Goal: Task Accomplishment & Management: Complete application form

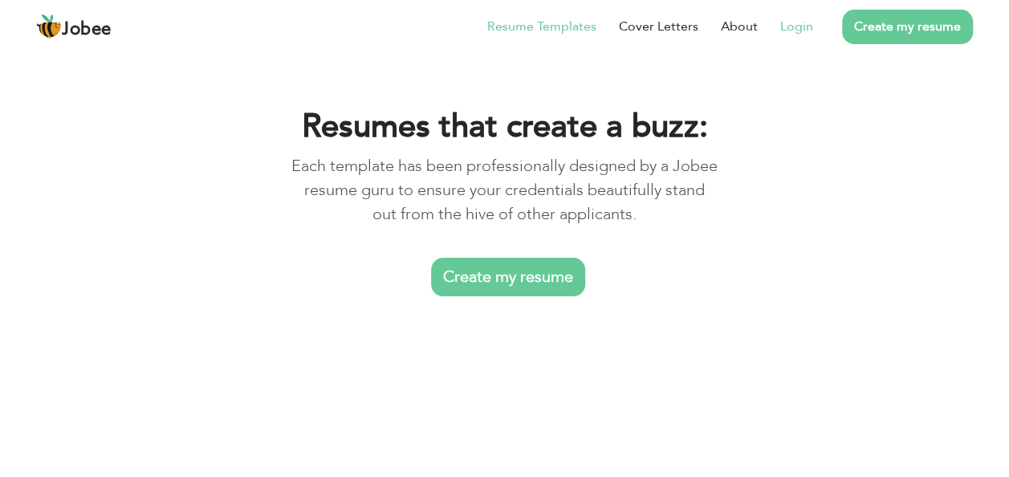
click at [790, 37] on li "Login" at bounding box center [785, 27] width 55 height 42
click at [797, 17] on link "Login" at bounding box center [796, 26] width 33 height 19
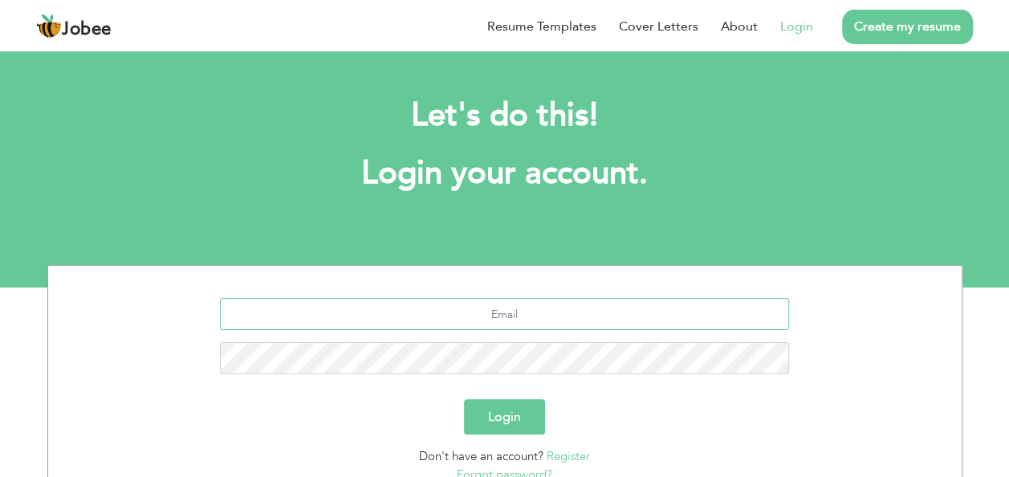
click at [488, 301] on input "text" at bounding box center [504, 314] width 569 height 32
type input "[EMAIL_ADDRESS][DOMAIN_NAME]"
click at [464, 399] on button "Login" at bounding box center [504, 416] width 81 height 35
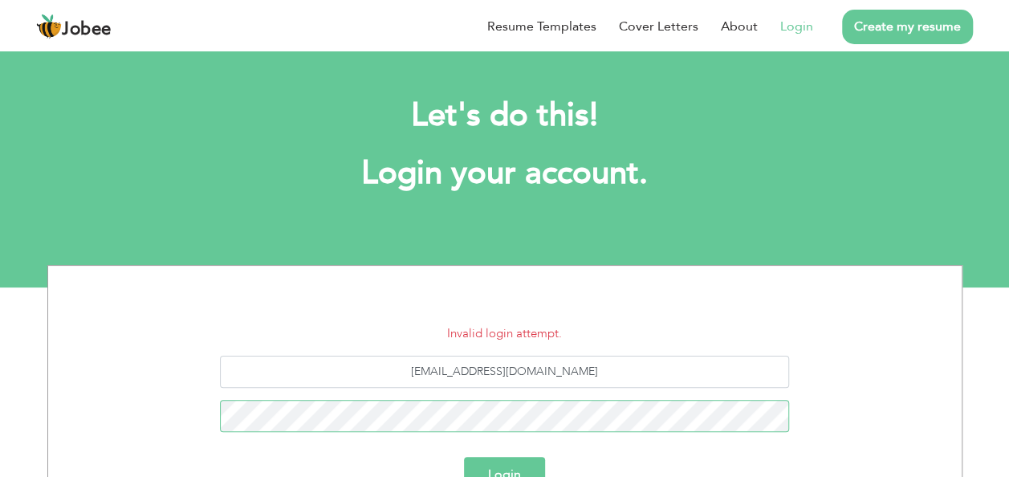
click at [464, 457] on button "Login" at bounding box center [504, 474] width 81 height 35
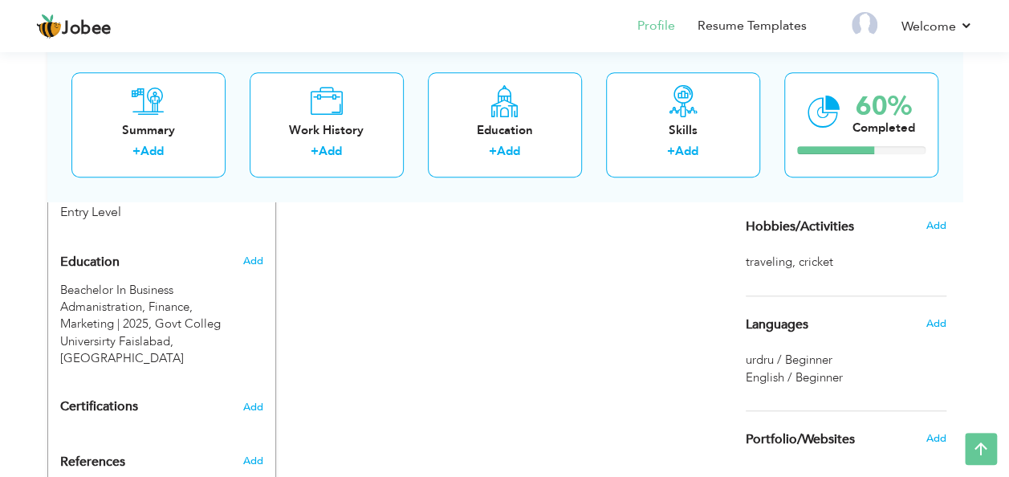
scroll to position [692, 0]
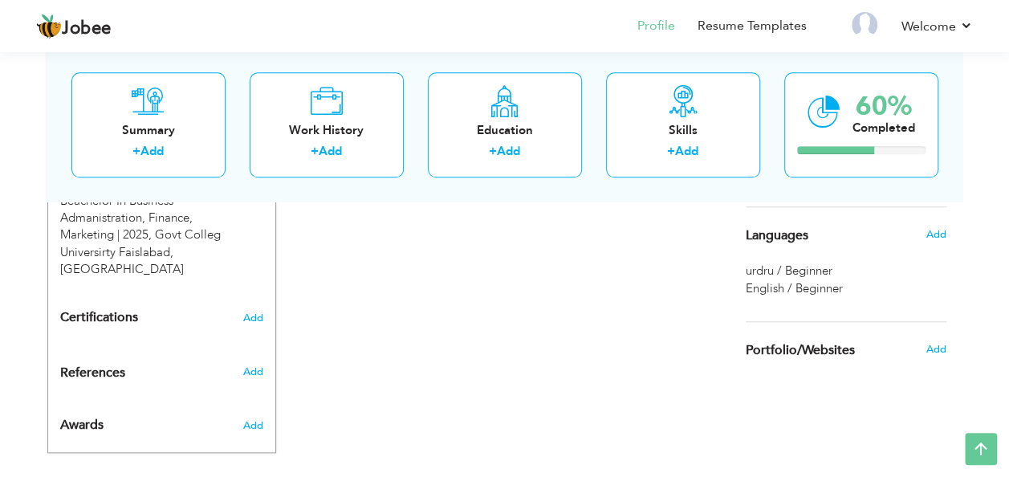
click at [528, 309] on div "CV Import Profile Strength 0% Select an Item from right menu Work History * Job…" at bounding box center [505, 23] width 458 height 824
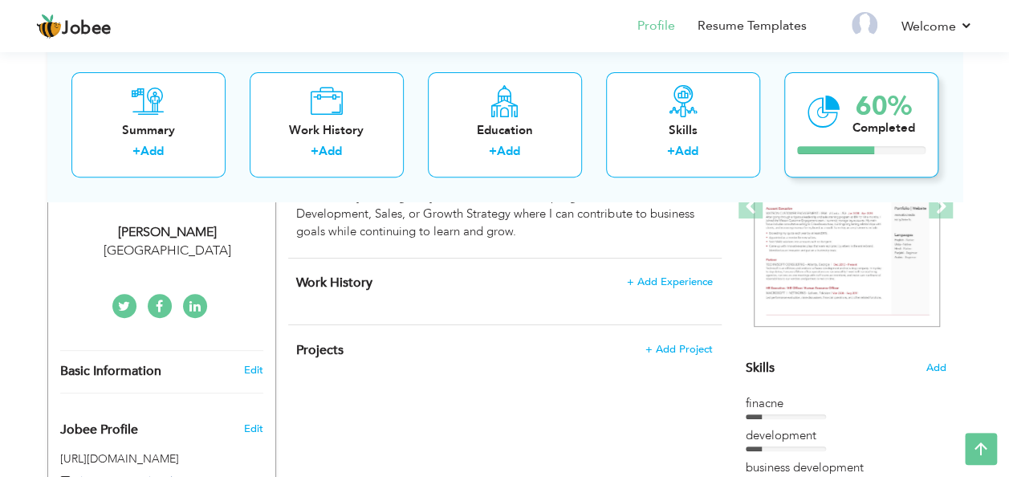
scroll to position [0, 0]
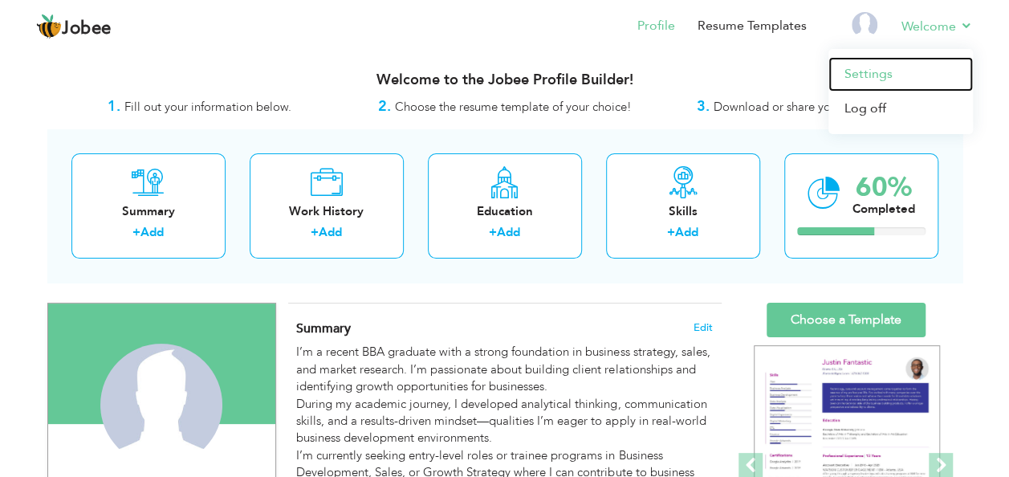
click at [883, 68] on link "Settings" at bounding box center [901, 74] width 145 height 35
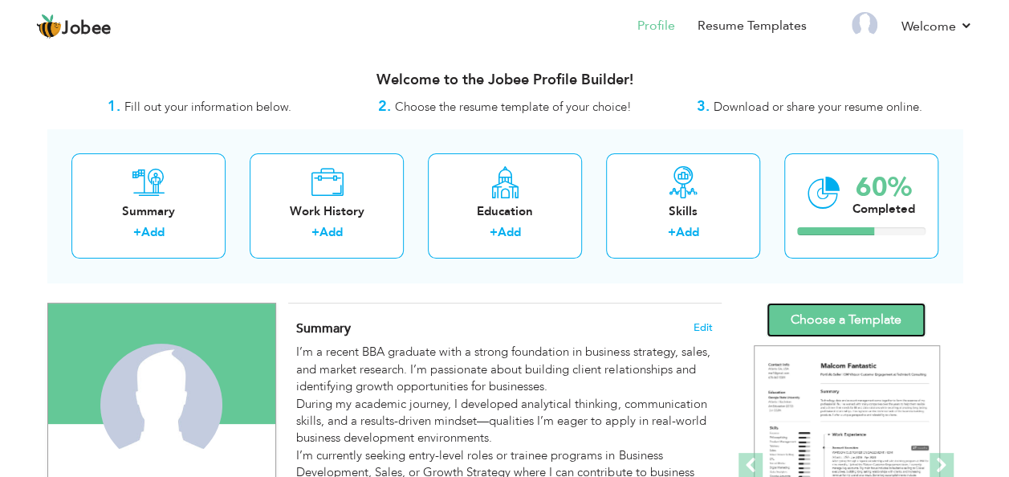
click at [801, 328] on link "Choose a Template" at bounding box center [846, 320] width 159 height 35
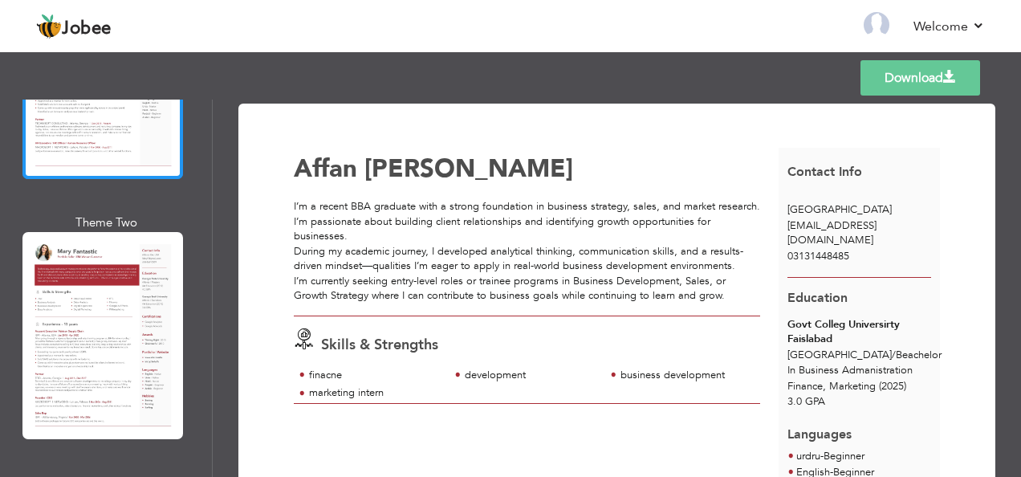
scroll to position [242, 0]
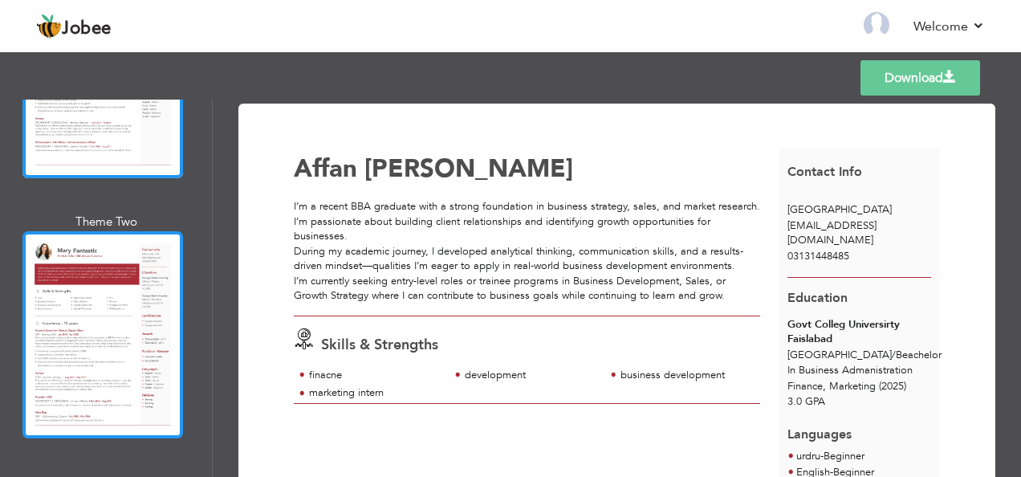
click at [99, 259] on div at bounding box center [102, 334] width 161 height 207
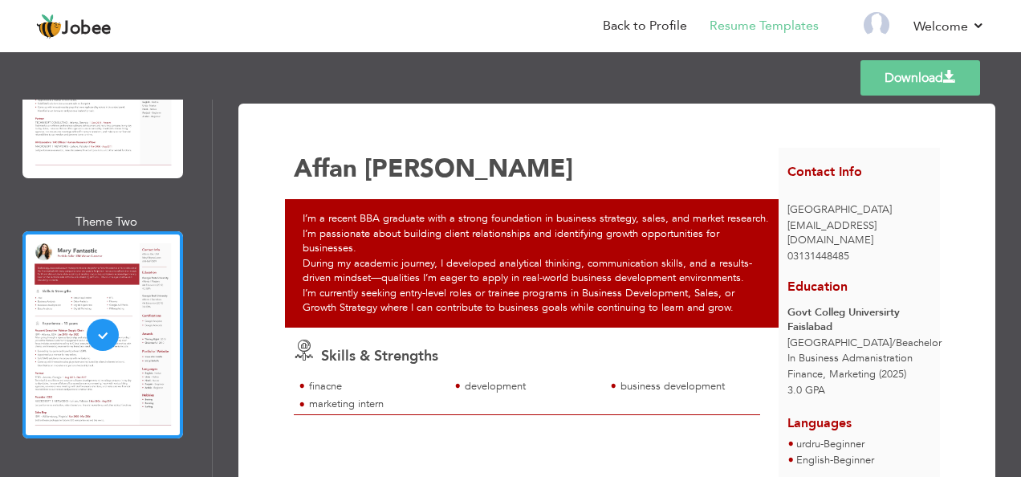
scroll to position [125, 0]
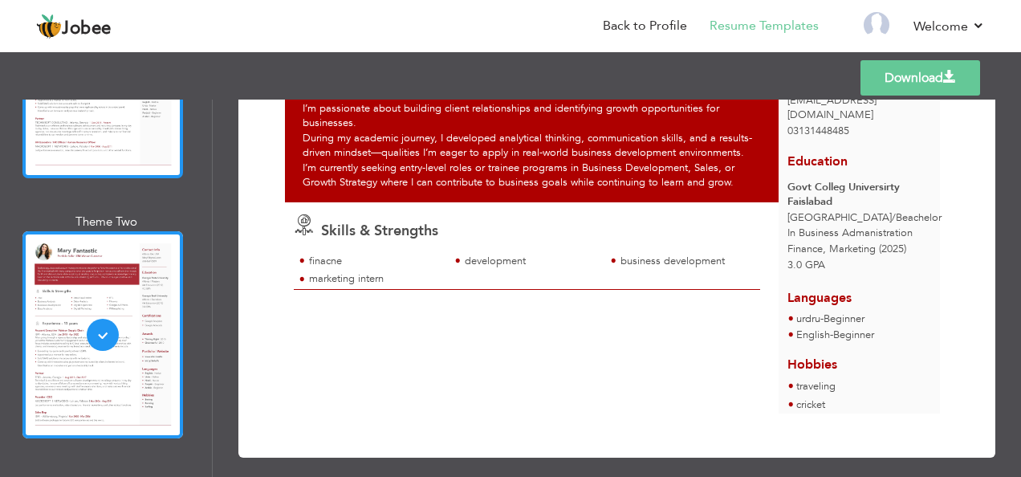
click at [112, 159] on div at bounding box center [102, 74] width 161 height 207
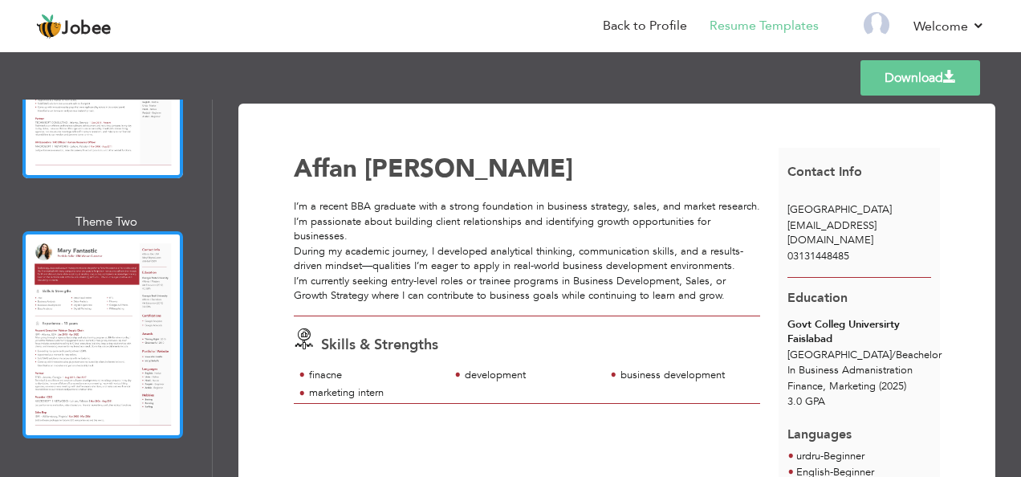
click at [171, 306] on div at bounding box center [102, 334] width 161 height 207
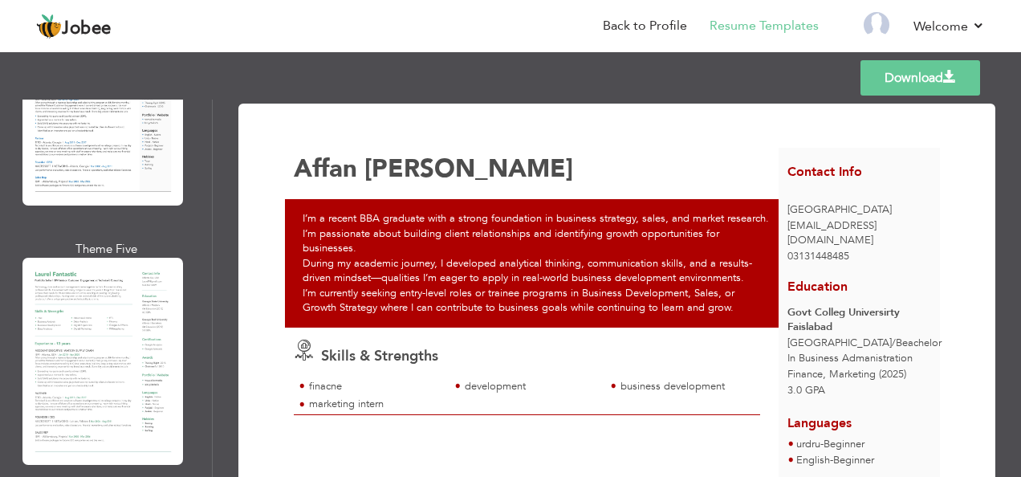
scroll to position [1024, 0]
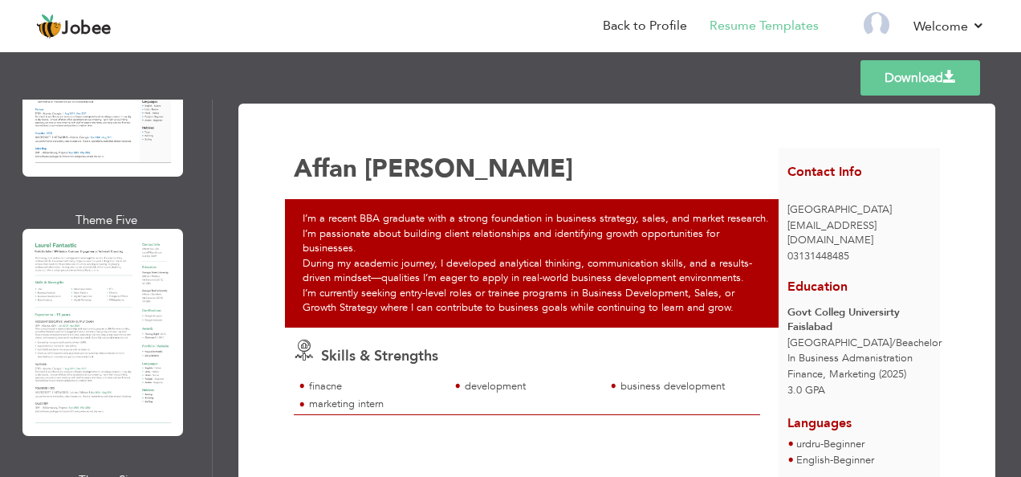
click at [119, 238] on div at bounding box center [102, 332] width 161 height 207
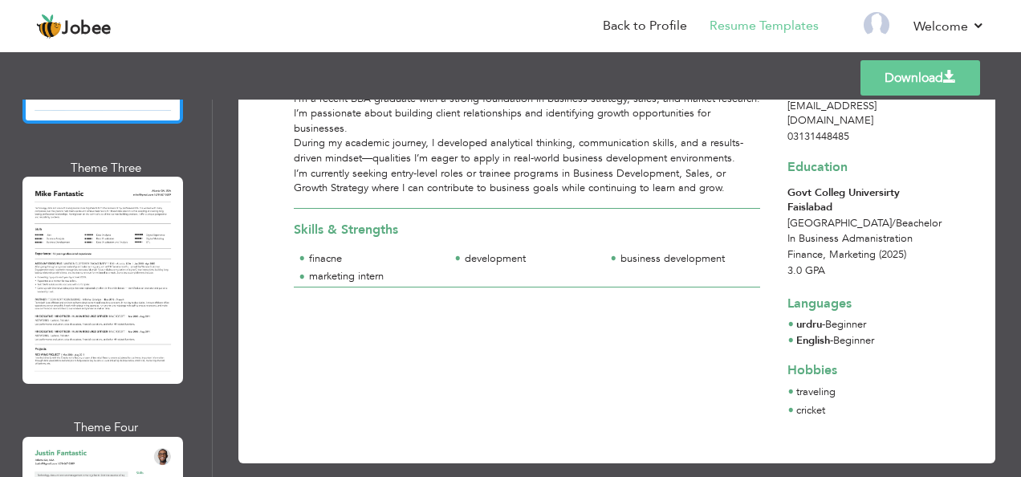
scroll to position [2199, 0]
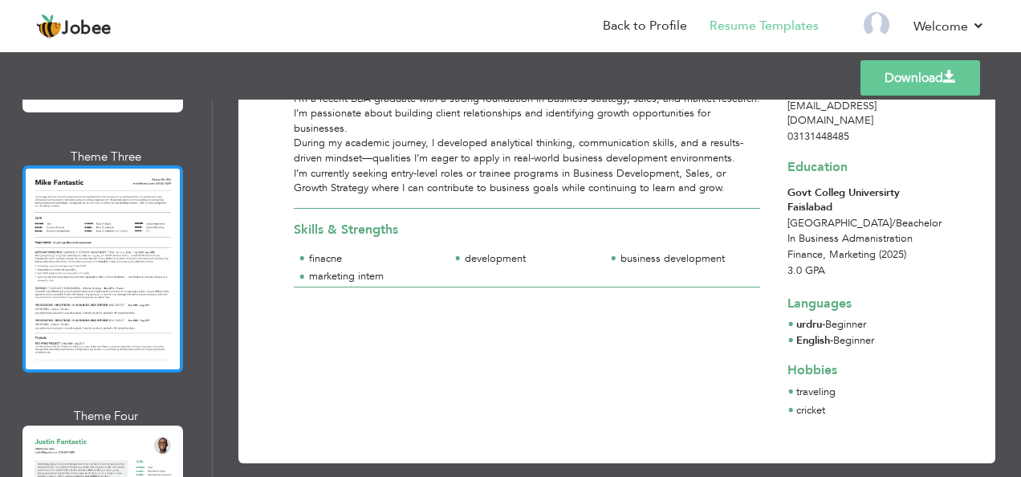
click at [121, 233] on div at bounding box center [102, 268] width 161 height 207
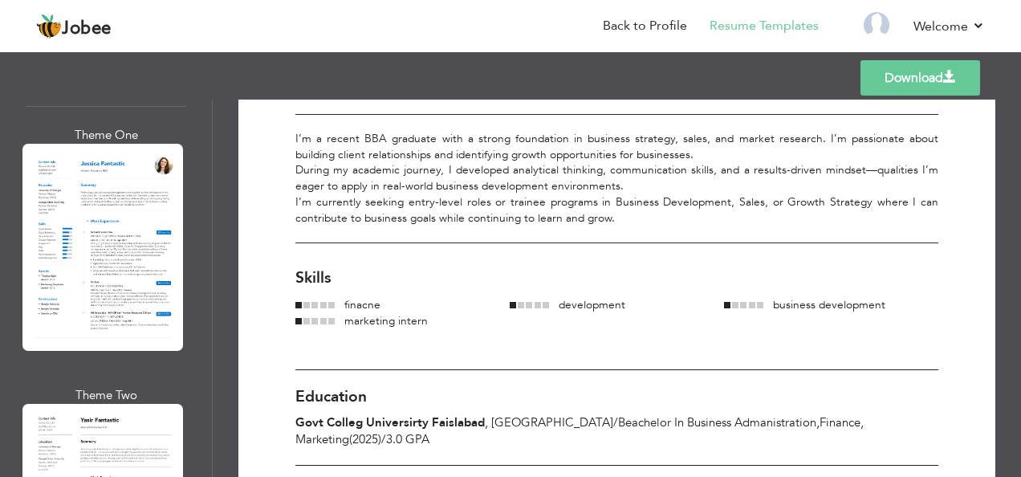
scroll to position [2812, 0]
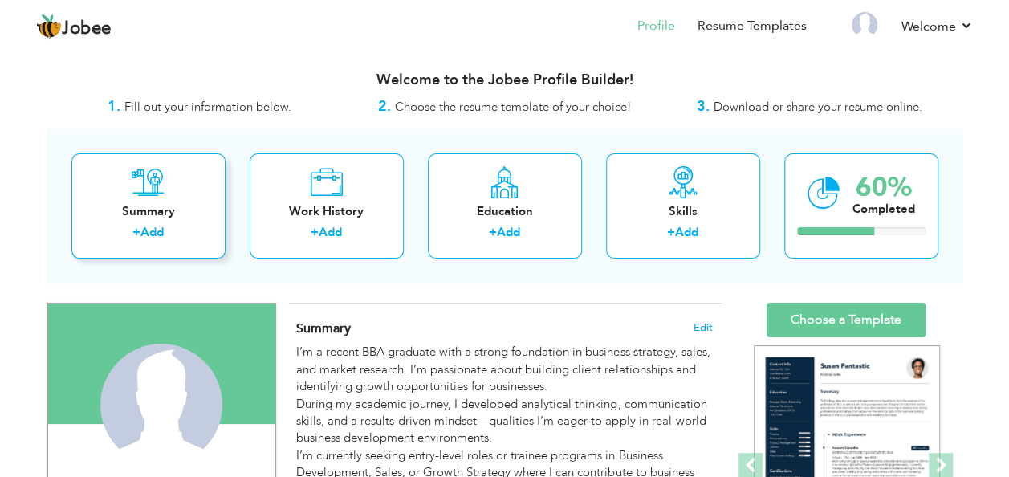
click at [161, 193] on icon at bounding box center [148, 182] width 33 height 32
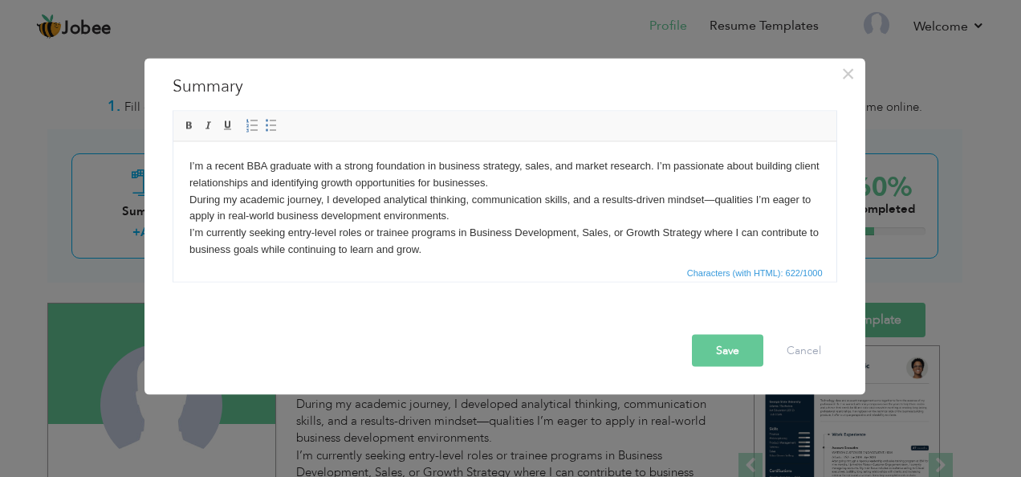
click at [338, 203] on body "I’m a recent BBA graduate with a strong foundation in business strategy, sales,…" at bounding box center [504, 207] width 631 height 100
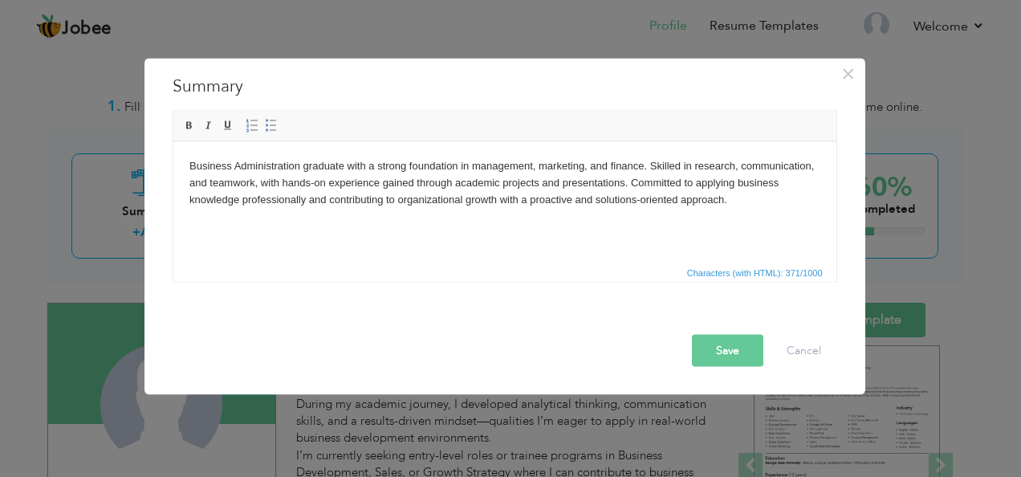
click at [697, 342] on button "Save" at bounding box center [727, 351] width 71 height 32
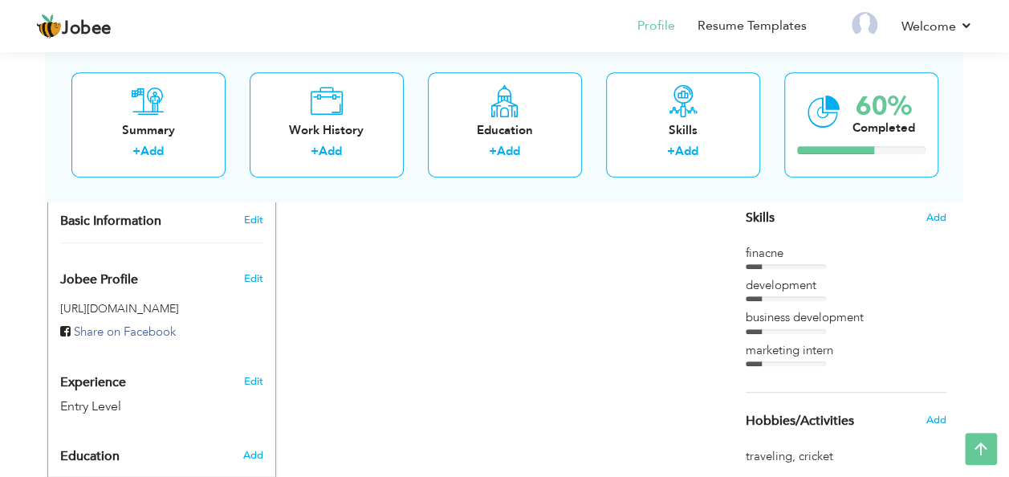
scroll to position [527, 0]
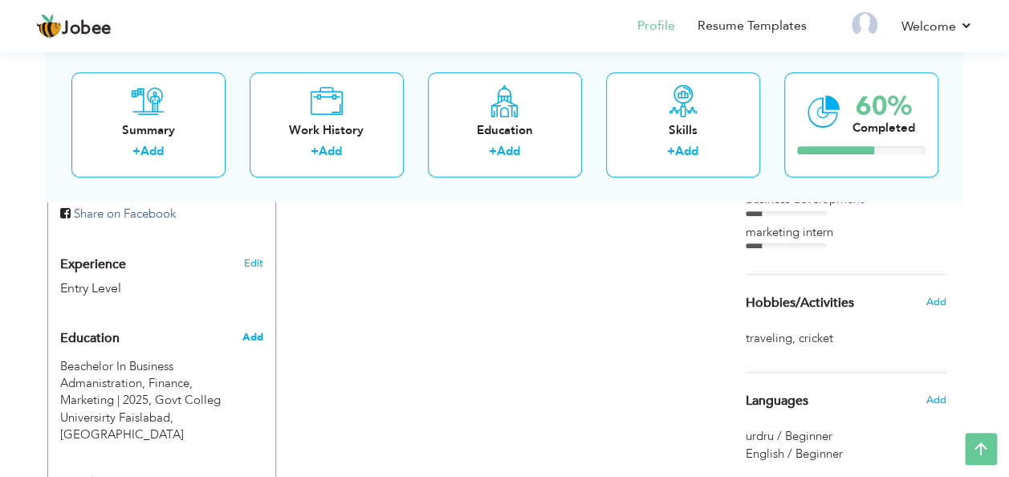
click at [254, 337] on span "Add" at bounding box center [252, 337] width 21 height 14
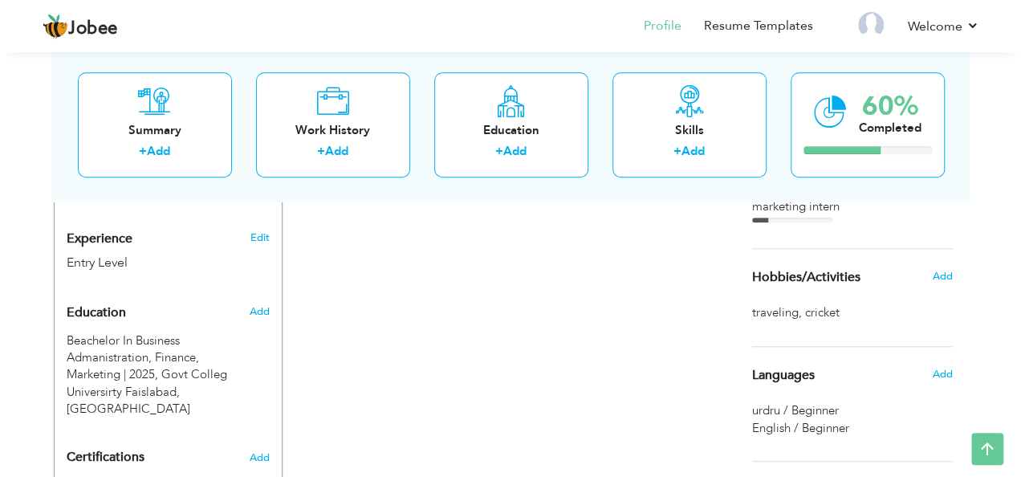
scroll to position [572, 0]
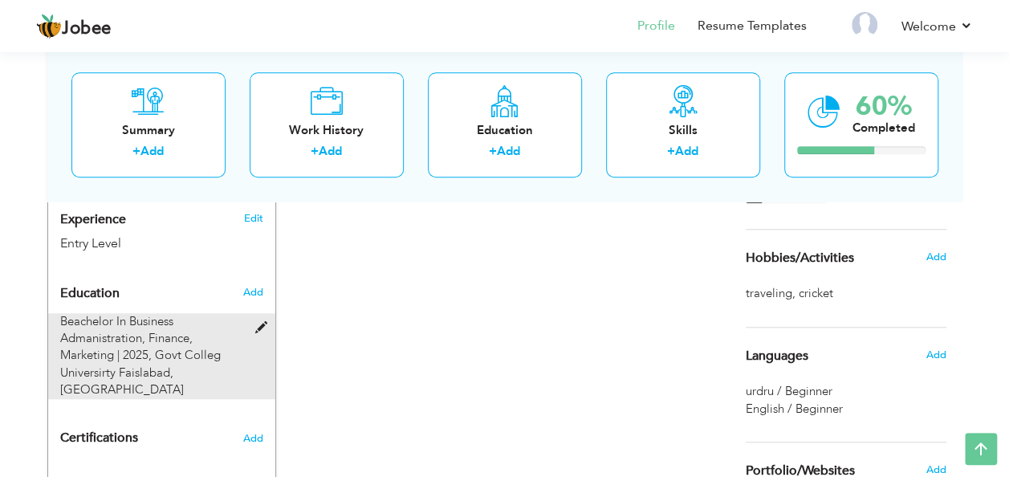
click at [163, 347] on span "Govt Colleg Universirty Faislabad, Faisalabad" at bounding box center [140, 372] width 161 height 51
type input "Beachelor In Business Admanistration"
type input "Finance, Marketing"
type input "2025"
type input "Govt Colleg Universirty Faislabad"
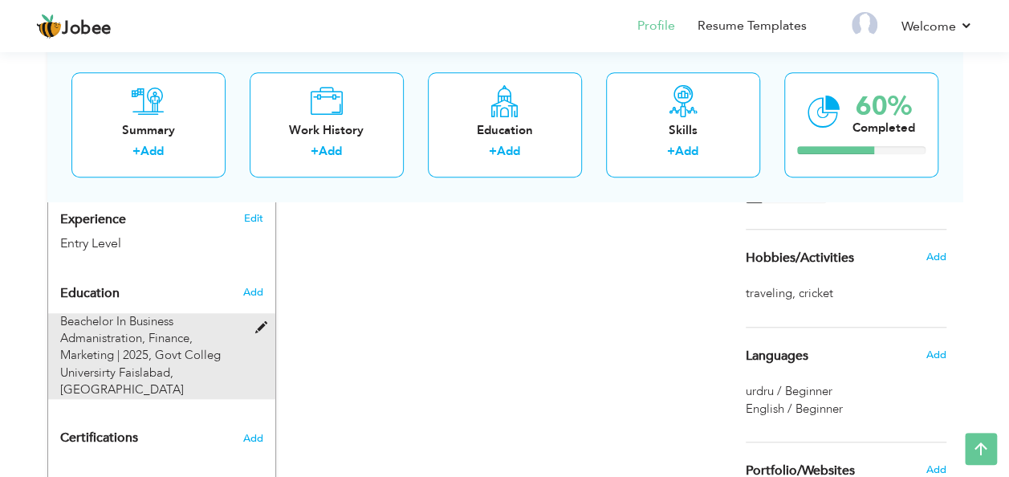
type input "3"
type input "Faisalabad"
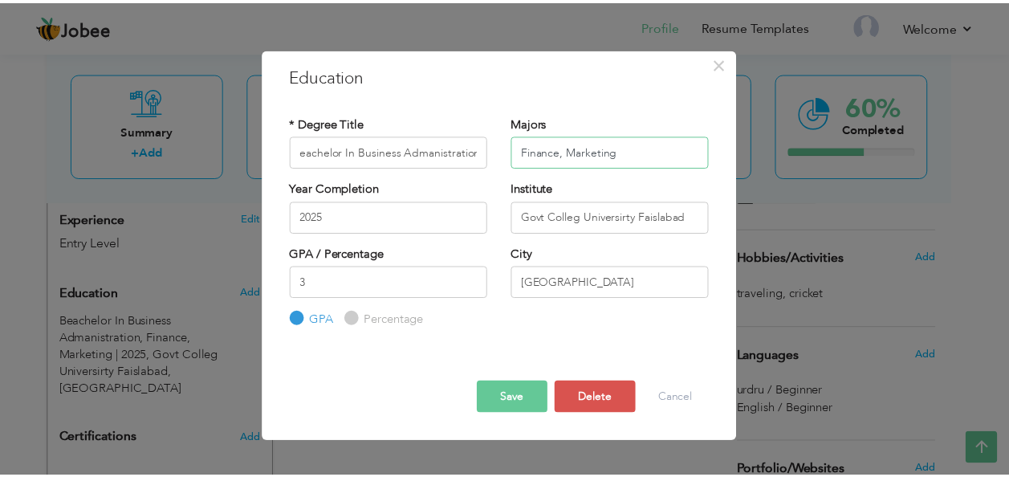
scroll to position [0, 0]
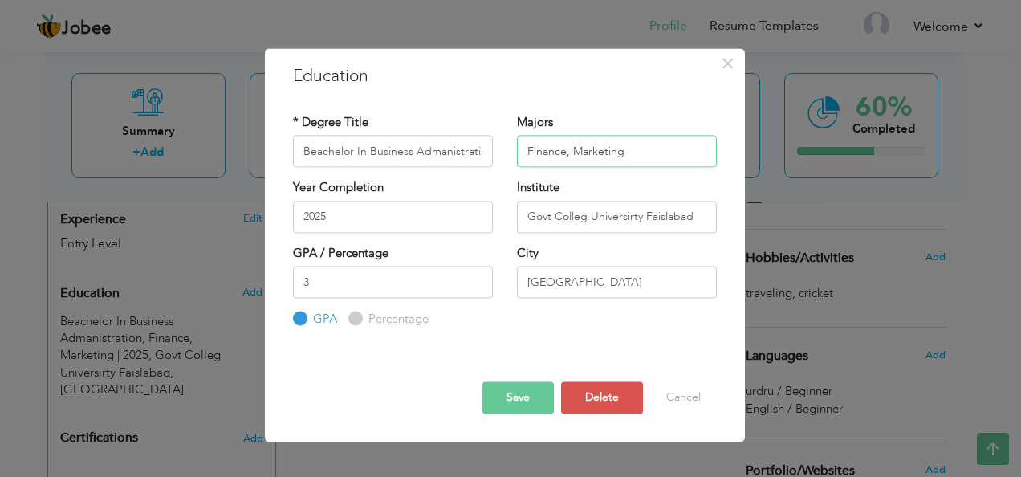
click at [568, 149] on input "Finance, Marketing" at bounding box center [617, 152] width 200 height 32
click at [509, 400] on button "Save" at bounding box center [518, 397] width 71 height 32
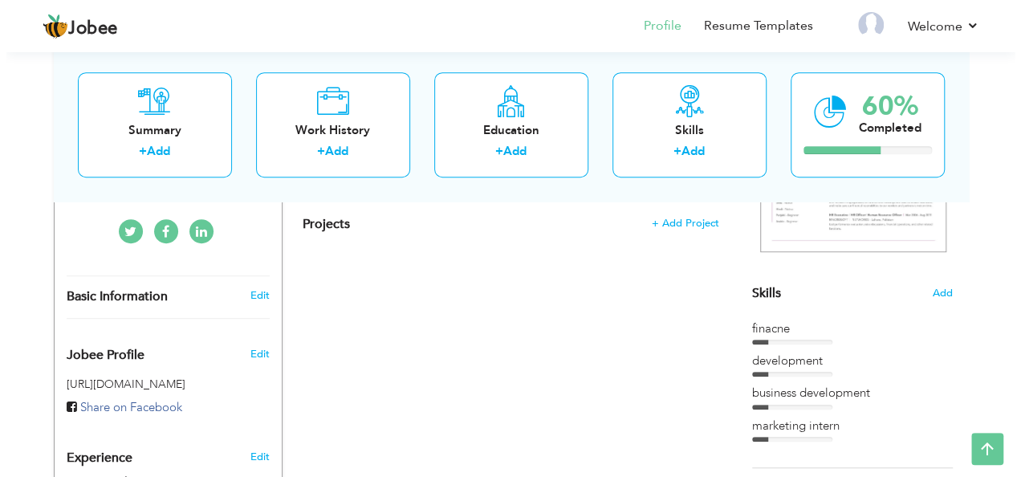
scroll to position [305, 0]
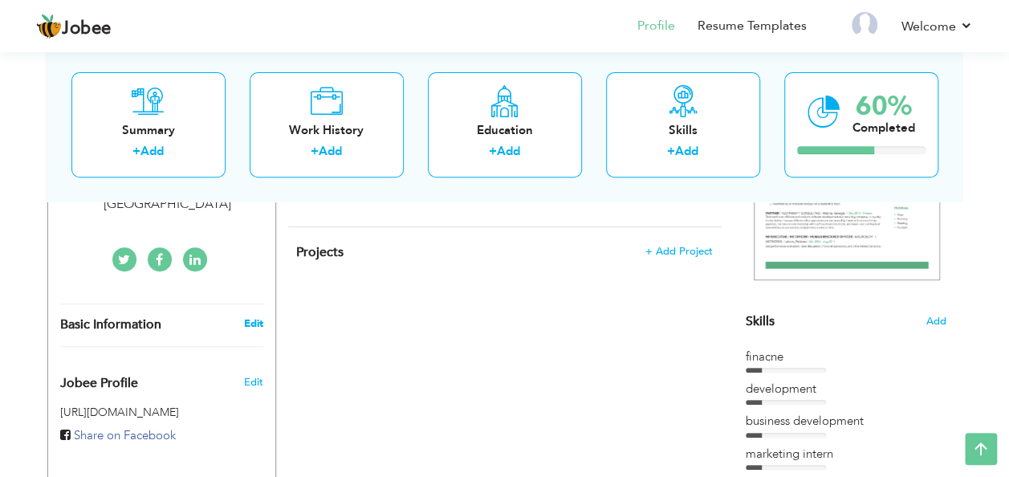
click at [259, 321] on link "Edit" at bounding box center [252, 323] width 19 height 14
type input "Affan"
type input "[PERSON_NAME]"
type input "03131448485"
select select "number:166"
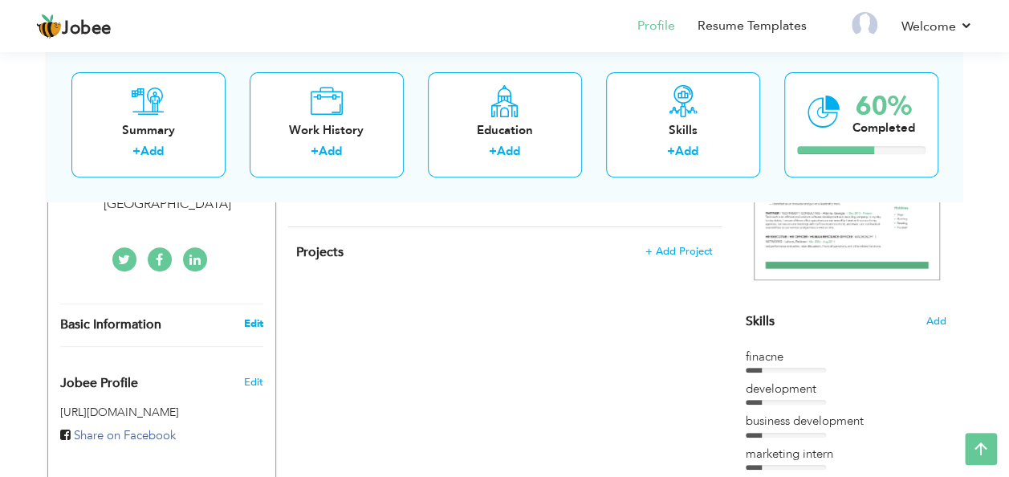
select select "number:1"
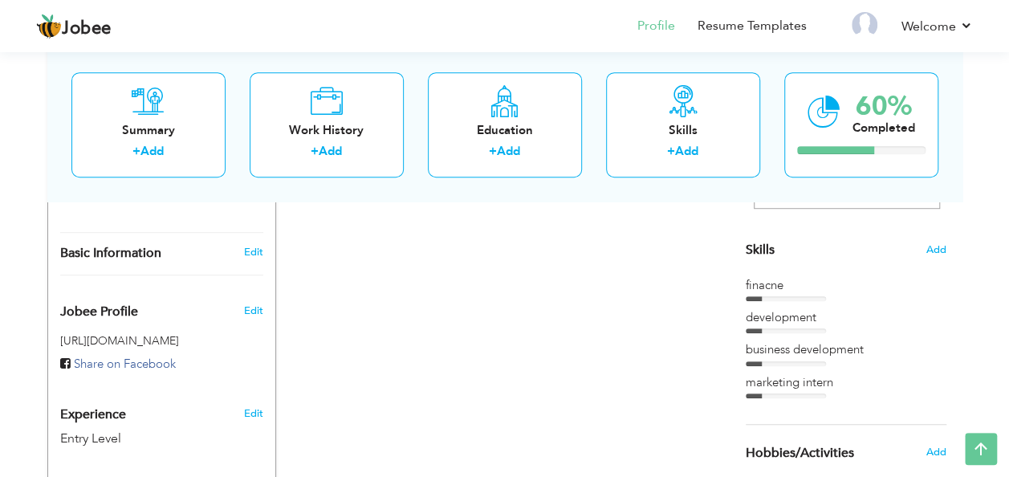
scroll to position [380, 0]
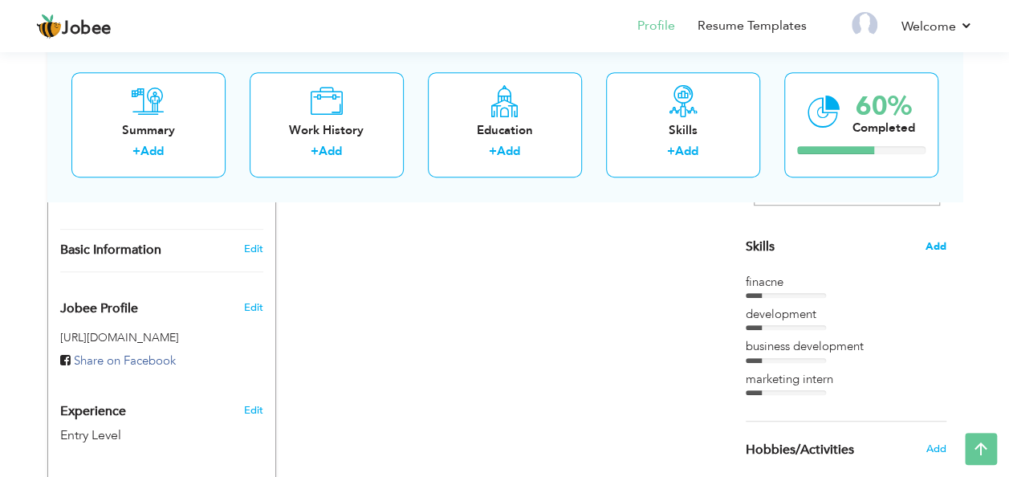
click at [943, 239] on span "Add" at bounding box center [936, 246] width 21 height 15
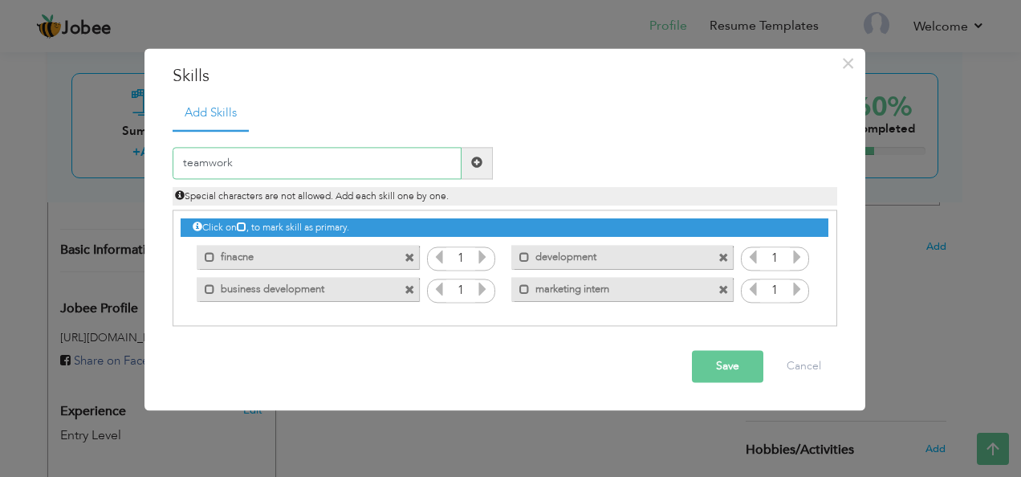
type input "teamwork"
click at [484, 152] on span at bounding box center [477, 163] width 31 height 32
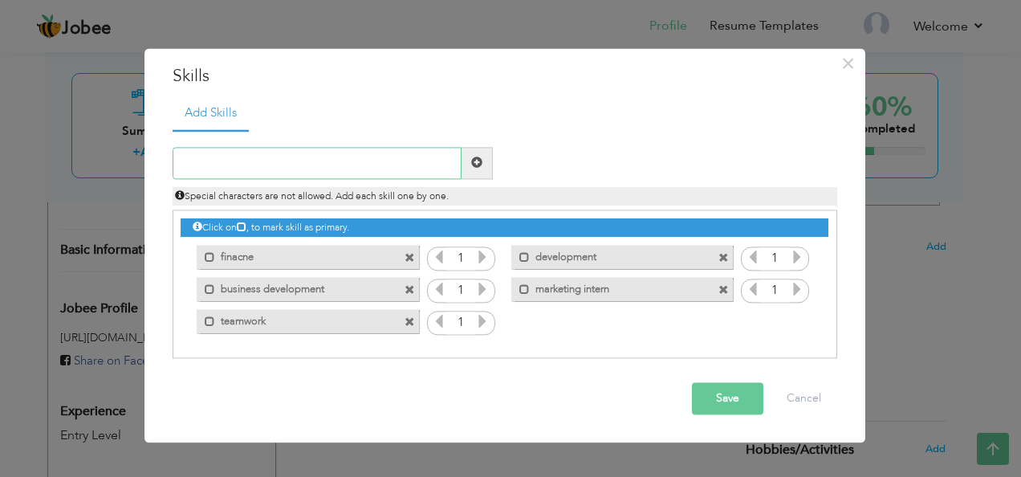
click at [252, 149] on input "text" at bounding box center [317, 163] width 289 height 32
click at [188, 169] on input "quick learner" at bounding box center [317, 163] width 289 height 32
type input "Quick learner"
click at [477, 157] on span at bounding box center [476, 162] width 11 height 11
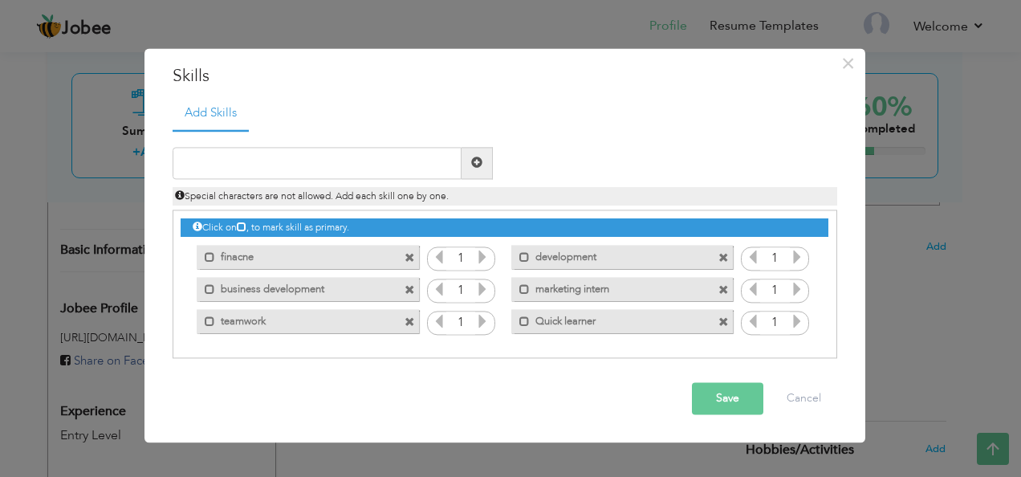
click at [724, 259] on span at bounding box center [724, 259] width 10 height 10
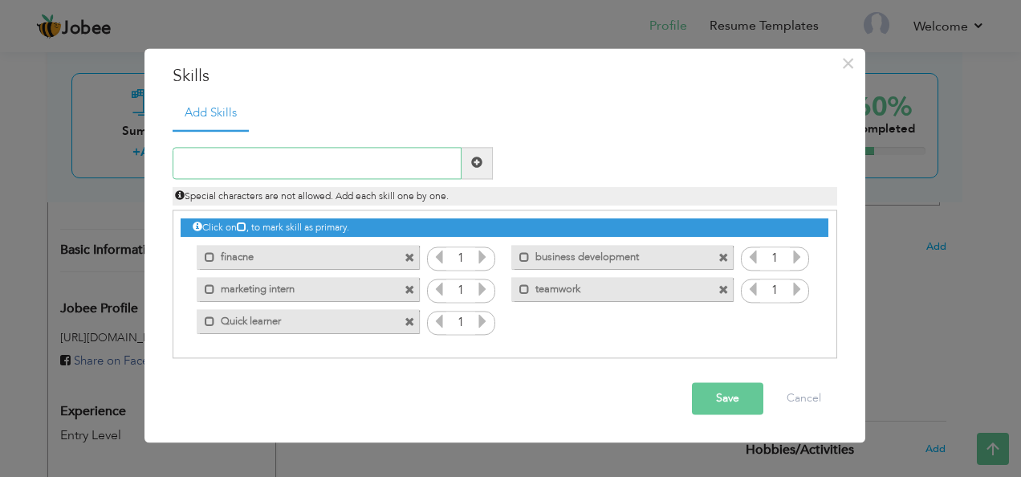
click at [282, 154] on input "text" at bounding box center [317, 163] width 289 height 32
type input "communication skills"
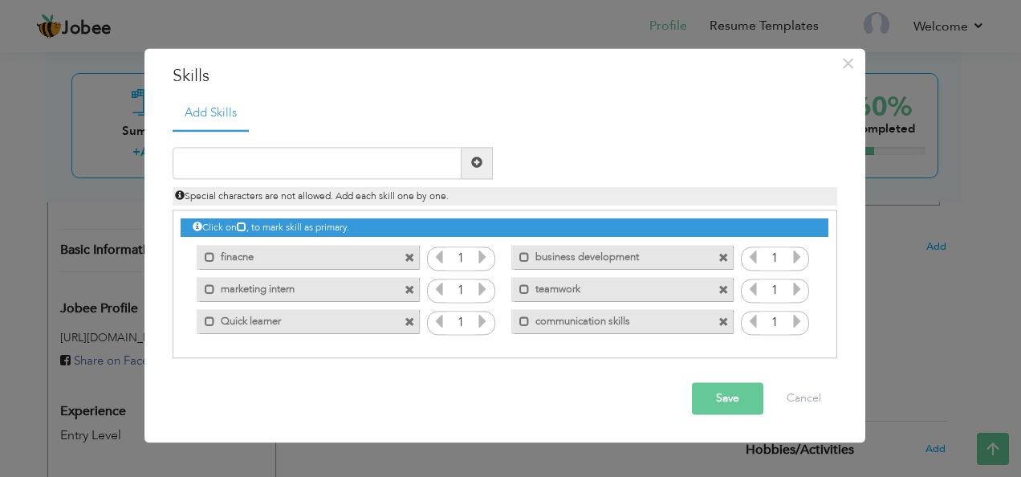
click at [702, 401] on button "Save" at bounding box center [727, 398] width 71 height 32
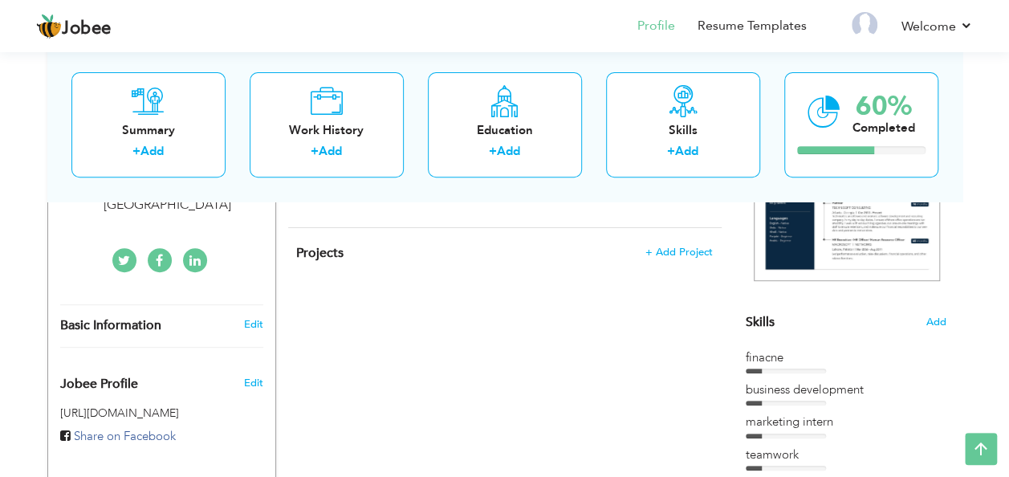
scroll to position [307, 0]
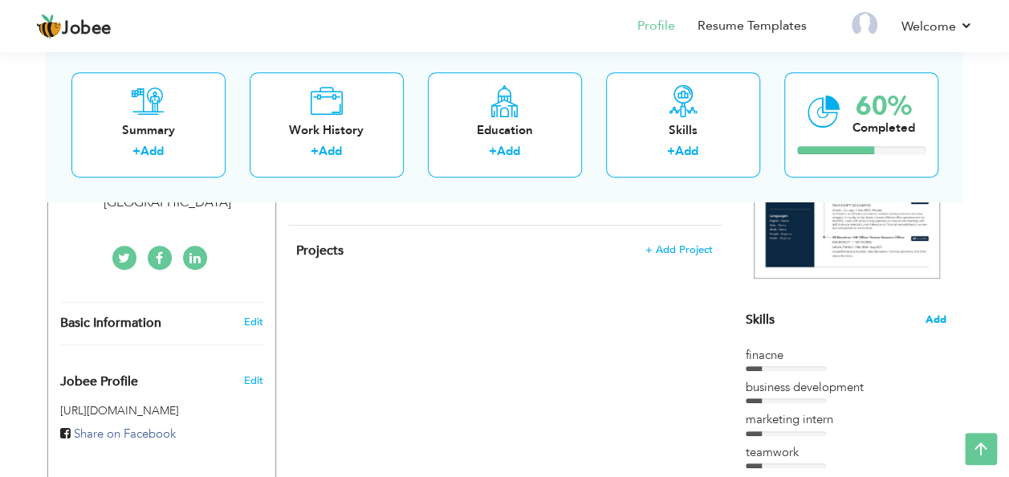
click at [932, 313] on span "Add" at bounding box center [936, 319] width 21 height 15
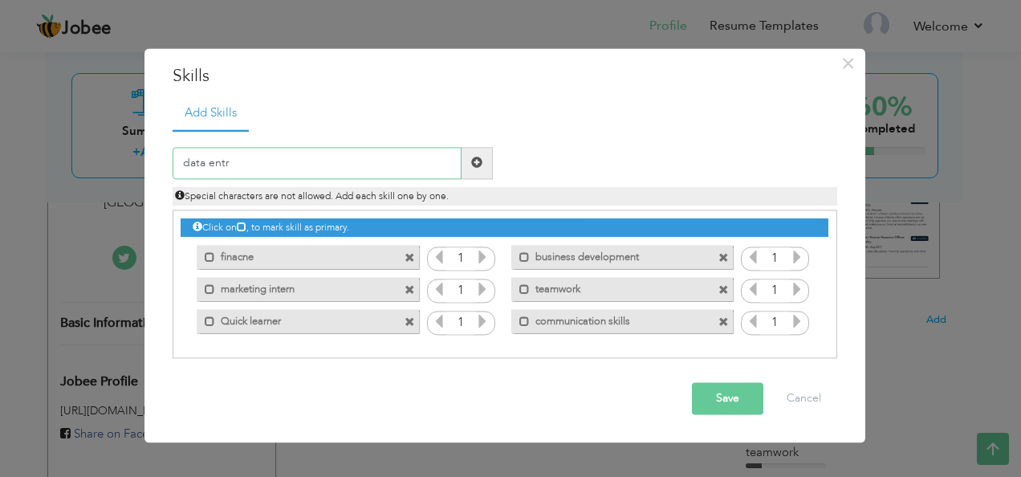
type input "data entry"
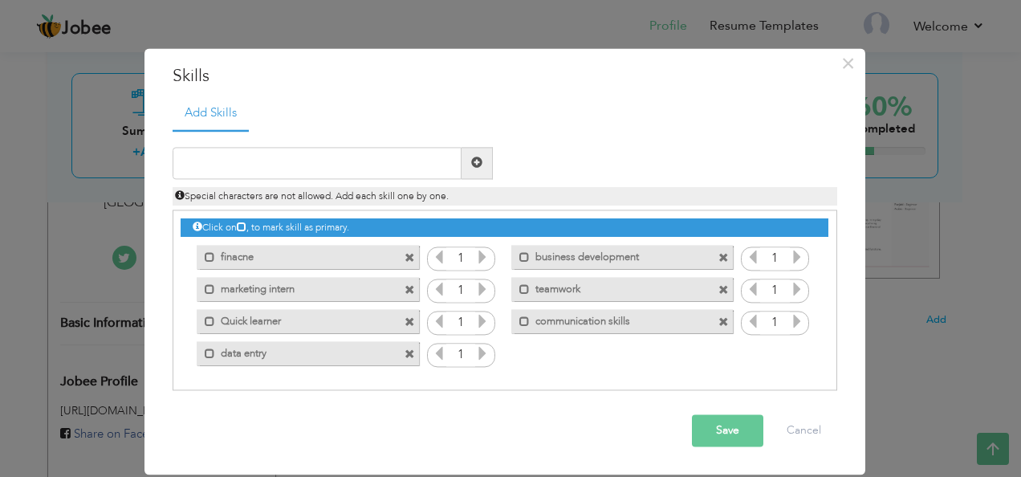
click at [713, 427] on button "Save" at bounding box center [727, 430] width 71 height 32
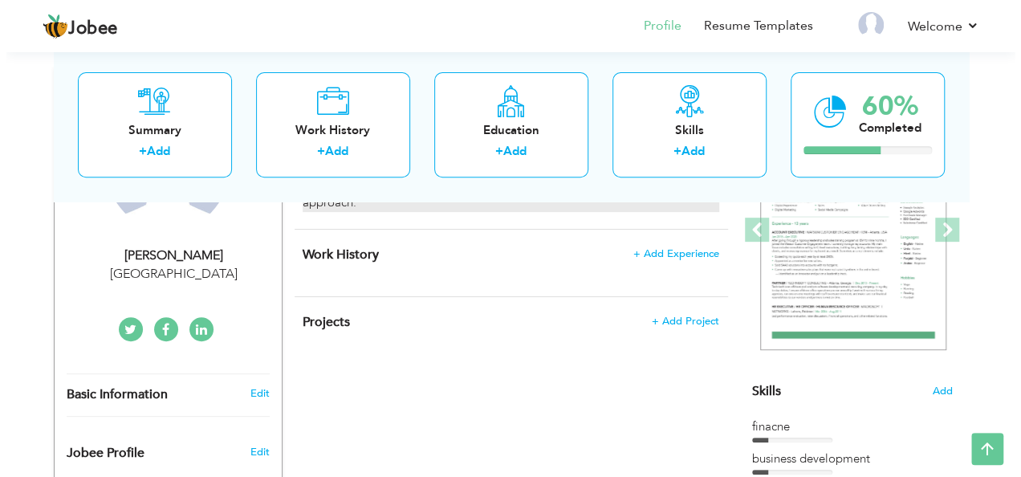
scroll to position [236, 0]
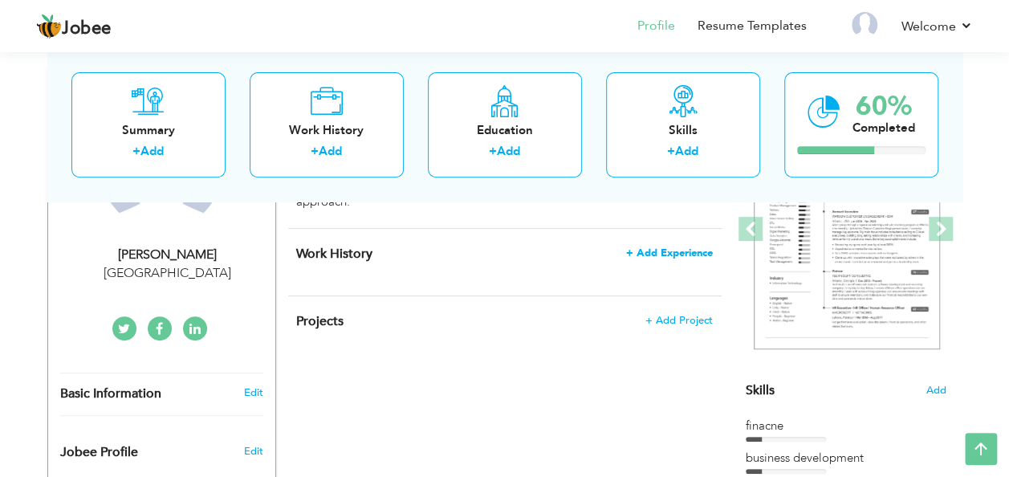
click at [678, 252] on span "+ Add Experience" at bounding box center [669, 252] width 87 height 11
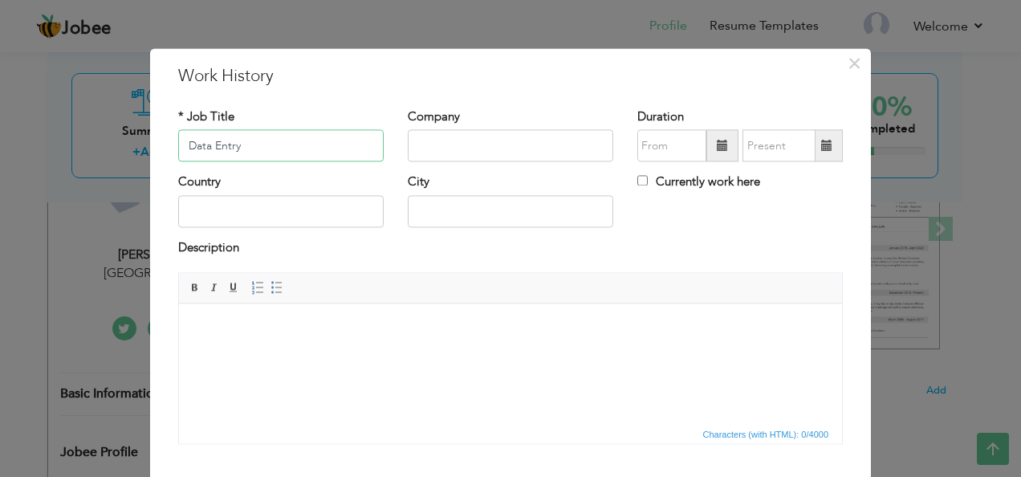
type input "Data Entry"
type input "Capston Tech"
type input "08/2025"
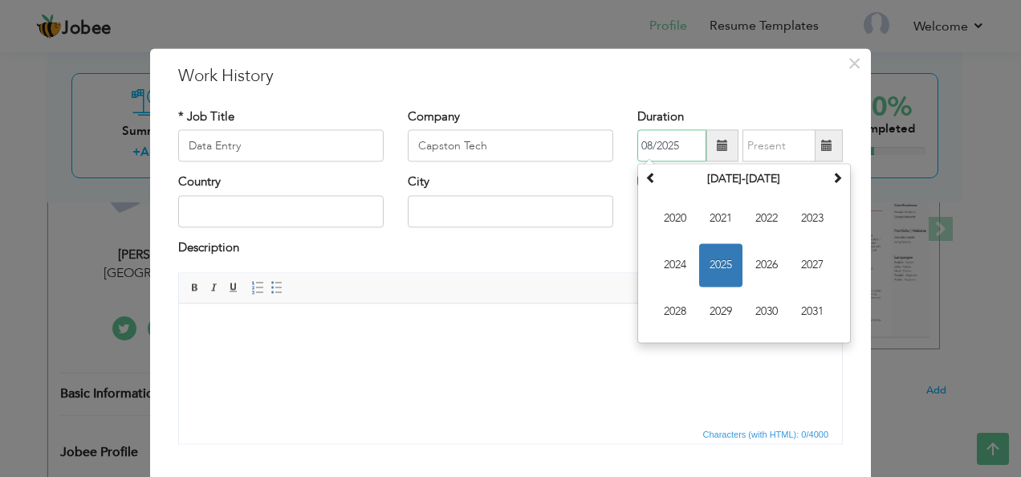
click at [663, 143] on input "08/2025" at bounding box center [671, 146] width 69 height 32
click at [671, 268] on span "2024" at bounding box center [675, 265] width 43 height 43
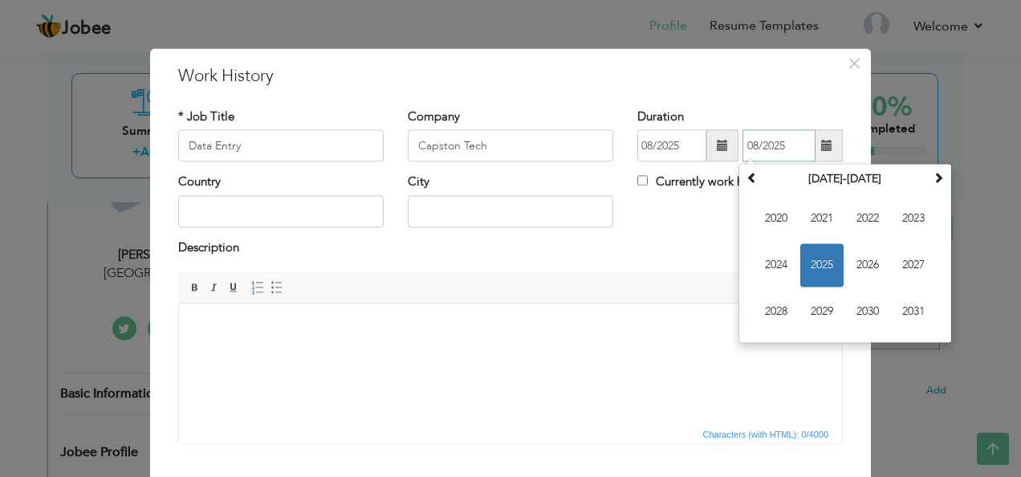
click at [785, 146] on input "08/2025" at bounding box center [779, 146] width 73 height 32
click at [782, 257] on span "2024" at bounding box center [776, 265] width 43 height 43
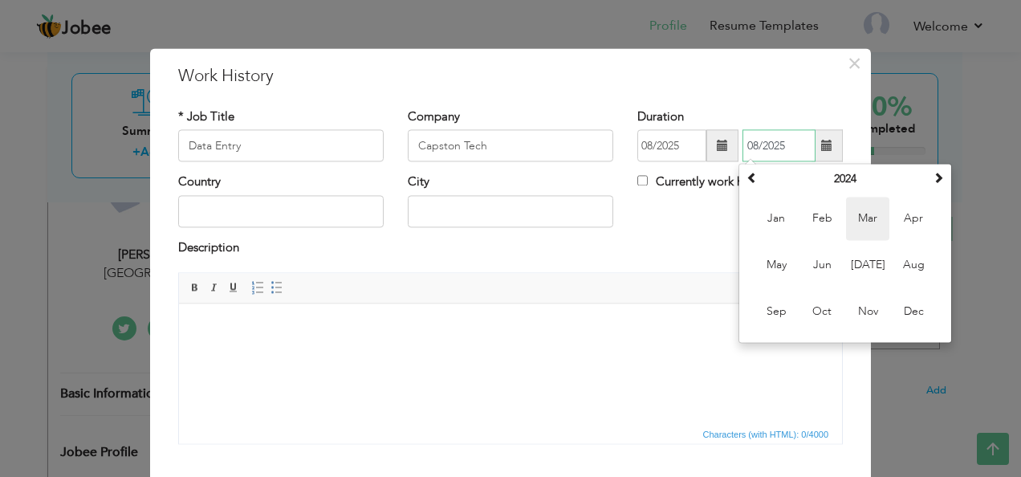
click at [849, 210] on span "Mar" at bounding box center [867, 218] width 43 height 43
type input "03/2024"
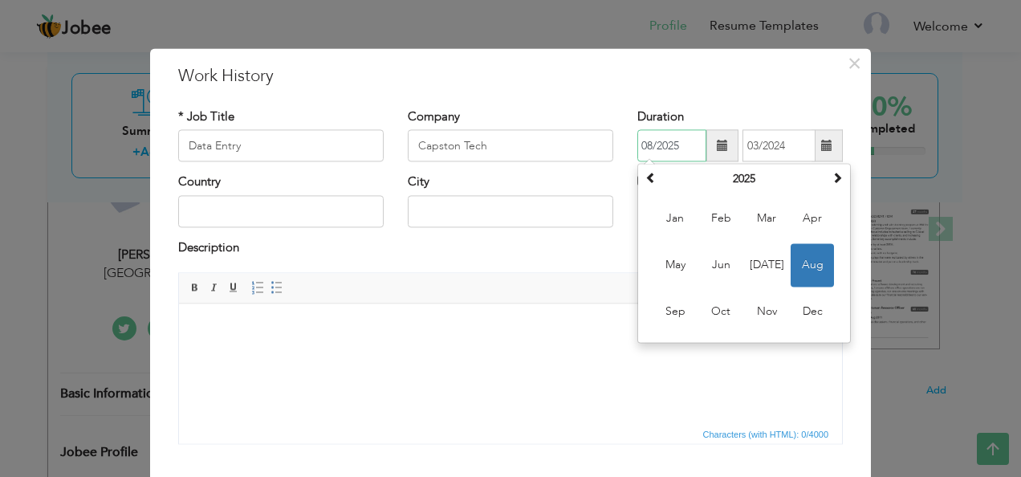
click at [682, 146] on input "08/2025" at bounding box center [671, 146] width 69 height 32
click at [687, 227] on span "Jan" at bounding box center [675, 218] width 43 height 43
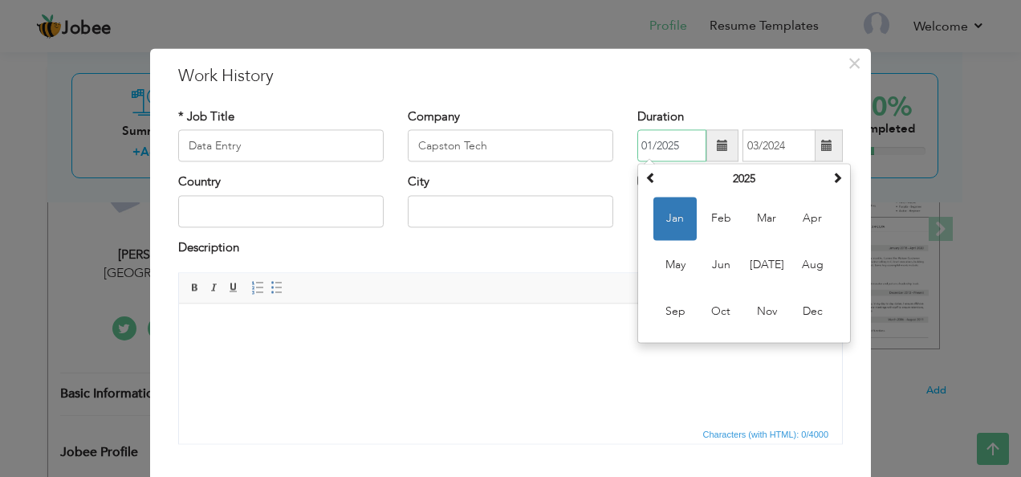
click at [663, 148] on input "01/2025" at bounding box center [671, 146] width 69 height 32
click at [647, 180] on span at bounding box center [650, 178] width 11 height 11
click at [798, 294] on span "Dec" at bounding box center [812, 312] width 43 height 43
type input "12/2024"
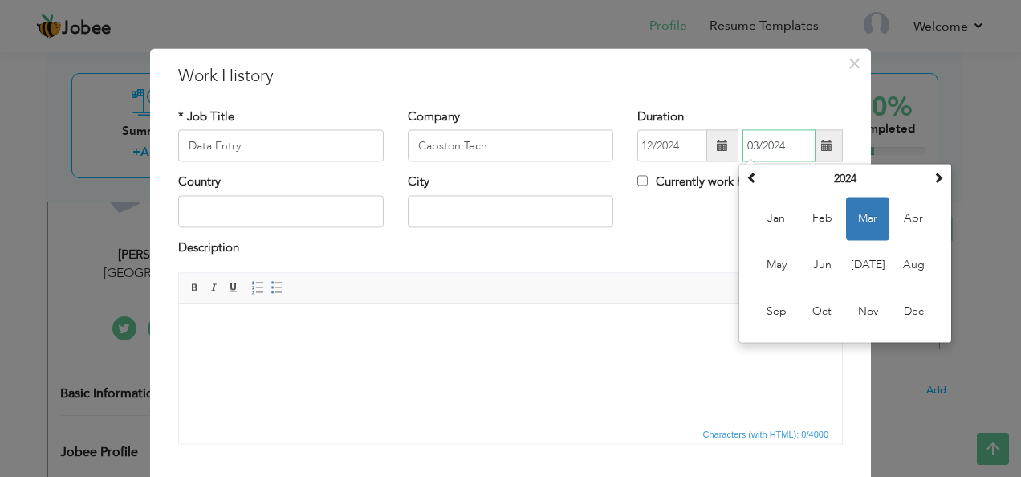
click at [751, 151] on input "03/2024" at bounding box center [779, 146] width 73 height 32
click at [937, 173] on span at bounding box center [938, 178] width 11 height 11
click at [847, 215] on span "Mar" at bounding box center [867, 218] width 43 height 43
type input "03/2025"
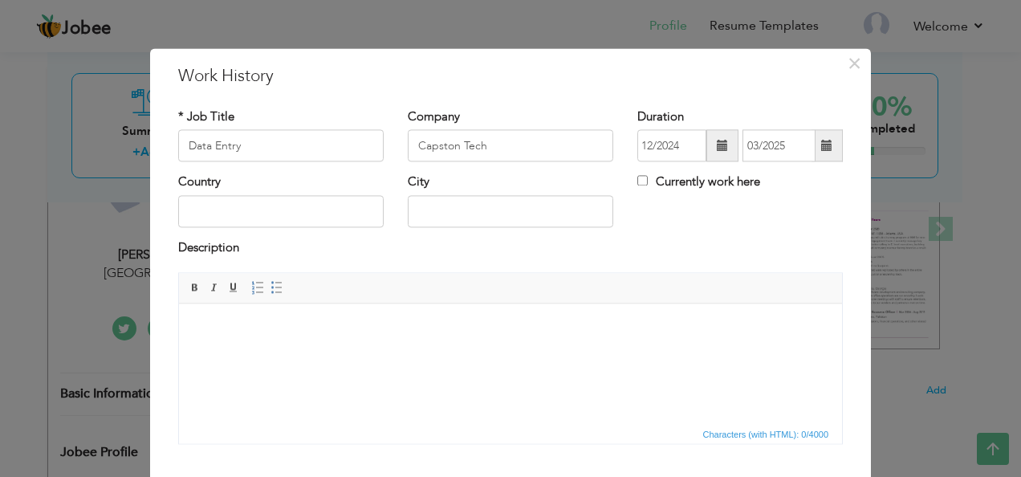
drag, startPoint x: 448, startPoint y: 191, endPoint x: 434, endPoint y: 212, distance: 25.4
click at [434, 212] on div "City" at bounding box center [511, 200] width 206 height 53
click at [434, 212] on input "text" at bounding box center [511, 211] width 206 height 32
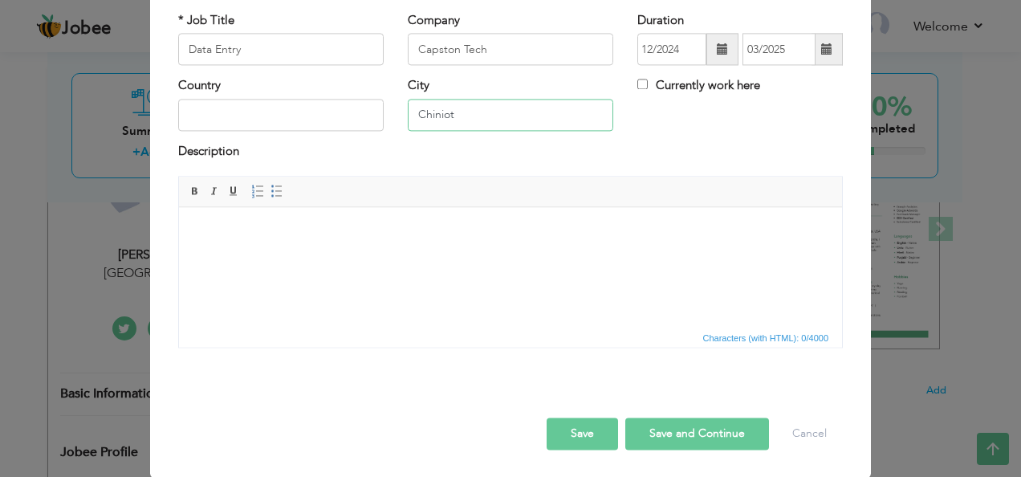
type input "Chiniot"
click at [397, 256] on html at bounding box center [510, 231] width 663 height 49
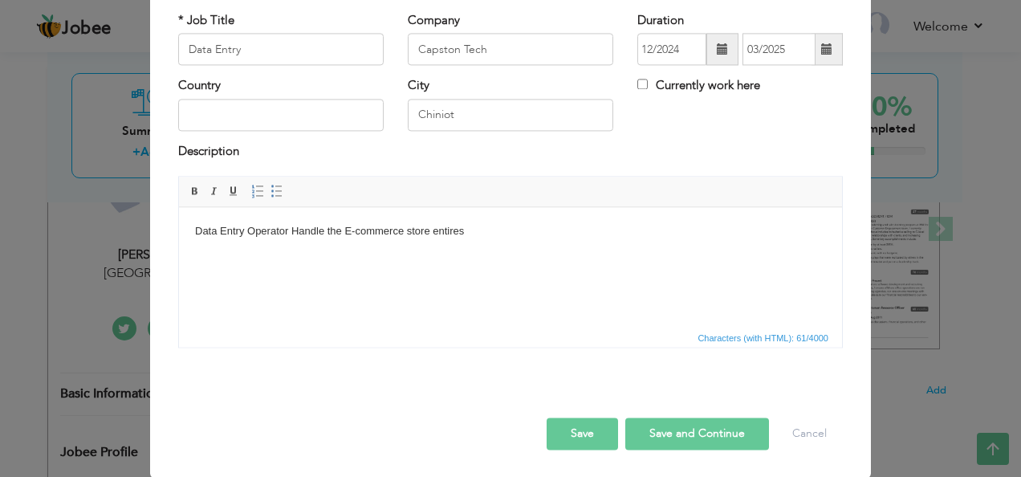
click at [496, 234] on body "Data Entry Operator Handle the E-commerce store entires" at bounding box center [510, 231] width 631 height 17
copy body "Data Entry Operator Handle the E-commerce store entires"
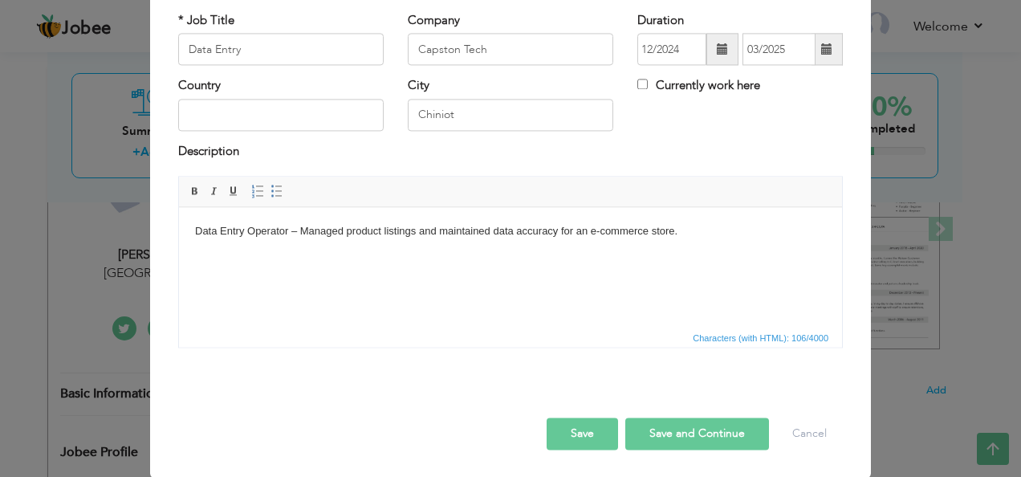
drag, startPoint x: 581, startPoint y: 439, endPoint x: 650, endPoint y: 430, distance: 69.7
click at [650, 430] on div "Save Save and Continue Delete Cancel" at bounding box center [510, 418] width 689 height 90
click at [650, 430] on button "Save and Continue" at bounding box center [697, 434] width 144 height 32
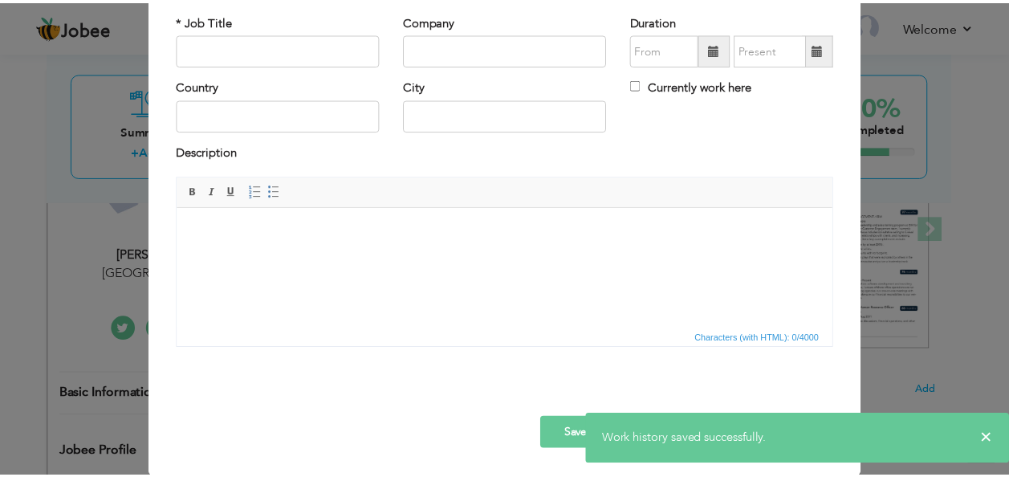
scroll to position [0, 0]
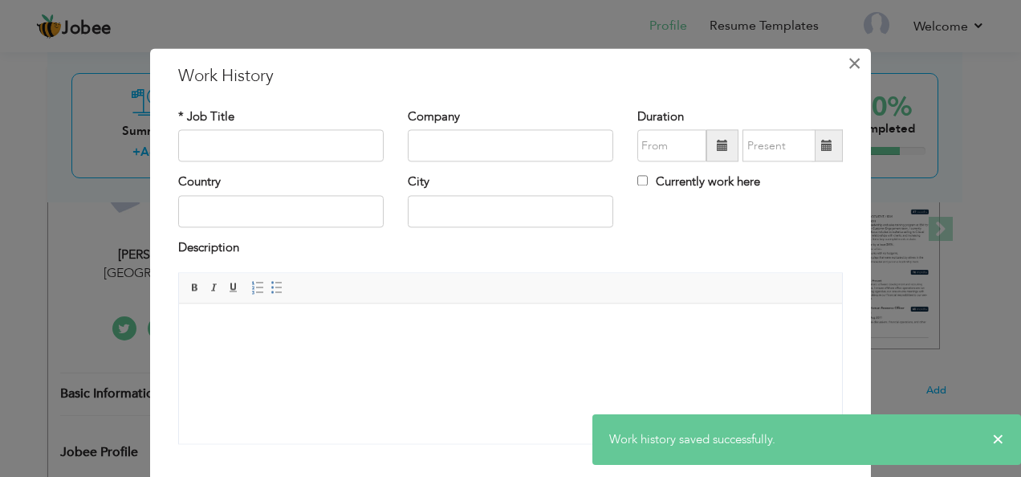
click at [848, 55] on span "×" at bounding box center [855, 63] width 14 height 29
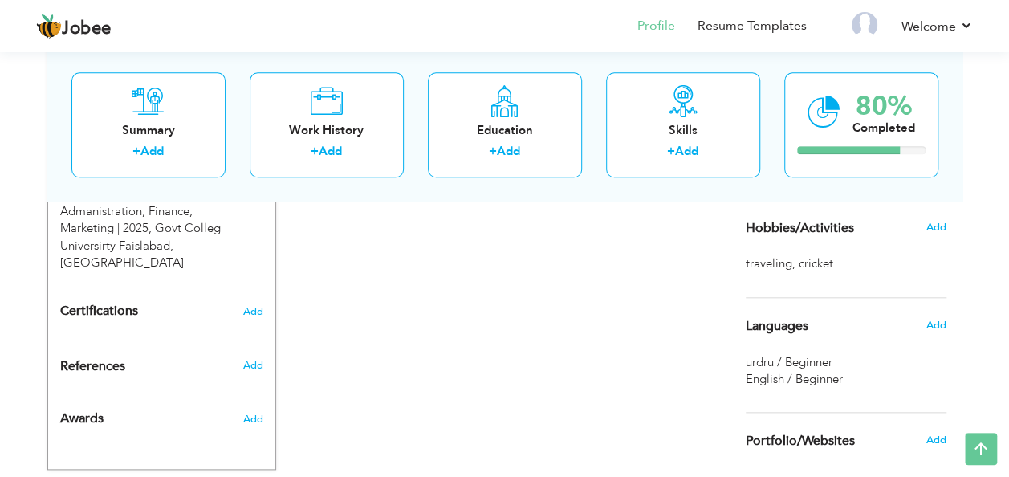
scroll to position [702, 0]
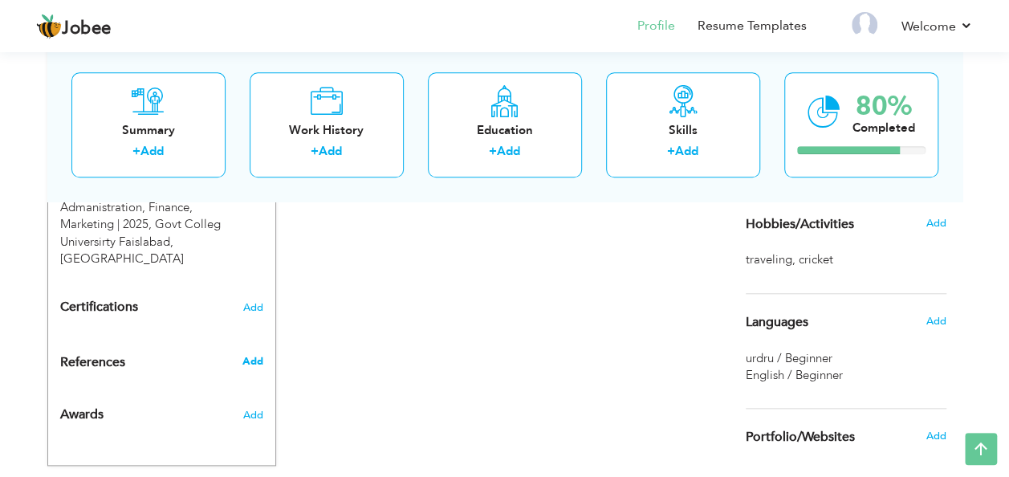
click at [260, 354] on span "Add" at bounding box center [252, 361] width 21 height 14
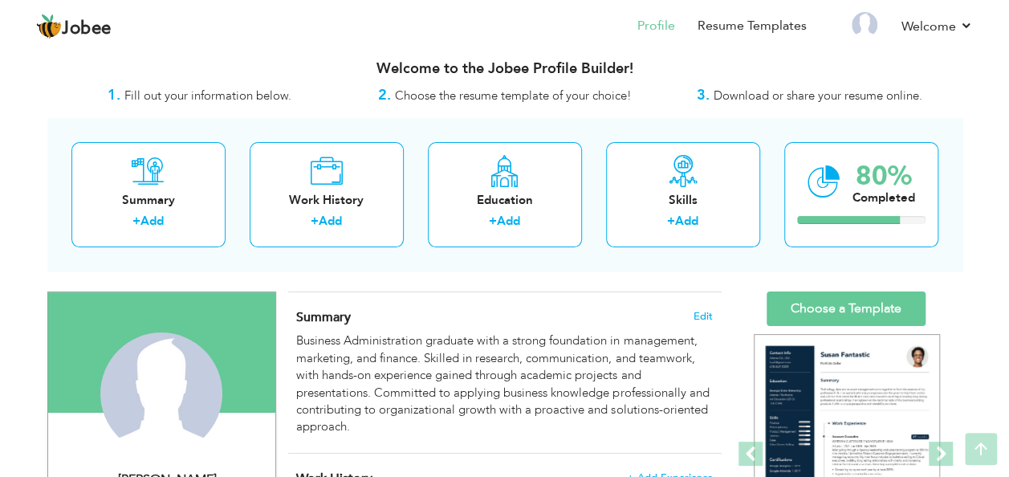
scroll to position [0, 0]
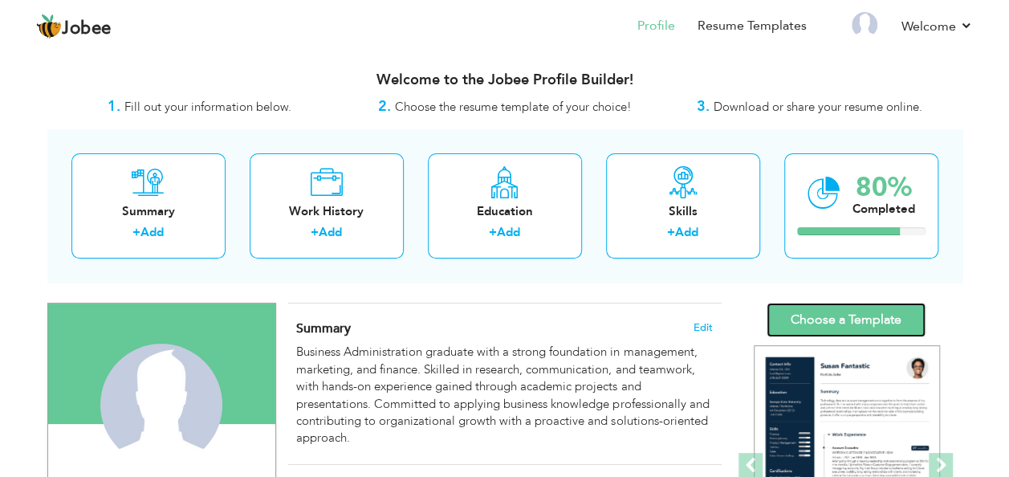
click at [833, 315] on link "Choose a Template" at bounding box center [846, 320] width 159 height 35
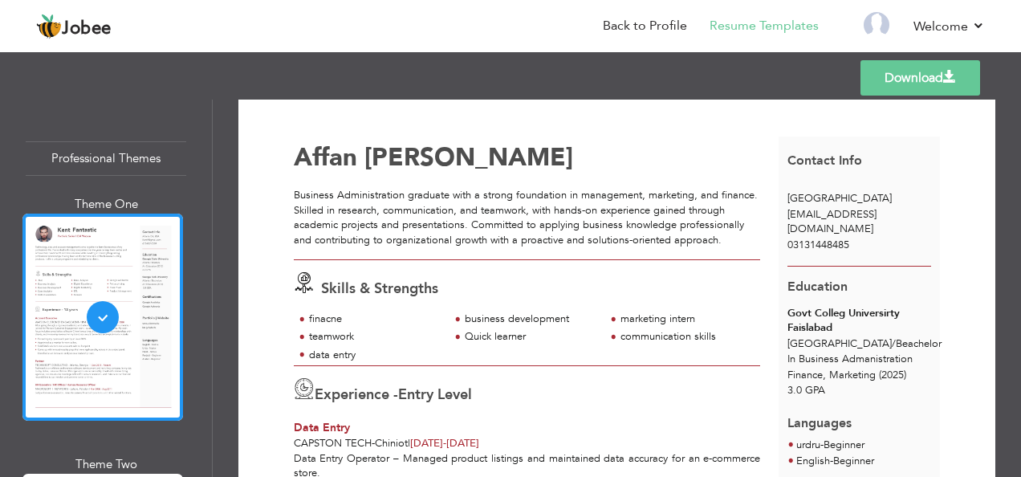
scroll to position [23, 0]
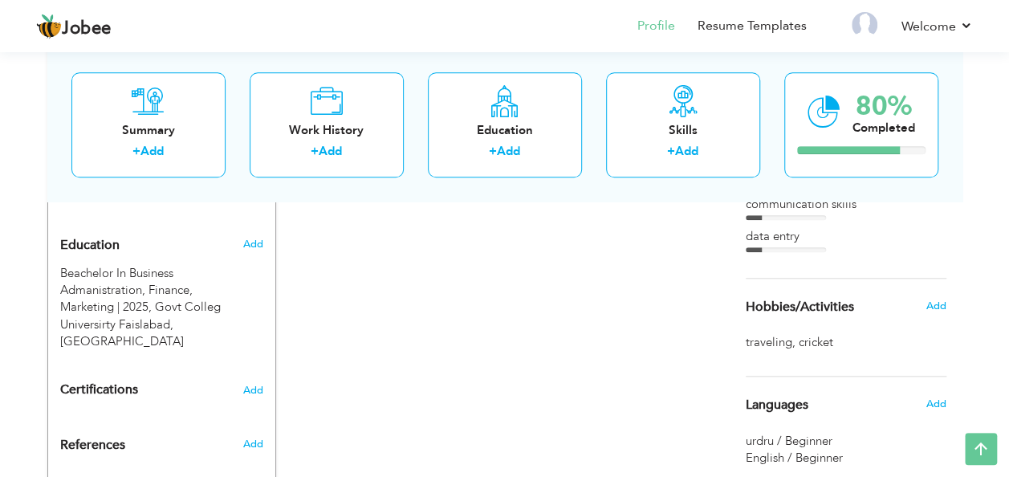
scroll to position [621, 0]
click at [258, 244] on span "Add" at bounding box center [252, 243] width 21 height 14
radio input "true"
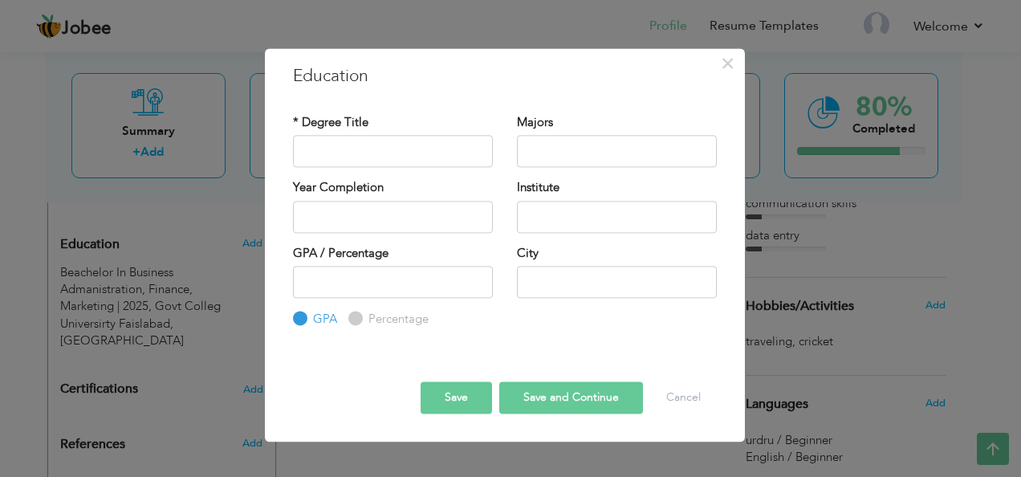
click at [360, 135] on div "* Degree Title" at bounding box center [393, 140] width 200 height 53
click at [363, 157] on input "text" at bounding box center [393, 152] width 200 height 32
type input "I"
type input "C"
type input "ICS"
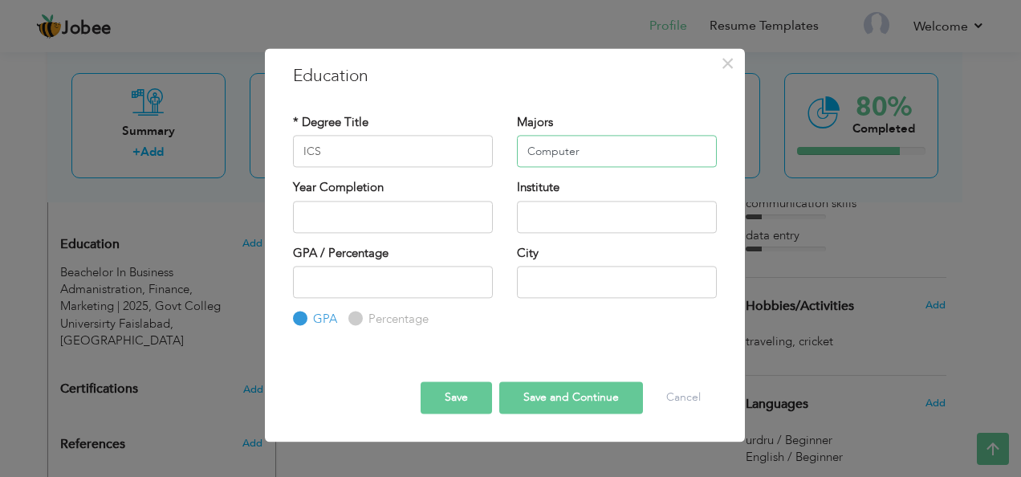
type input "Computer"
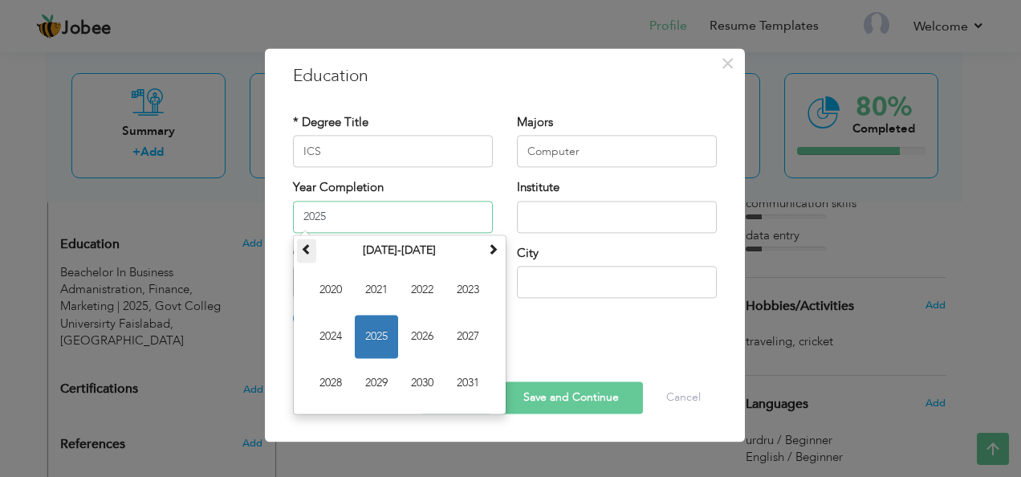
click at [303, 256] on th at bounding box center [306, 250] width 19 height 24
click at [466, 392] on span "2021" at bounding box center [467, 382] width 43 height 43
type input "2021"
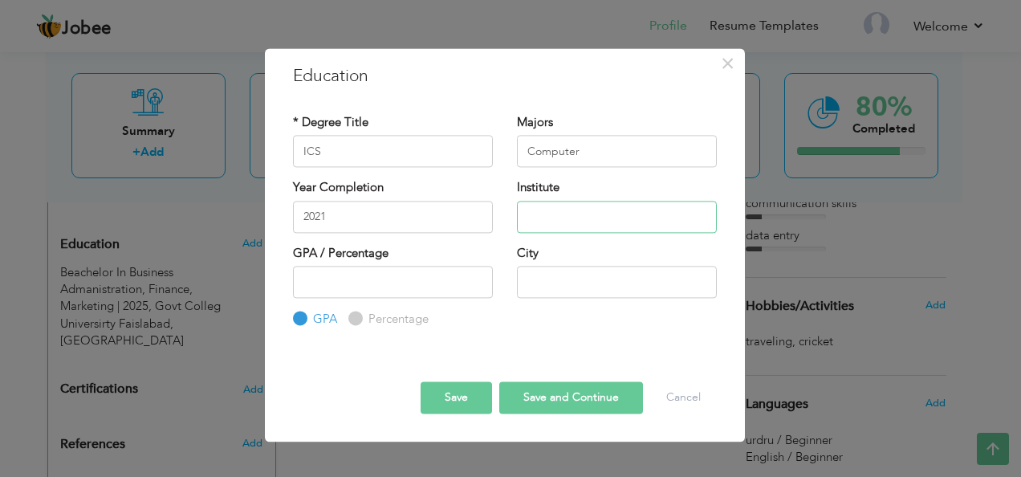
click at [581, 223] on input "text" at bounding box center [617, 217] width 200 height 32
type input "[GEOGRAPHIC_DATA]"
click at [396, 275] on input "number" at bounding box center [393, 282] width 200 height 32
type input "70"
click at [348, 320] on input "Percentage" at bounding box center [353, 319] width 10 height 10
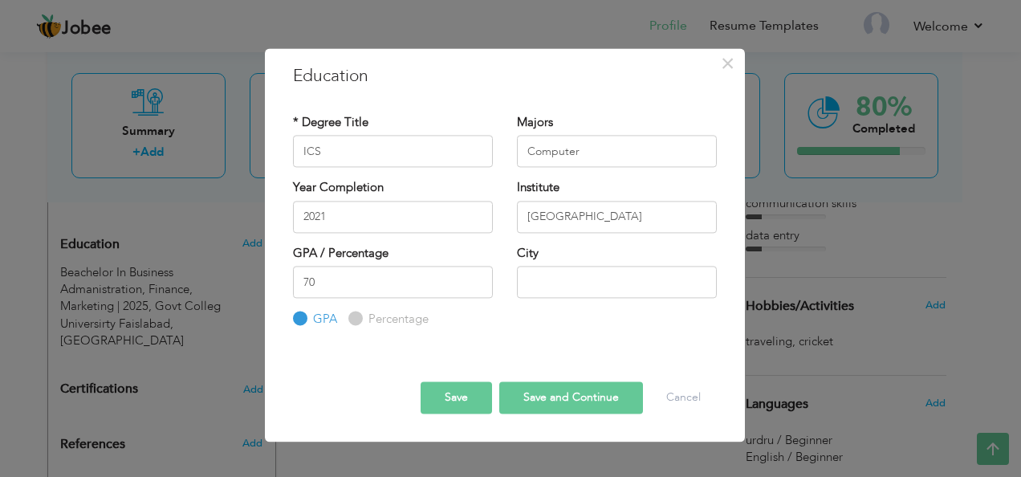
radio input "true"
click at [544, 281] on input "text" at bounding box center [617, 282] width 200 height 32
click at [450, 407] on button "Save" at bounding box center [456, 397] width 71 height 32
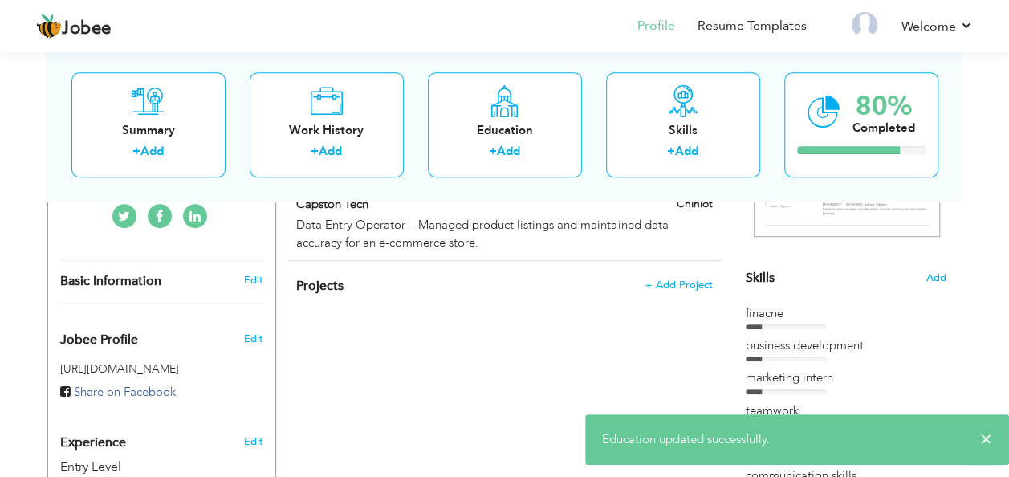
scroll to position [0, 0]
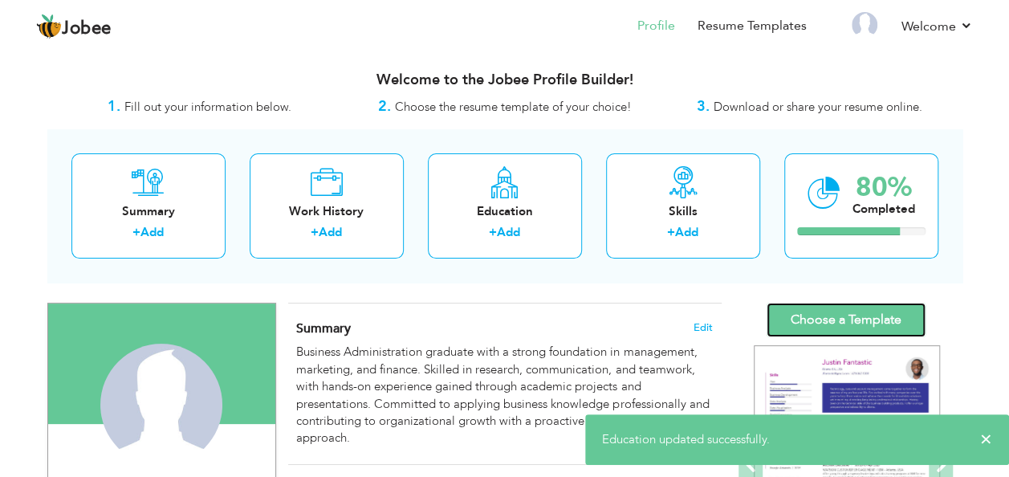
click at [825, 313] on link "Choose a Template" at bounding box center [846, 320] width 159 height 35
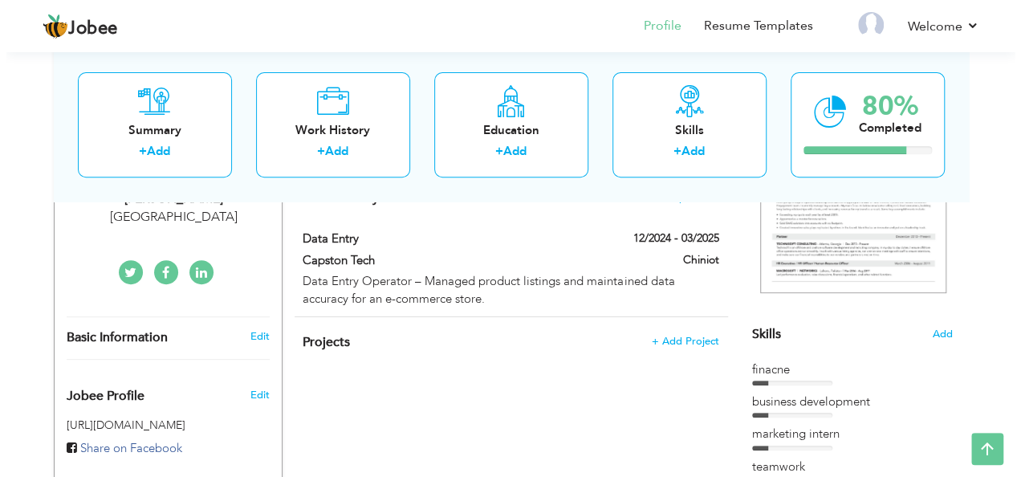
scroll to position [295, 0]
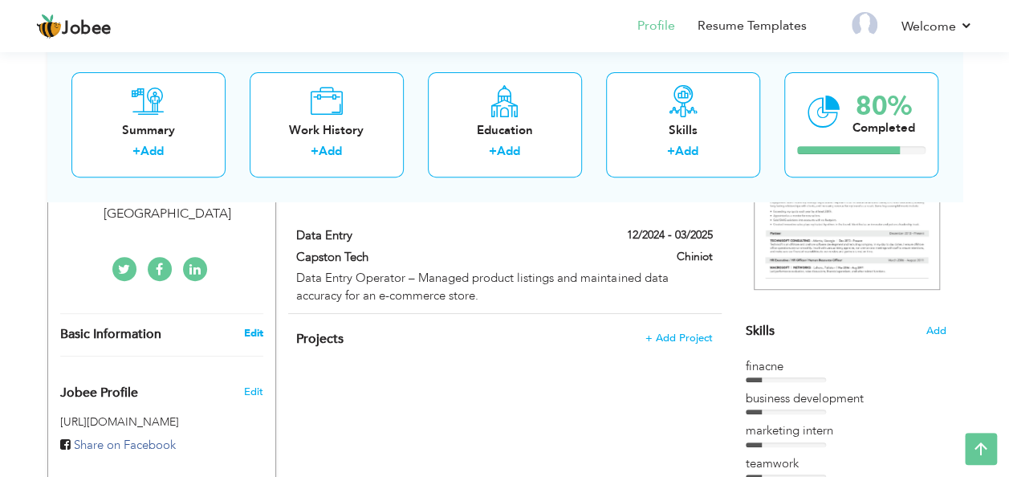
click at [252, 331] on link "Edit" at bounding box center [252, 333] width 19 height 14
select select "number:166"
select select "number:1"
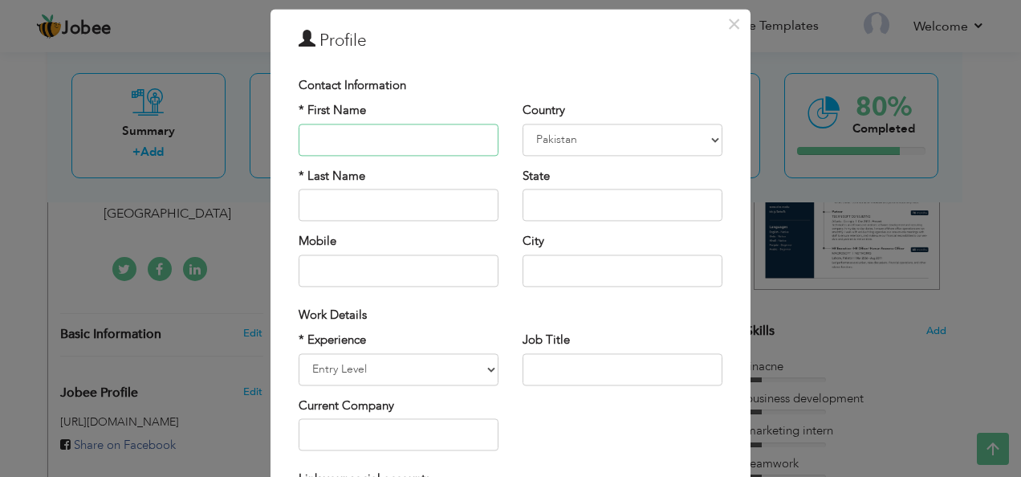
scroll to position [40, 0]
click at [564, 376] on input "text" at bounding box center [623, 368] width 200 height 32
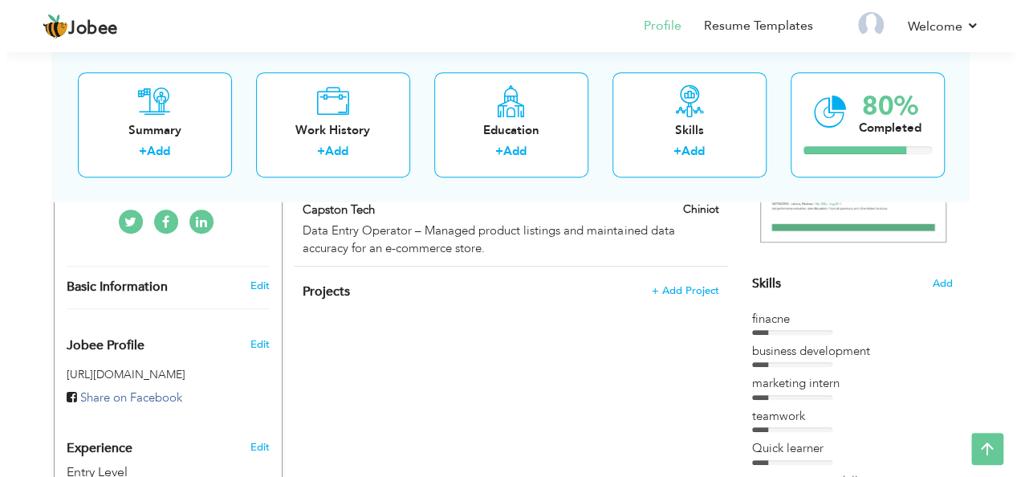
scroll to position [344, 0]
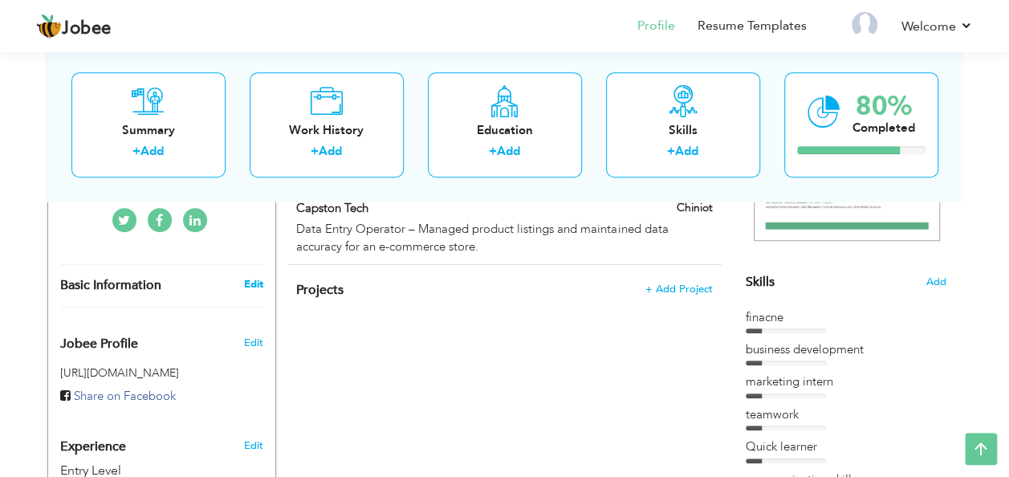
click at [257, 280] on link "Edit" at bounding box center [252, 284] width 19 height 14
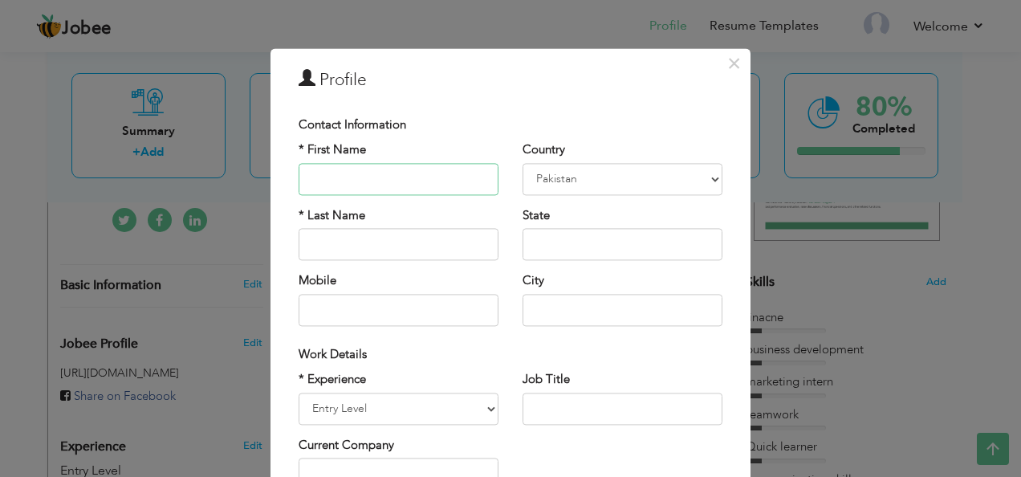
scroll to position [50, 0]
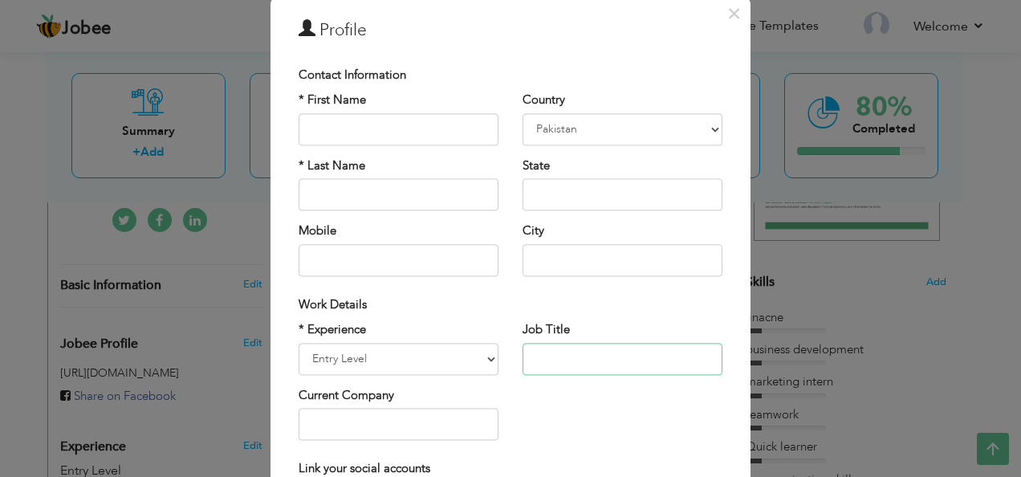
click at [583, 356] on input "text" at bounding box center [623, 359] width 200 height 32
type input "BBA Graduate"
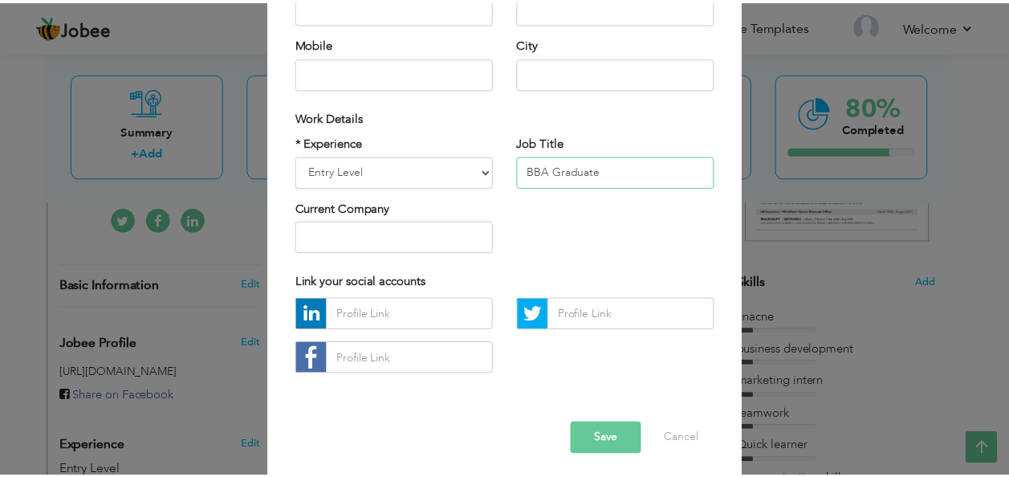
scroll to position [243, 0]
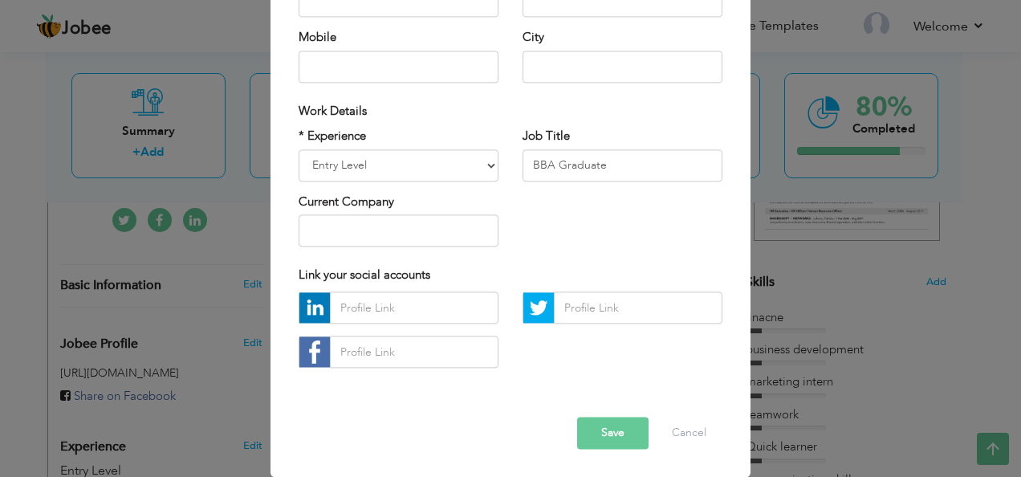
click at [610, 438] on button "Save" at bounding box center [612, 433] width 71 height 32
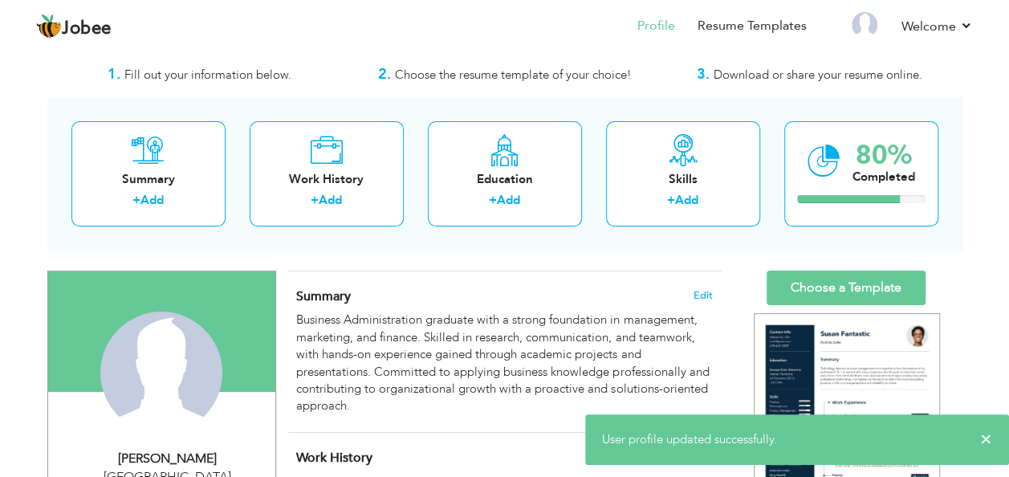
scroll to position [33, 0]
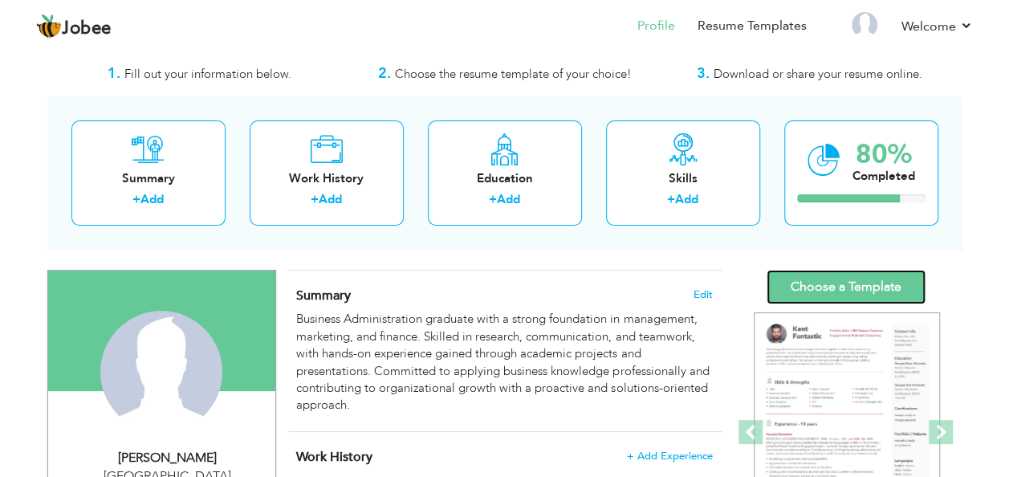
click at [812, 279] on link "Choose a Template" at bounding box center [846, 287] width 159 height 35
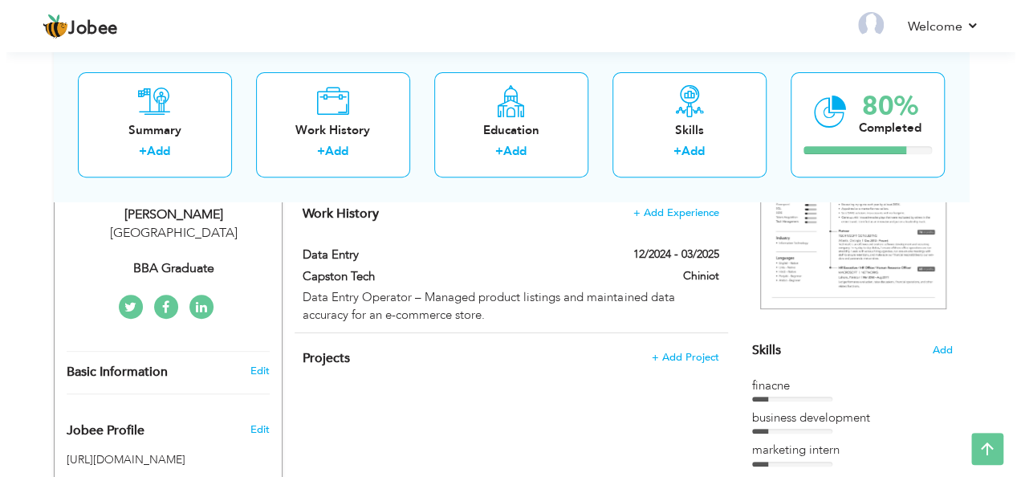
scroll to position [272, 0]
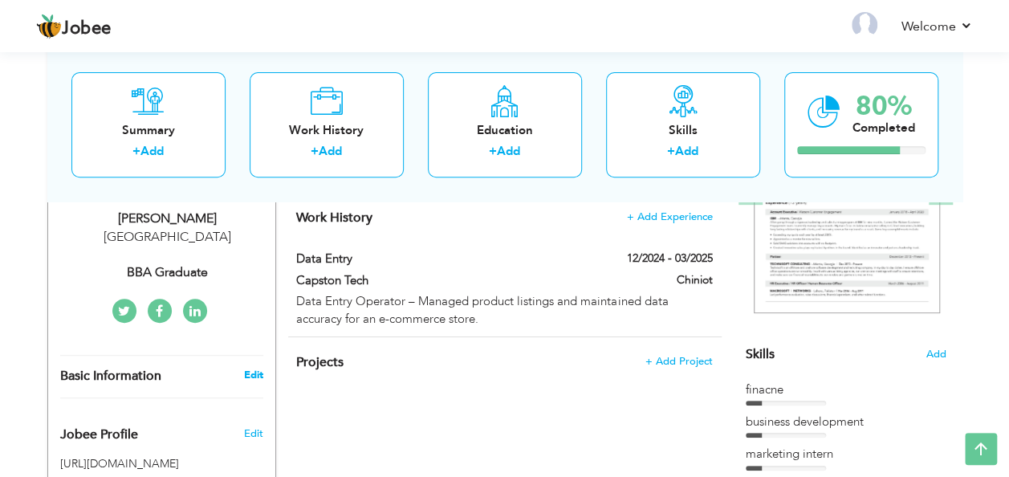
click at [247, 368] on link "Edit" at bounding box center [252, 375] width 19 height 14
select select "number:166"
select select "number:1"
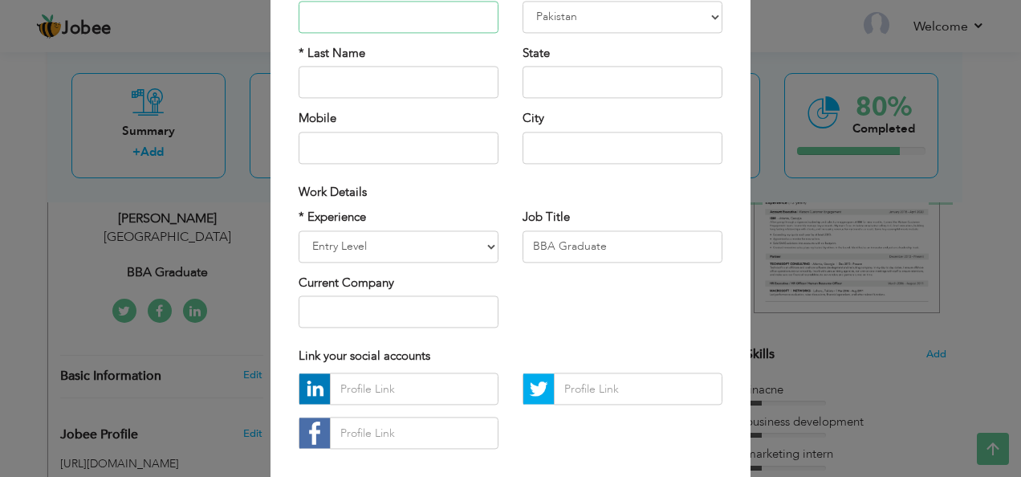
scroll to position [165, 0]
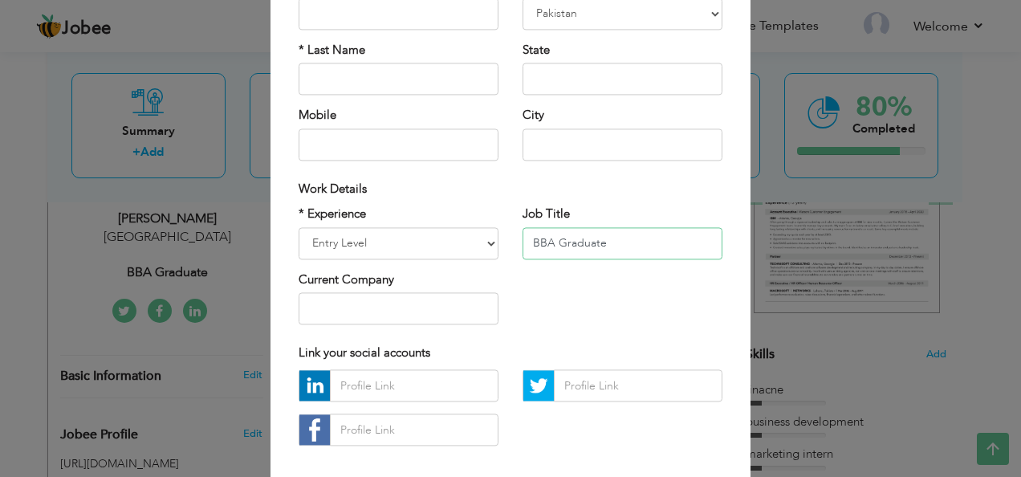
click at [552, 244] on input "BBA Graduate" at bounding box center [623, 243] width 200 height 32
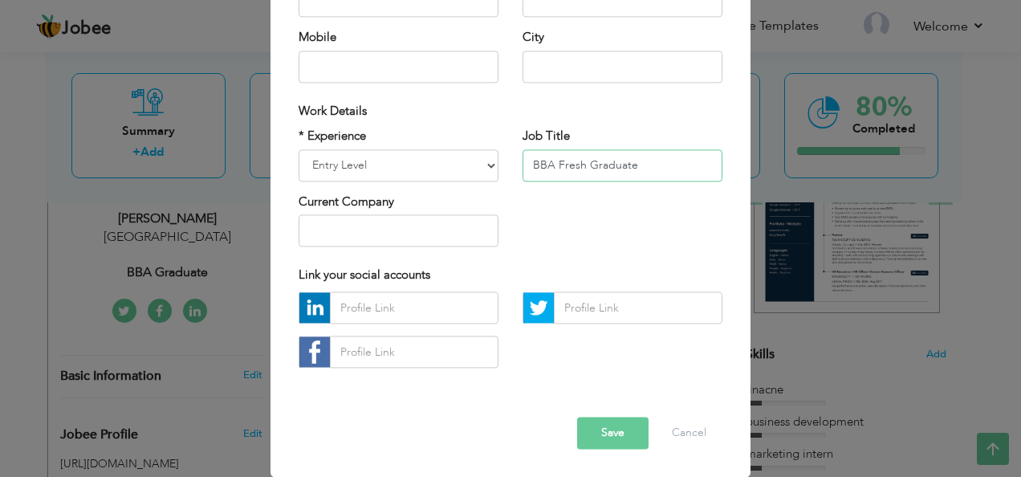
type input "BBA Fresh Graduate"
click at [613, 449] on div "Error Save Cancel" at bounding box center [511, 421] width 448 height 81
click at [614, 435] on button "Save" at bounding box center [612, 433] width 71 height 32
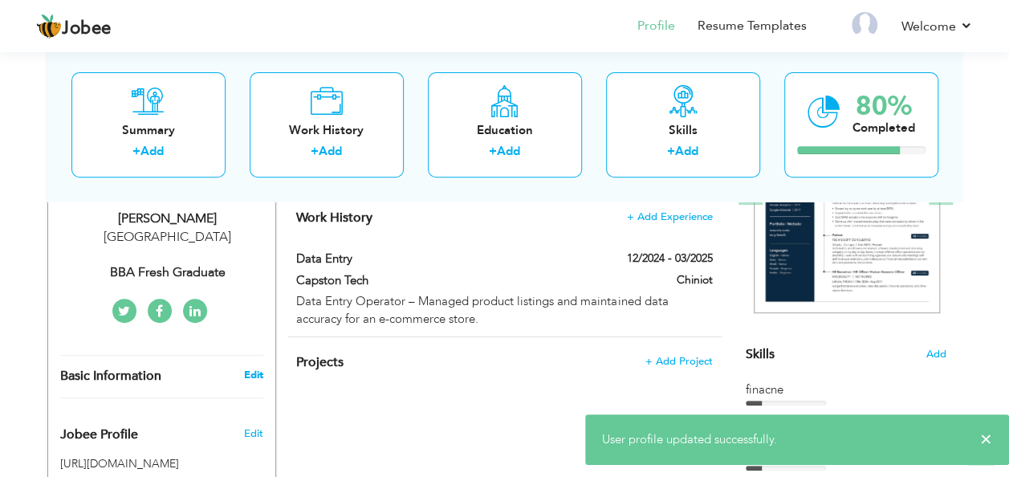
click at [249, 369] on link "Edit" at bounding box center [252, 375] width 19 height 14
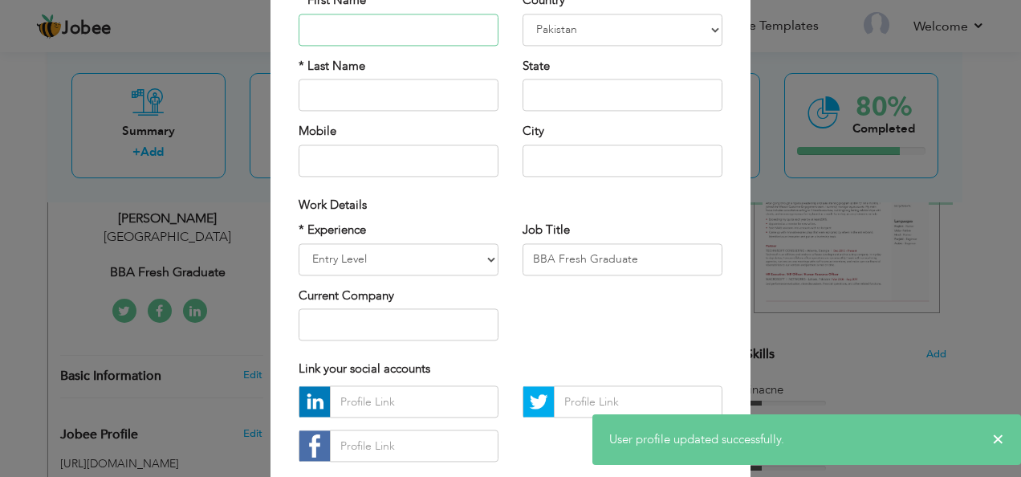
scroll to position [151, 0]
click at [440, 244] on select "Entry Level Less than 1 Year 1 Year 2 Years 3 Years 4 Years 5 Years 6 Years 7 Y…" at bounding box center [399, 258] width 200 height 32
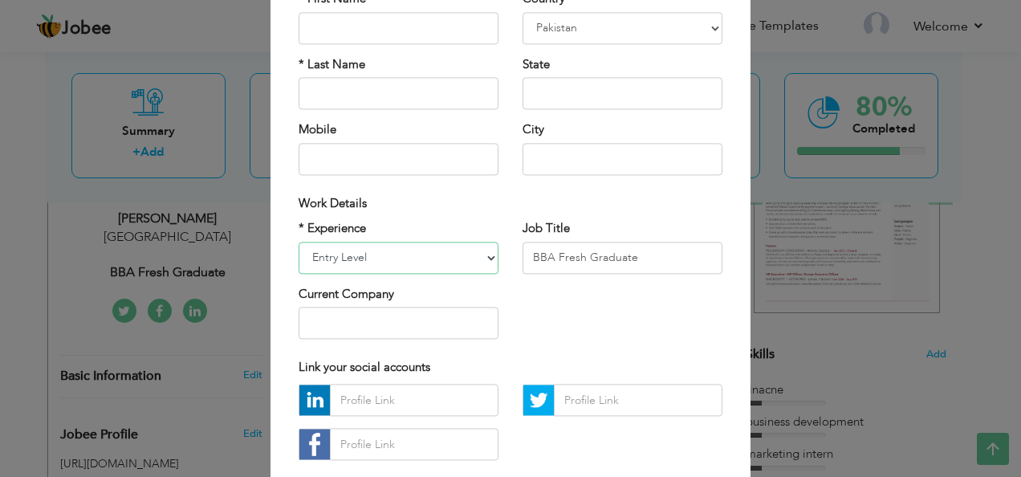
click at [440, 244] on select "Entry Level Less than 1 Year 1 Year 2 Years 3 Years 4 Years 5 Years 6 Years 7 Y…" at bounding box center [399, 258] width 200 height 32
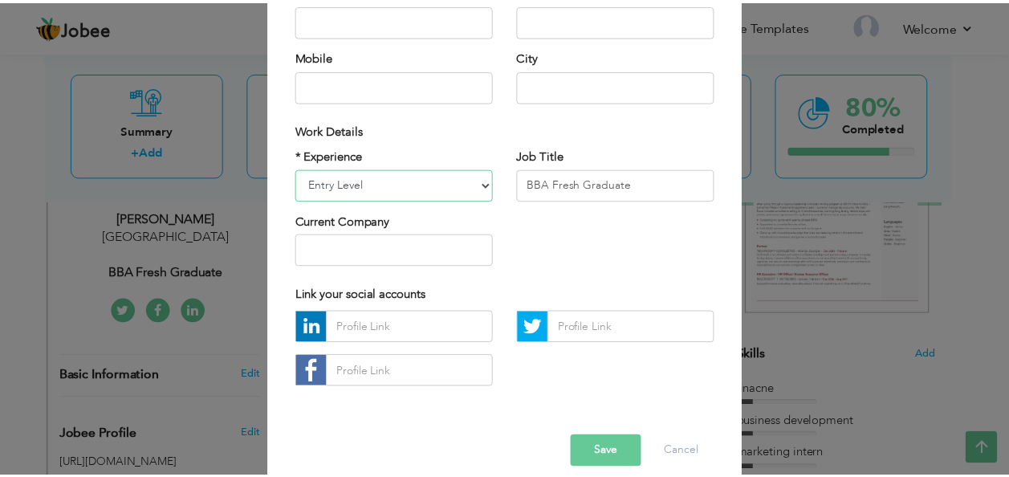
scroll to position [238, 0]
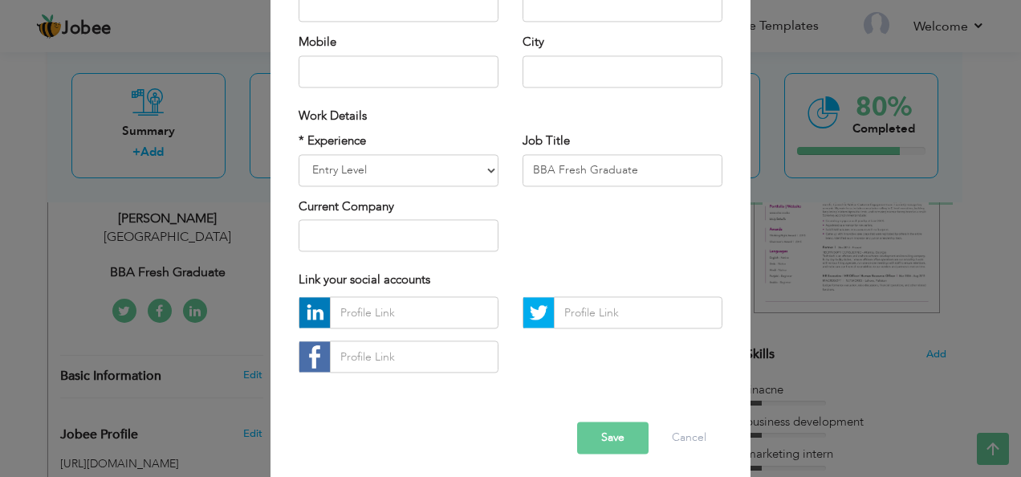
click at [588, 429] on button "Save" at bounding box center [612, 438] width 71 height 32
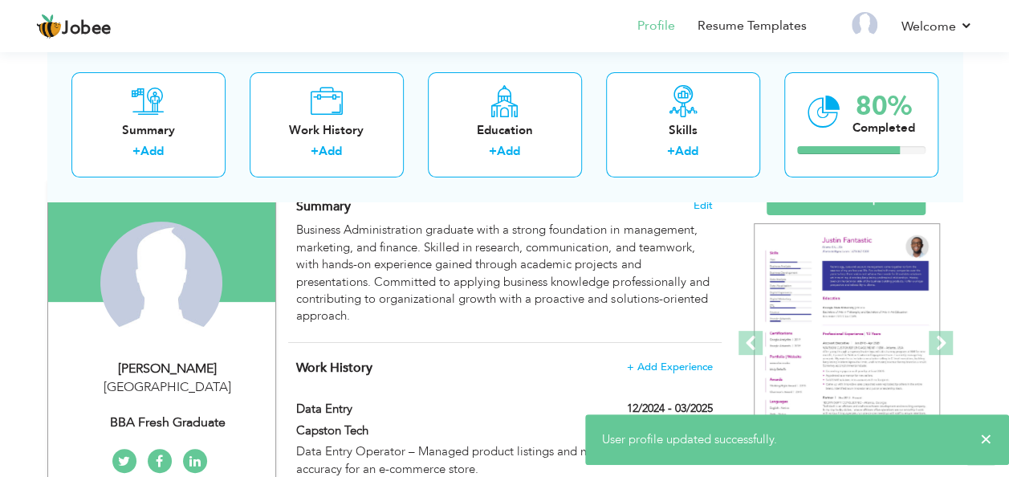
scroll to position [0, 0]
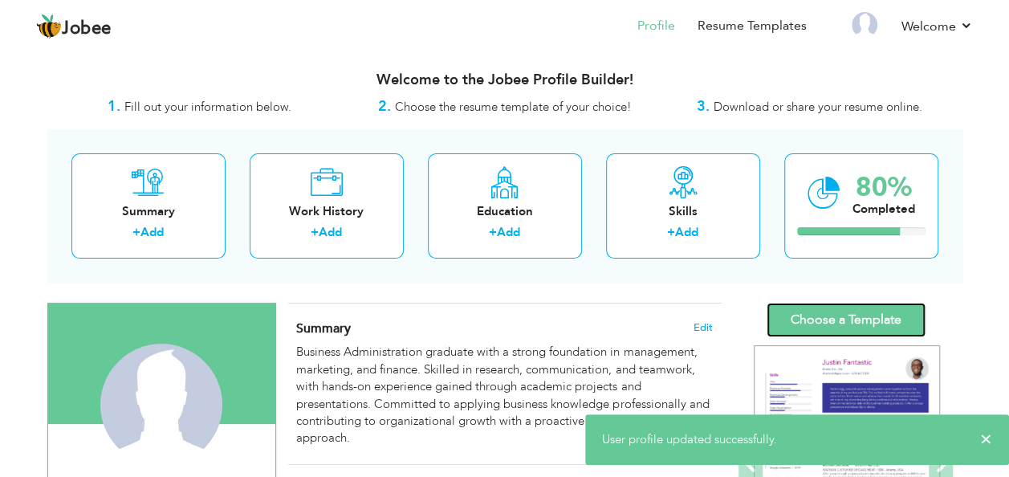
click at [857, 307] on link "Choose a Template" at bounding box center [846, 320] width 159 height 35
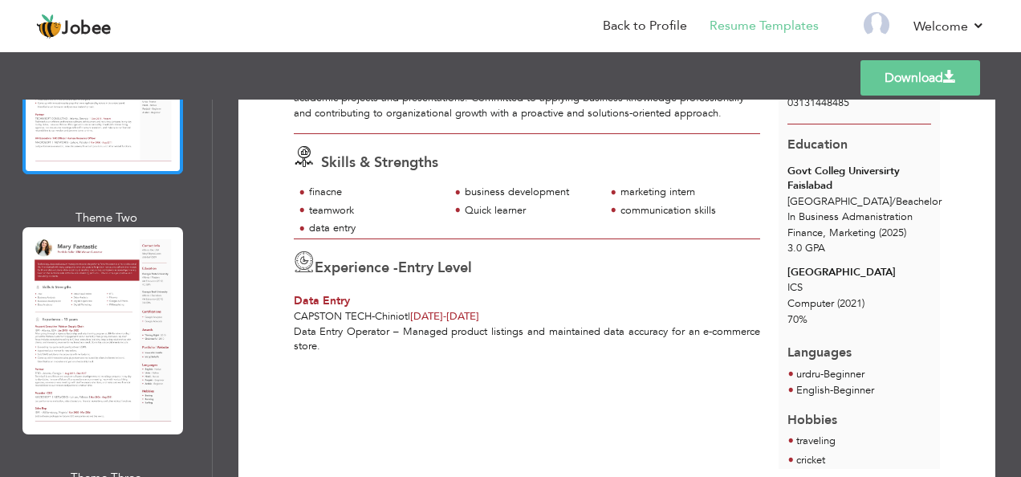
scroll to position [248, 0]
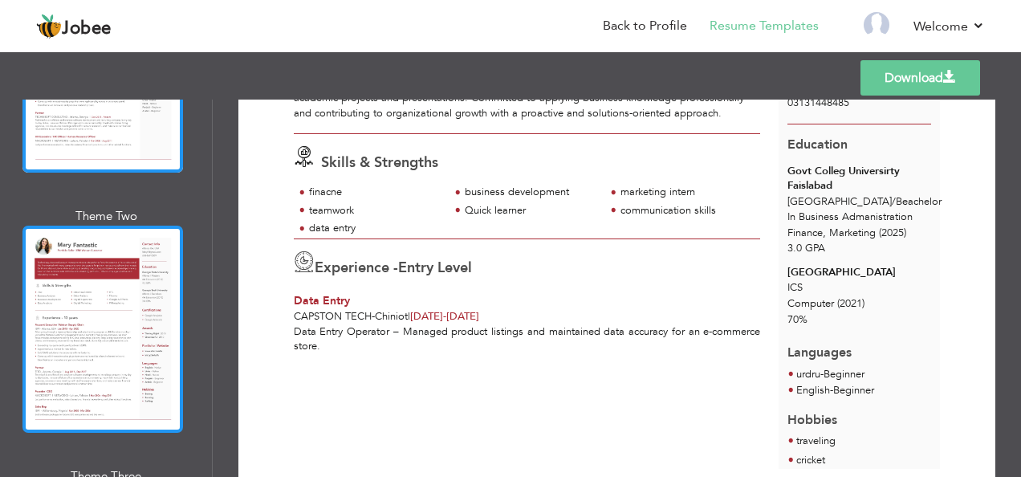
click at [110, 315] on div at bounding box center [102, 329] width 161 height 207
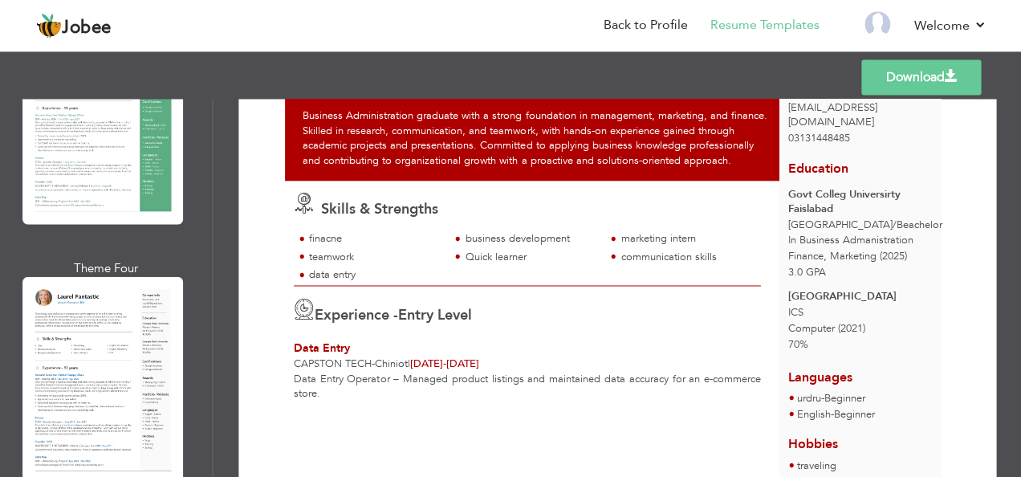
scroll to position [0, 0]
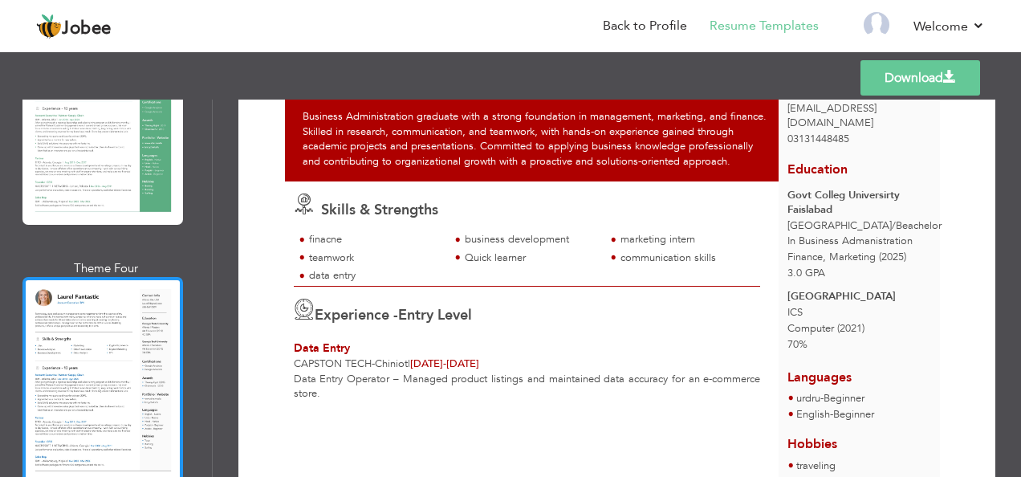
click at [55, 307] on div at bounding box center [102, 380] width 161 height 207
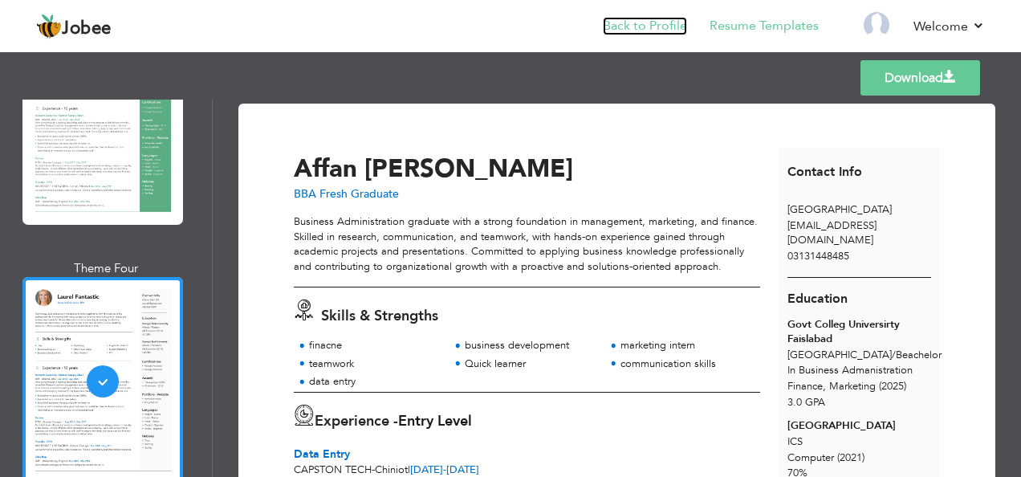
click at [645, 29] on link "Back to Profile" at bounding box center [645, 26] width 84 height 18
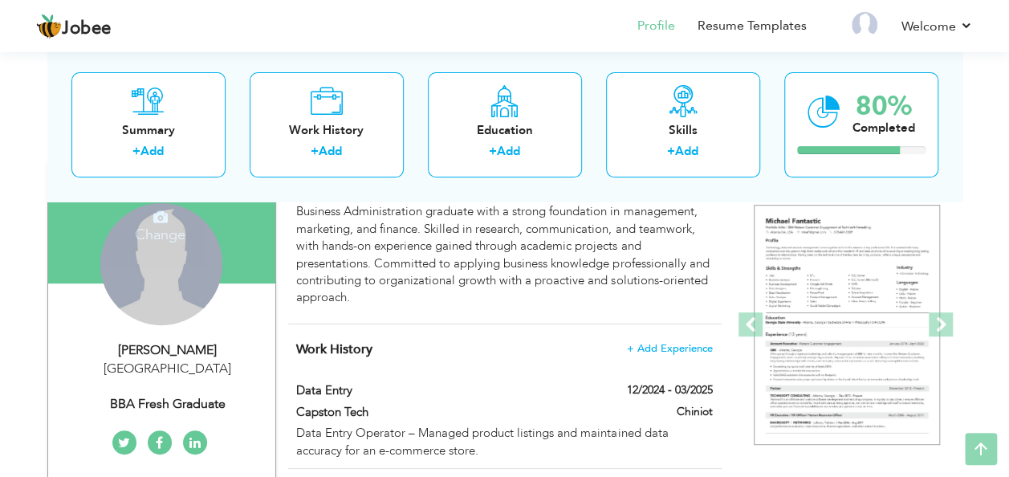
scroll to position [141, 0]
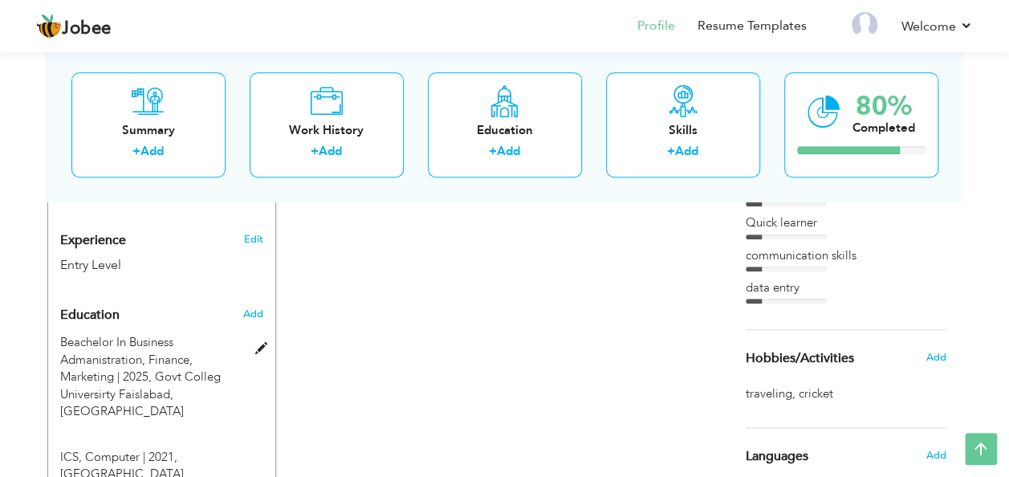
scroll to position [640, 0]
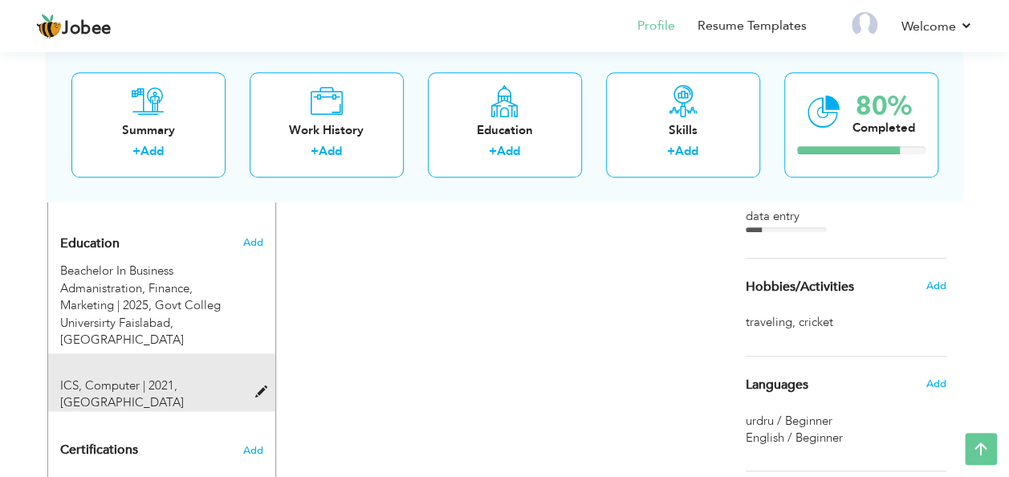
click at [264, 386] on span at bounding box center [264, 392] width 20 height 12
type input "ICS"
type input "Computer"
type input "2021"
type input "[GEOGRAPHIC_DATA]"
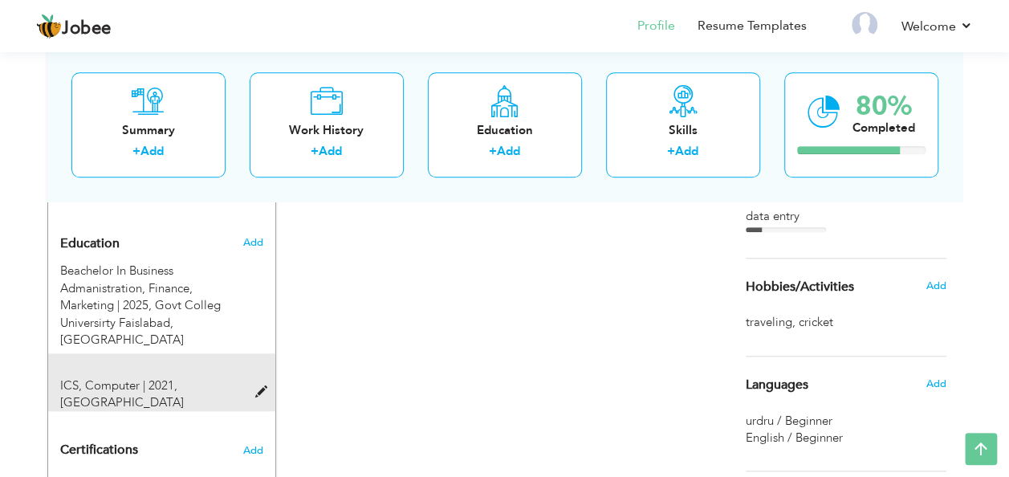
type input "70"
radio input "true"
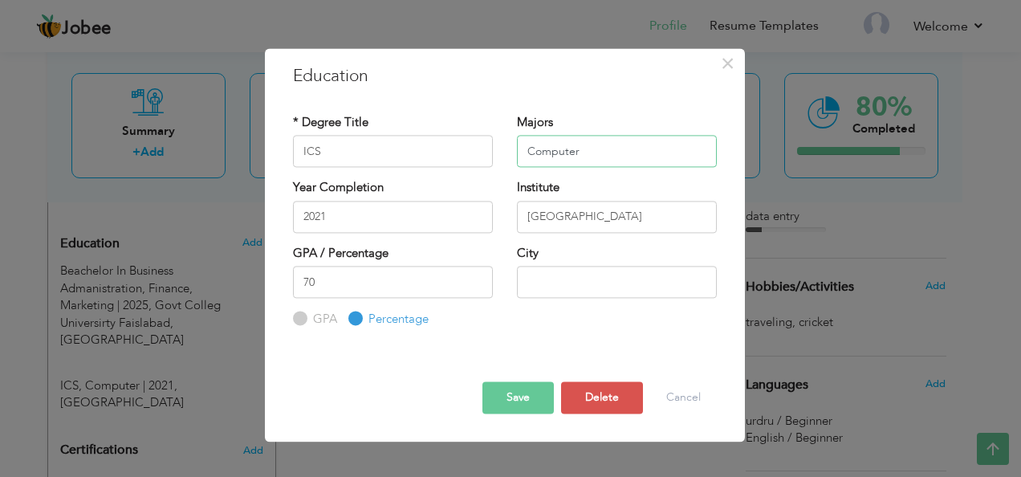
click at [596, 149] on input "Computer" at bounding box center [617, 152] width 200 height 32
type input "Computer scienc`"
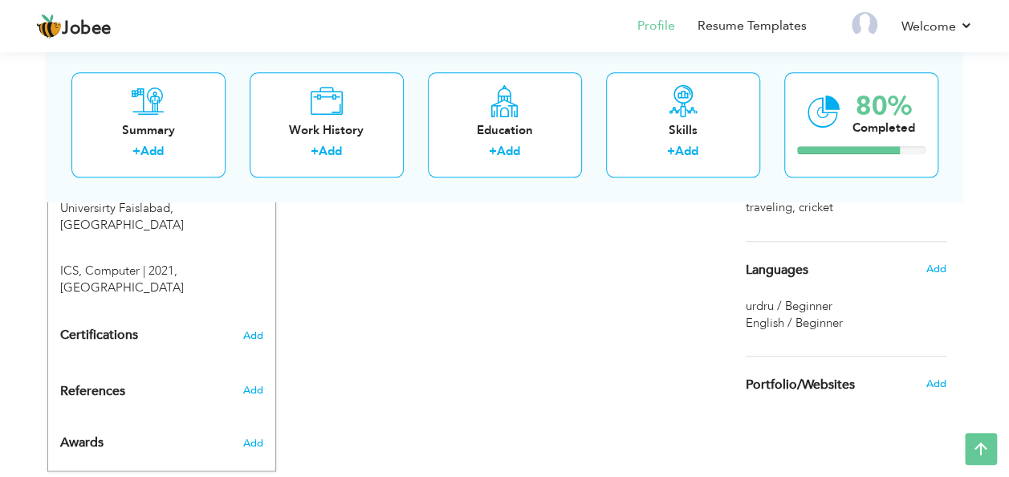
scroll to position [760, 0]
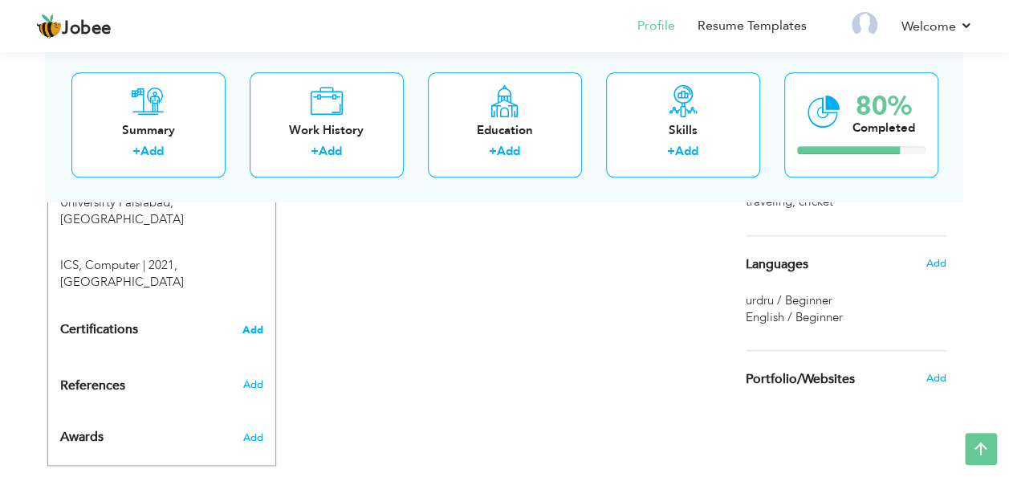
click at [252, 324] on span "Add" at bounding box center [252, 329] width 21 height 11
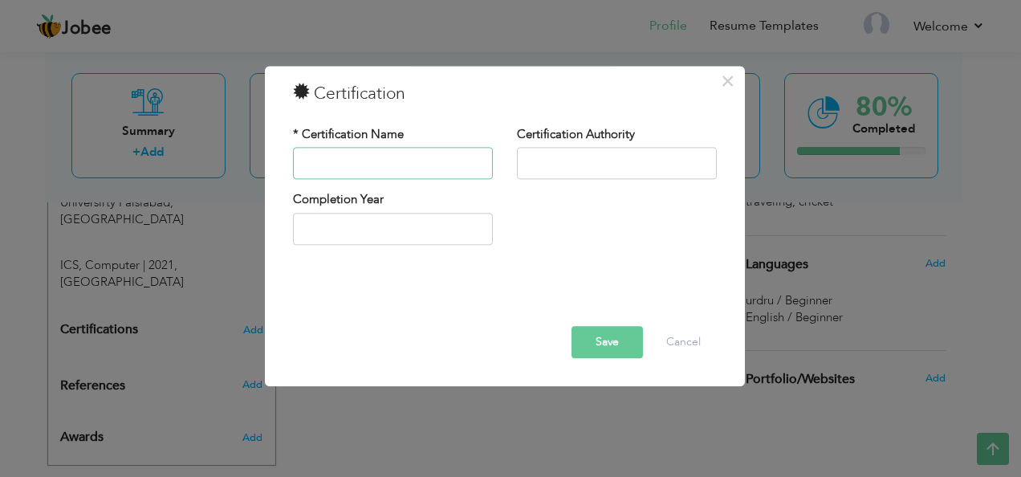
type input "M"
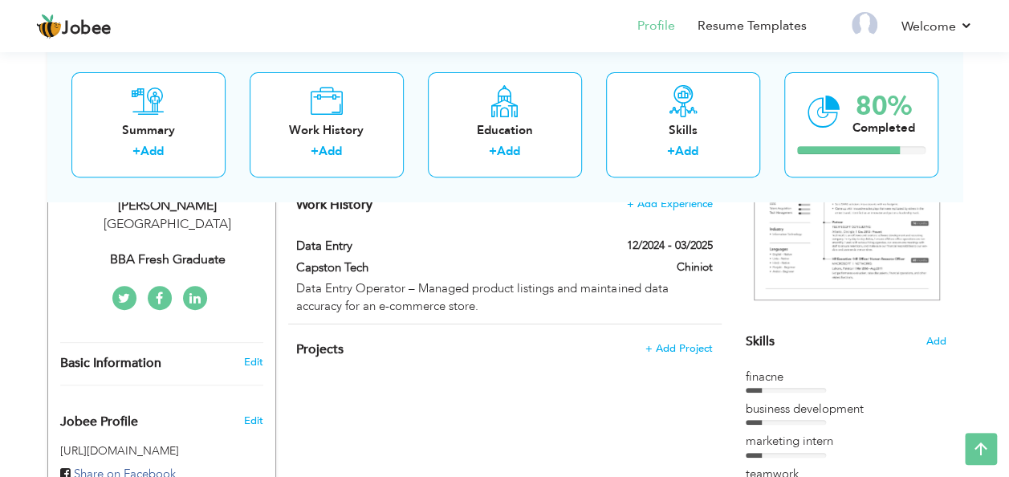
scroll to position [283, 0]
click at [933, 328] on section "‹ › Previous Next" at bounding box center [846, 194] width 201 height 281
click at [936, 339] on span "Add" at bounding box center [936, 343] width 21 height 15
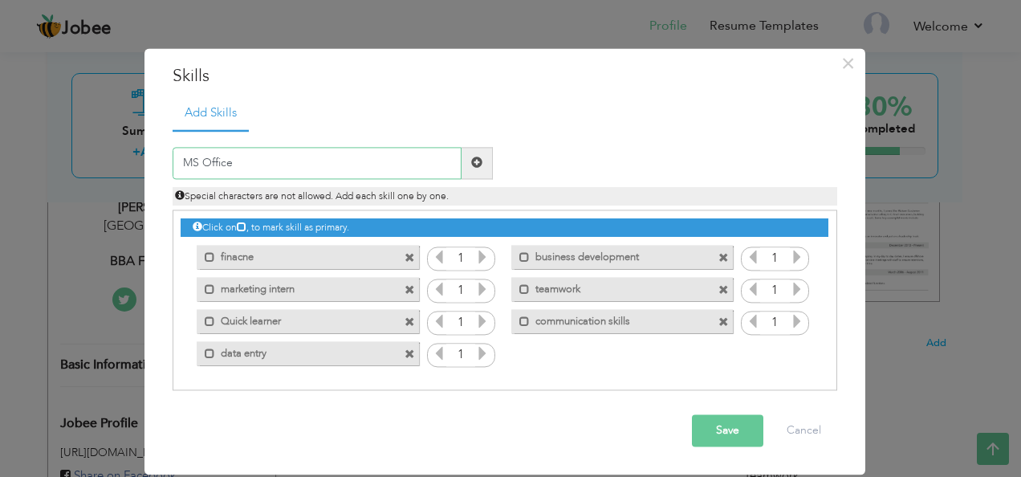
type input "MS Office"
click at [729, 432] on button "Save" at bounding box center [727, 430] width 71 height 32
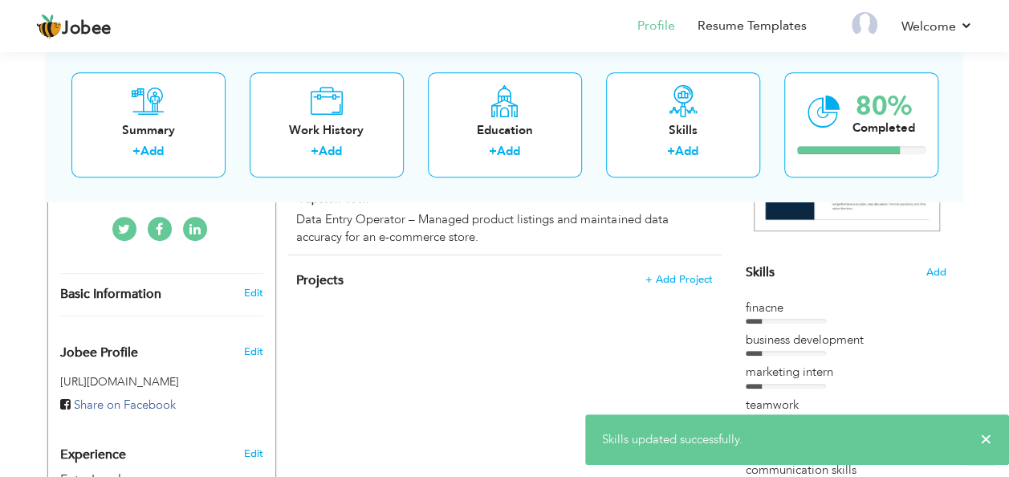
scroll to position [377, 0]
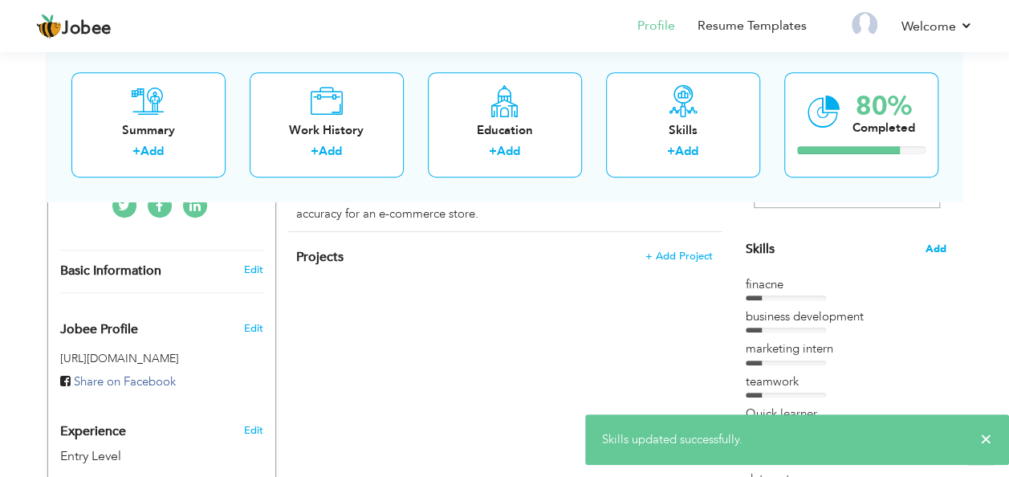
click at [939, 242] on span "Add" at bounding box center [936, 249] width 21 height 15
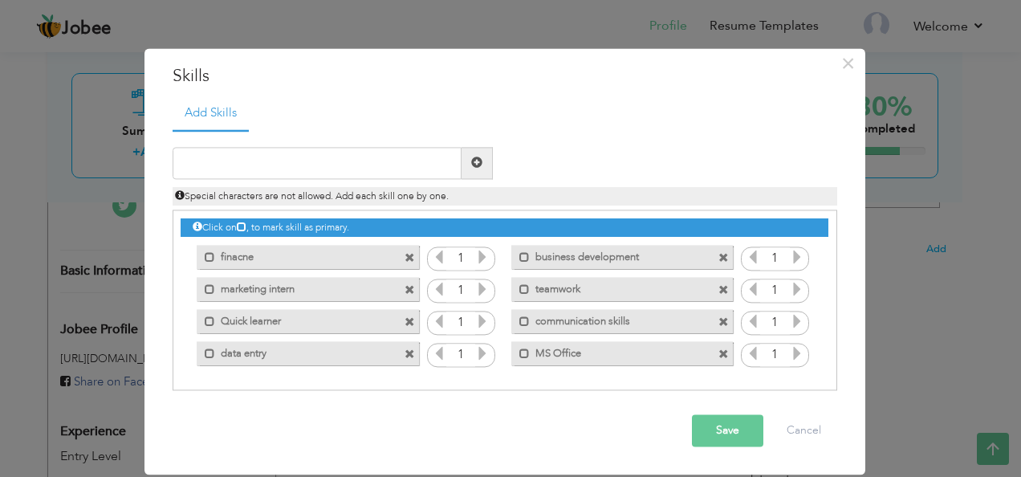
click at [405, 254] on div "Mark as primary skill. finacne" at bounding box center [308, 258] width 222 height 24
click at [405, 254] on span at bounding box center [410, 259] width 10 height 10
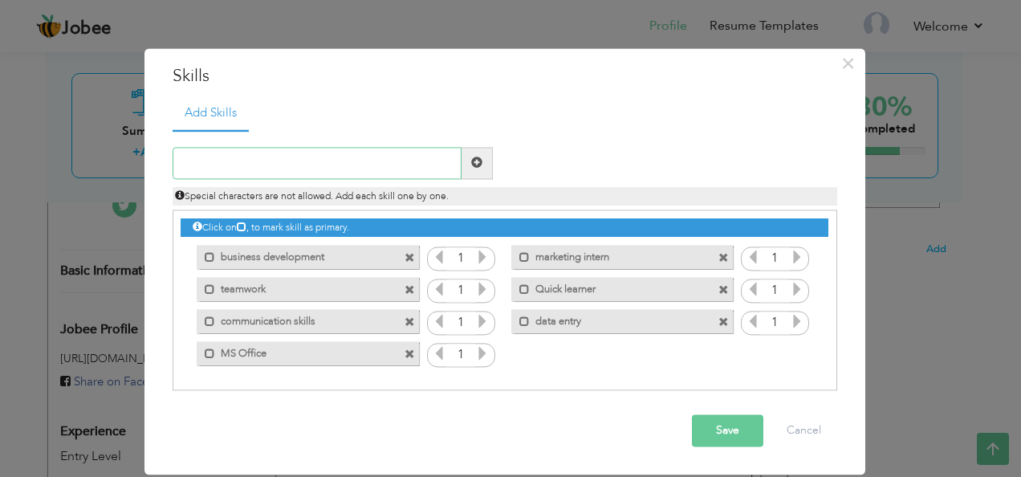
click at [263, 155] on input "text" at bounding box center [317, 163] width 289 height 32
type input "Basics Financing"
click at [489, 160] on span at bounding box center [477, 163] width 31 height 32
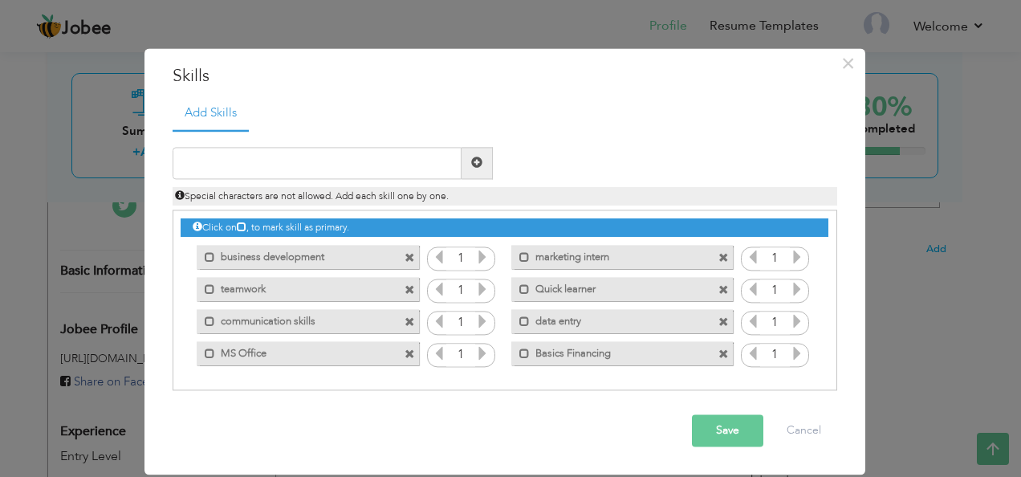
click at [704, 361] on div "Mark as primary skill. Basics Financing" at bounding box center [622, 354] width 222 height 24
click at [651, 351] on label "Basics Financing" at bounding box center [611, 352] width 162 height 20
click at [520, 348] on span at bounding box center [524, 350] width 18 height 16
click at [523, 352] on span at bounding box center [524, 354] width 10 height 10
click at [523, 352] on span at bounding box center [528, 354] width 10 height 10
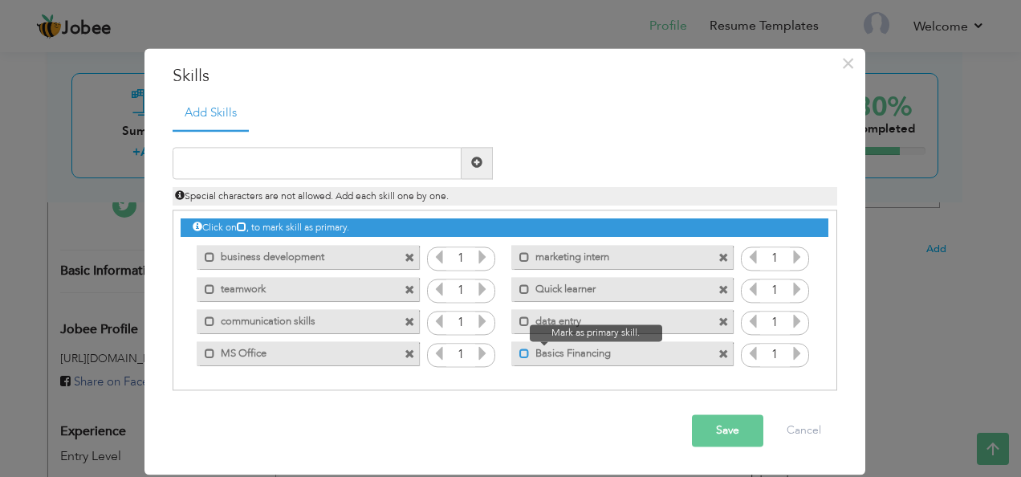
click at [524, 352] on span at bounding box center [524, 354] width 10 height 10
click at [525, 351] on span at bounding box center [528, 354] width 10 height 10
click at [655, 364] on div "Mark as primary skill. Basics Financing" at bounding box center [622, 354] width 222 height 24
click at [597, 351] on label "Basics Financing" at bounding box center [611, 352] width 162 height 20
click at [576, 351] on label "Basics Financing" at bounding box center [613, 352] width 160 height 20
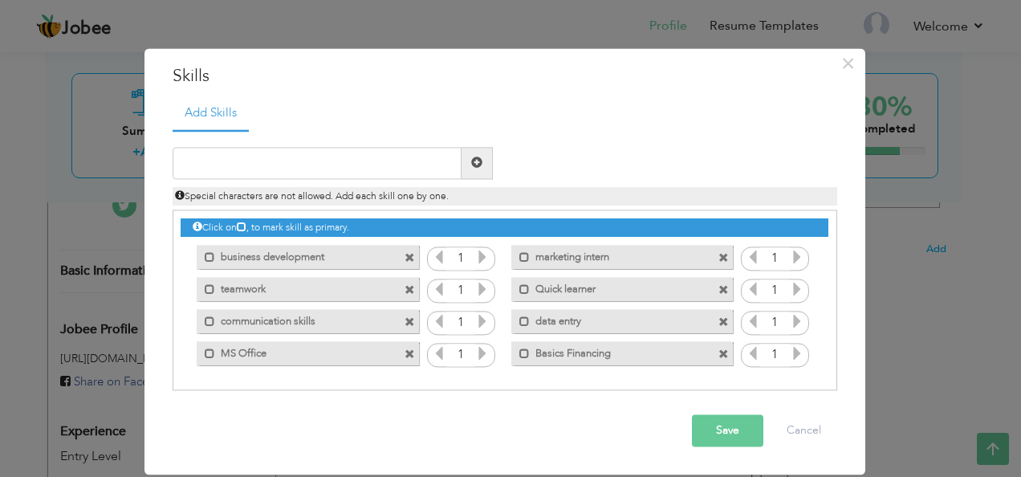
click at [576, 351] on label "Basics Financing" at bounding box center [611, 352] width 162 height 20
click at [726, 352] on span at bounding box center [724, 355] width 10 height 10
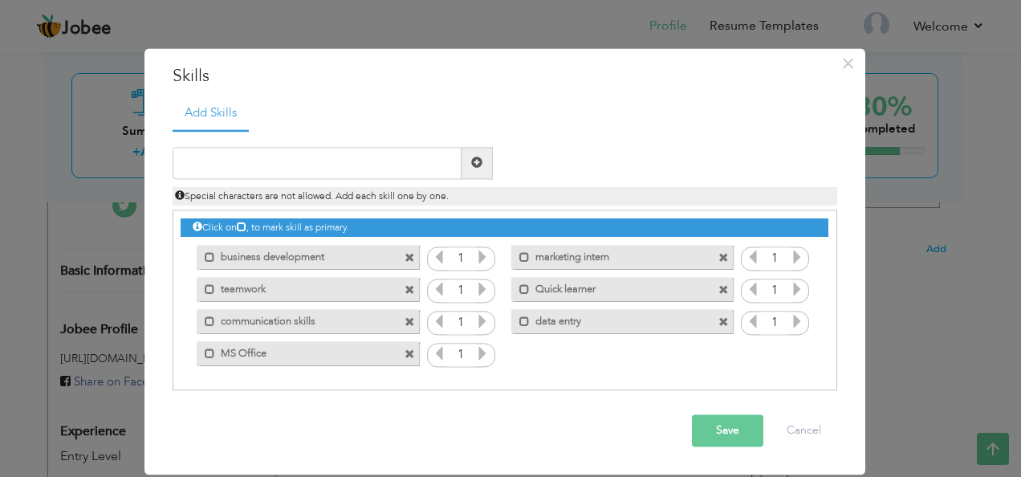
click at [242, 143] on div "Duplicate entry" at bounding box center [505, 260] width 665 height 261
click at [228, 162] on input "text" at bounding box center [317, 163] width 289 height 32
type input "a"
type input "Basic Financing"
click at [476, 155] on span at bounding box center [477, 163] width 31 height 32
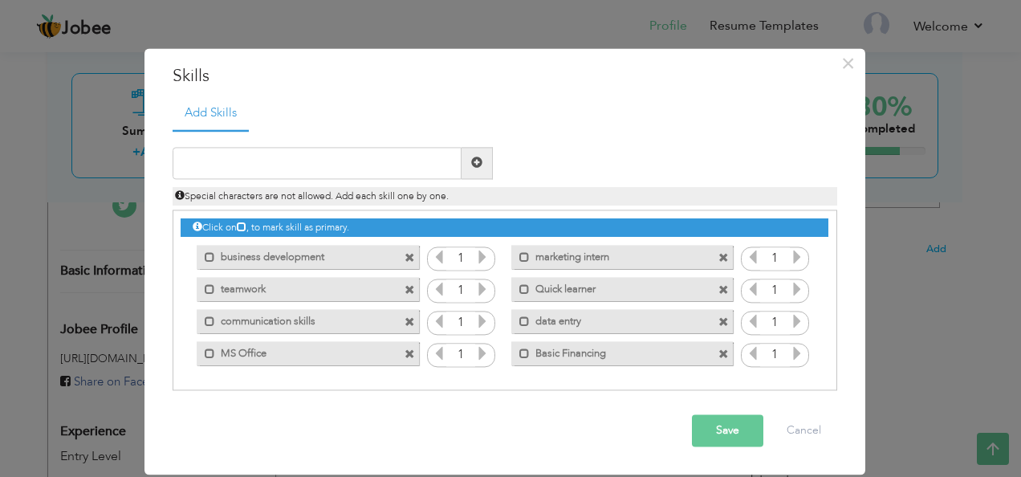
click at [732, 417] on button "Save" at bounding box center [727, 430] width 71 height 32
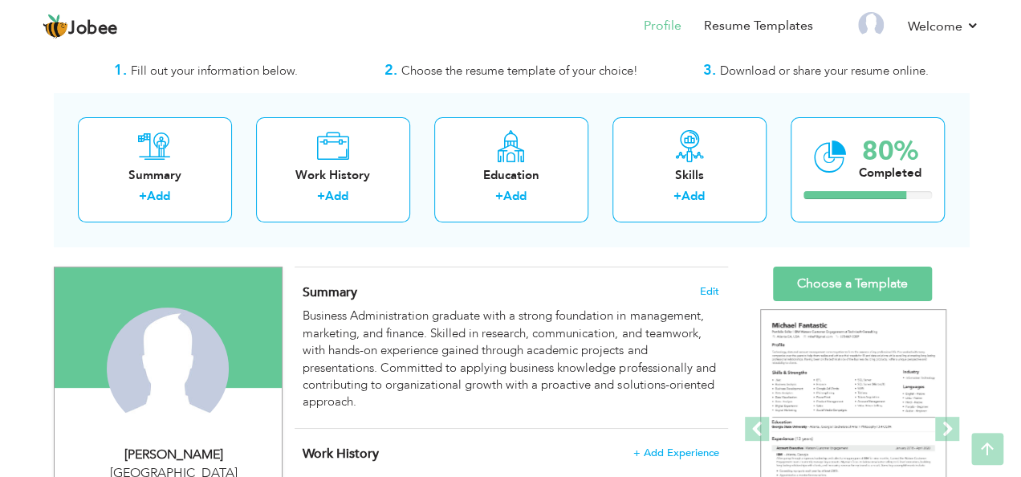
scroll to position [0, 0]
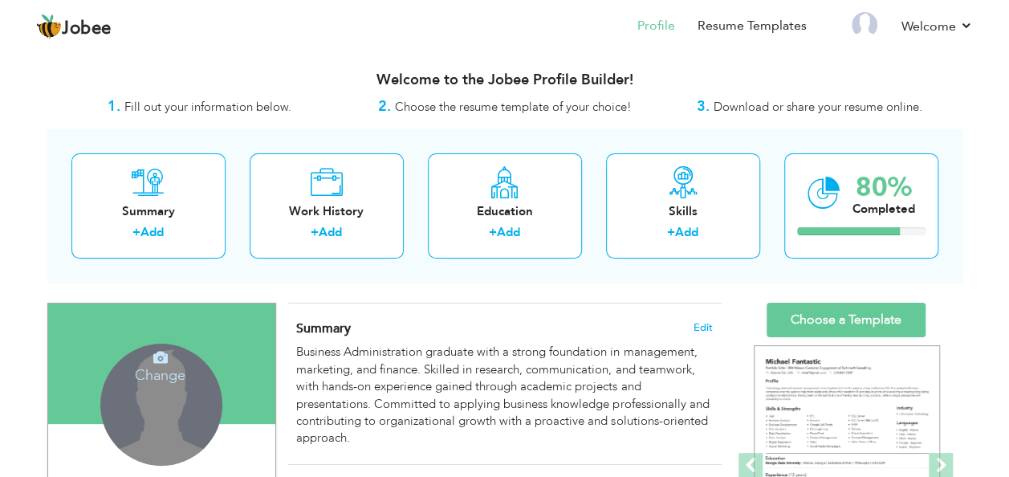
click at [150, 366] on h4 "Change" at bounding box center [160, 364] width 115 height 39
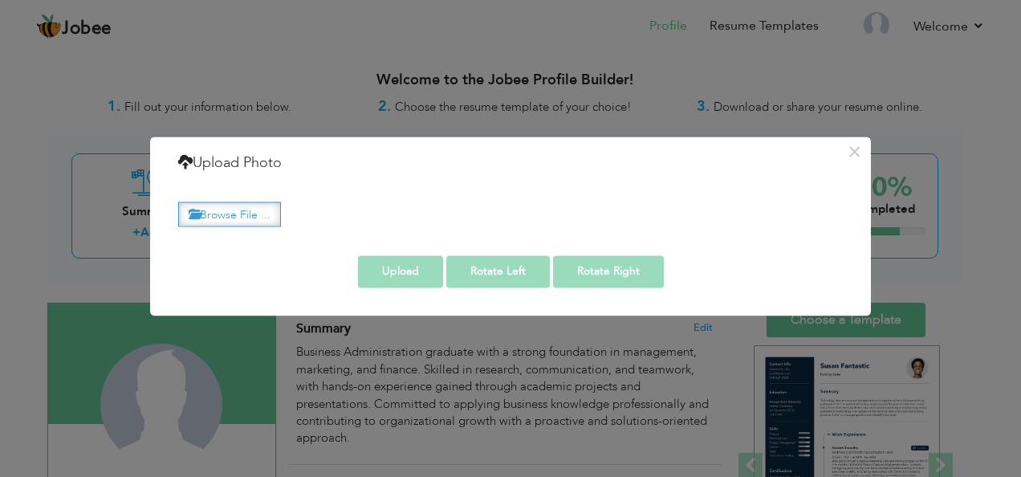
click at [234, 214] on label "Browse File ..." at bounding box center [229, 214] width 103 height 25
click at [0, 0] on input "Browse File ..." at bounding box center [0, 0] width 0 height 0
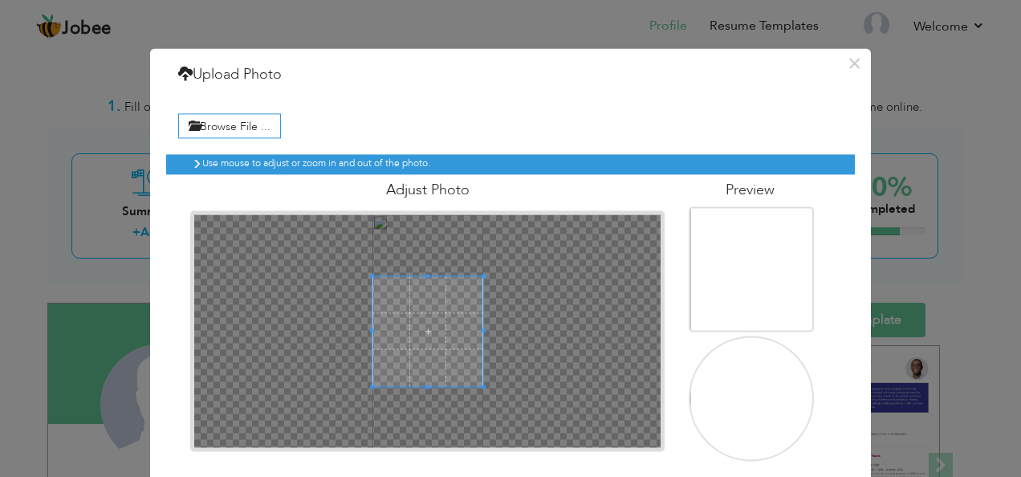
click at [421, 254] on div at bounding box center [428, 331] width 468 height 234
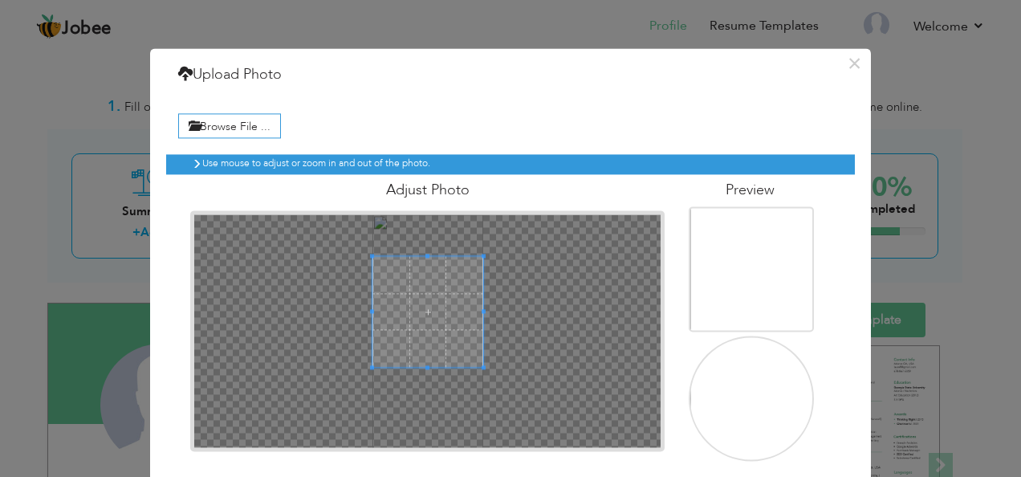
click at [417, 278] on span at bounding box center [428, 311] width 111 height 111
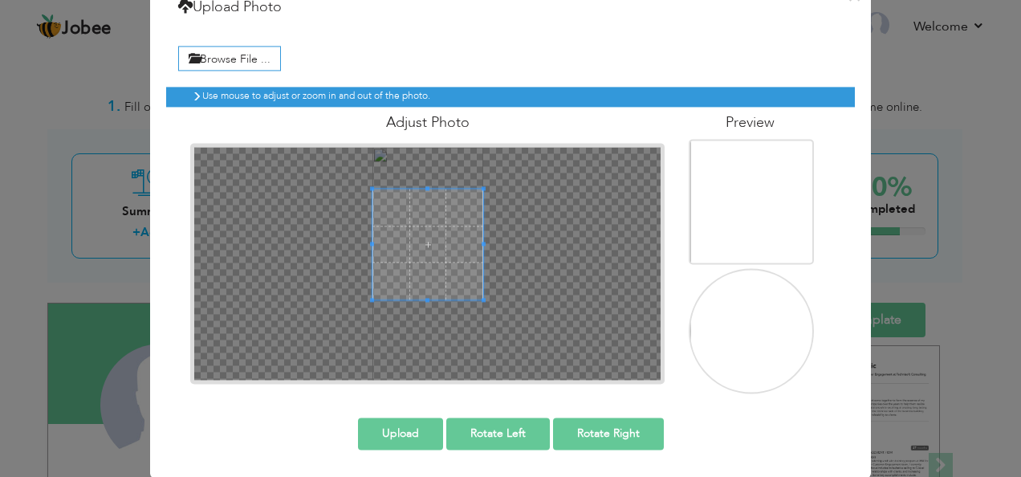
click at [392, 447] on button "Upload" at bounding box center [400, 433] width 85 height 32
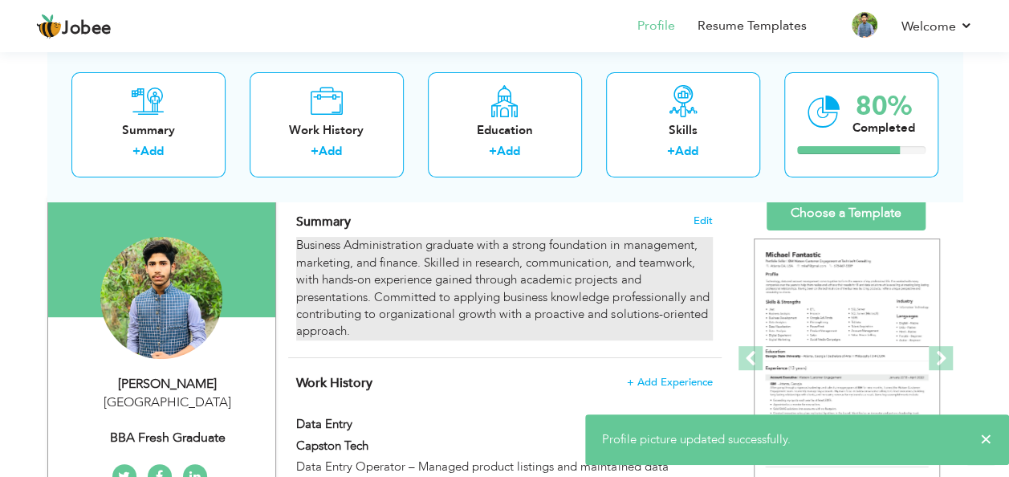
scroll to position [108, 0]
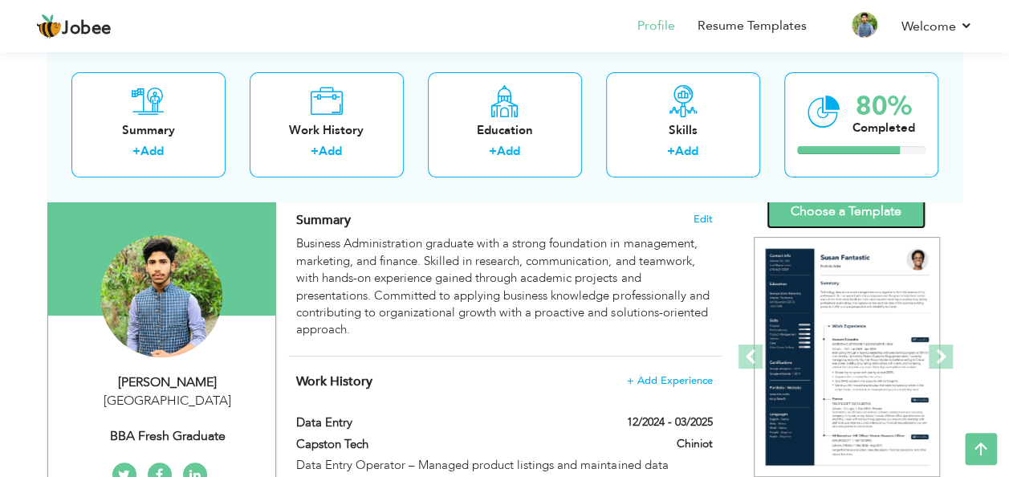
click at [849, 212] on link "Choose a Template" at bounding box center [846, 211] width 159 height 35
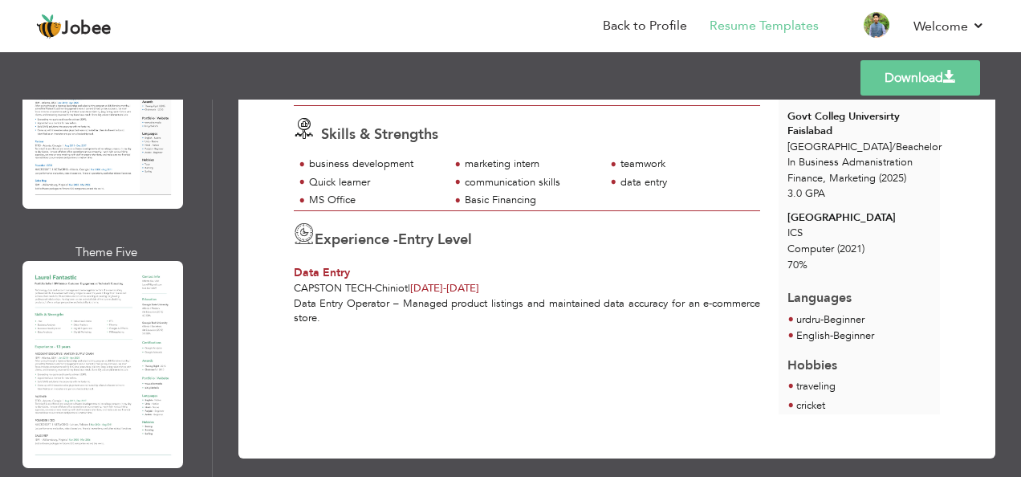
scroll to position [1000, 0]
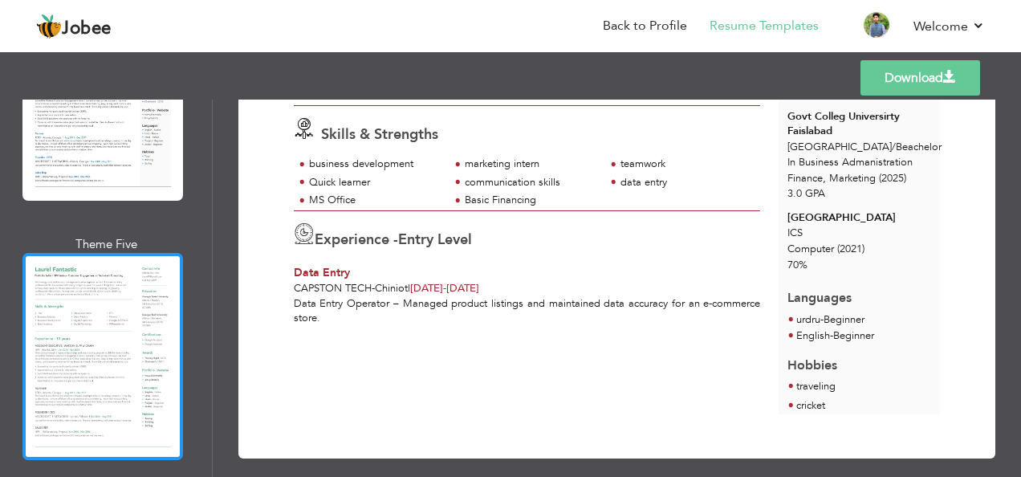
click at [76, 329] on div at bounding box center [102, 356] width 161 height 207
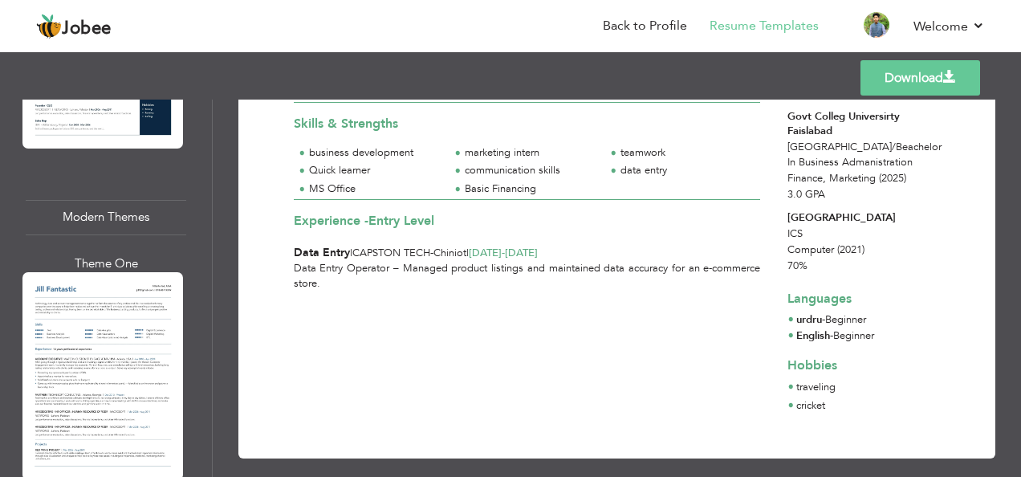
scroll to position [1573, 0]
click at [131, 333] on div at bounding box center [102, 374] width 161 height 207
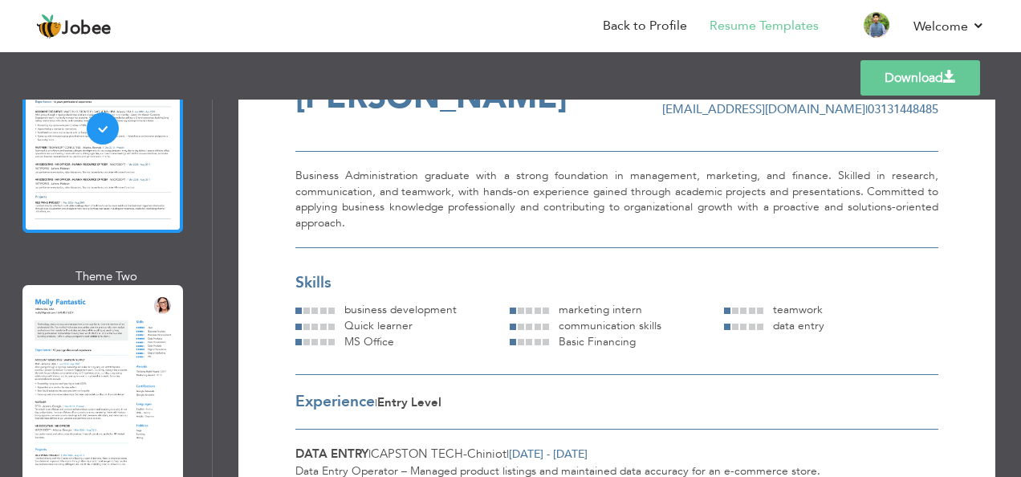
scroll to position [1832, 0]
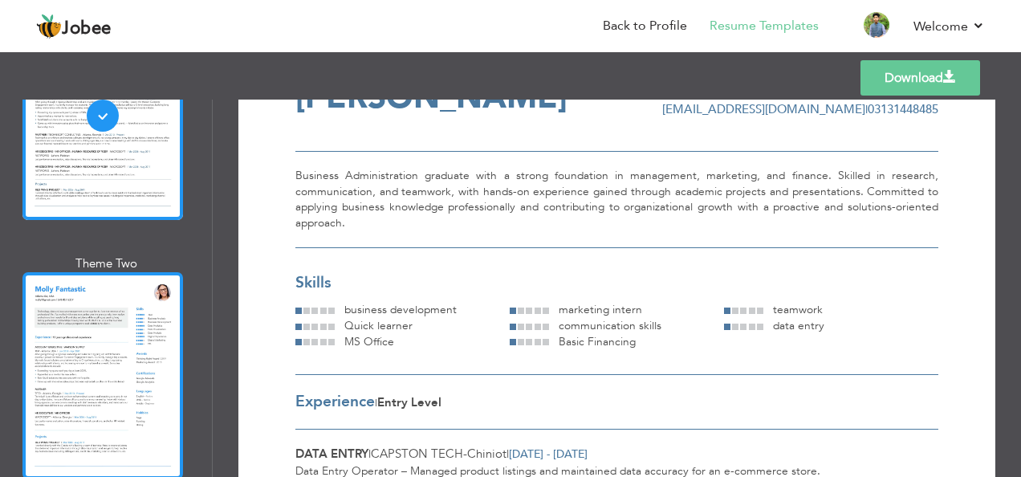
click at [89, 310] on div at bounding box center [102, 375] width 161 height 207
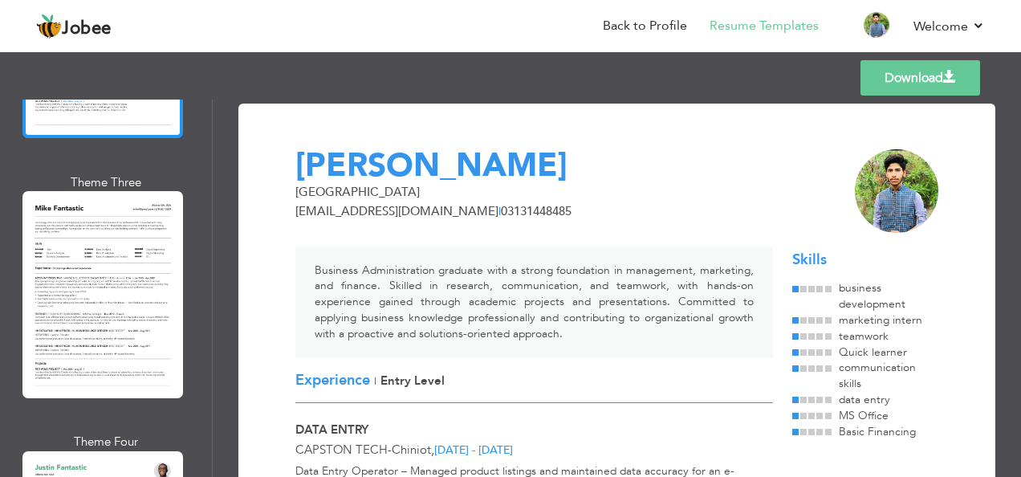
scroll to position [2177, 0]
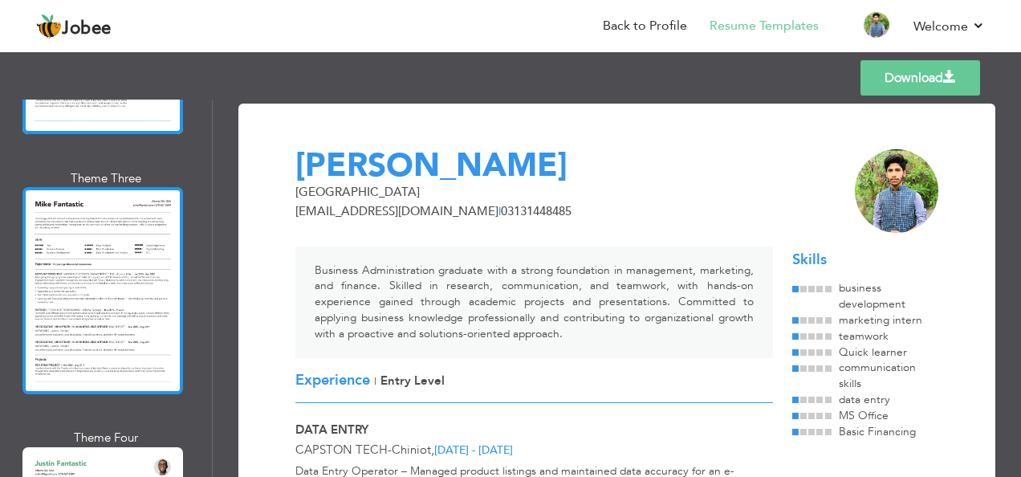
click at [132, 220] on div at bounding box center [102, 290] width 161 height 207
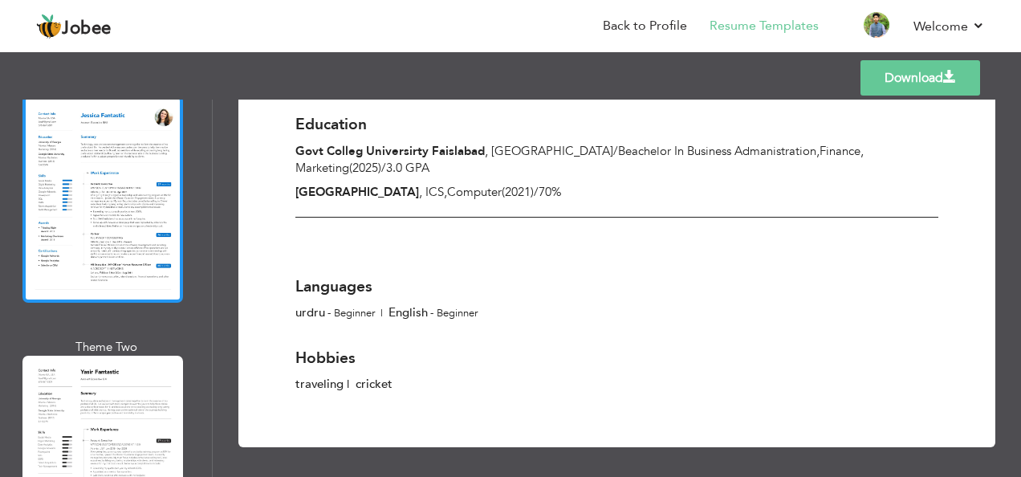
scroll to position [2861, 0]
click at [104, 183] on div at bounding box center [102, 198] width 161 height 207
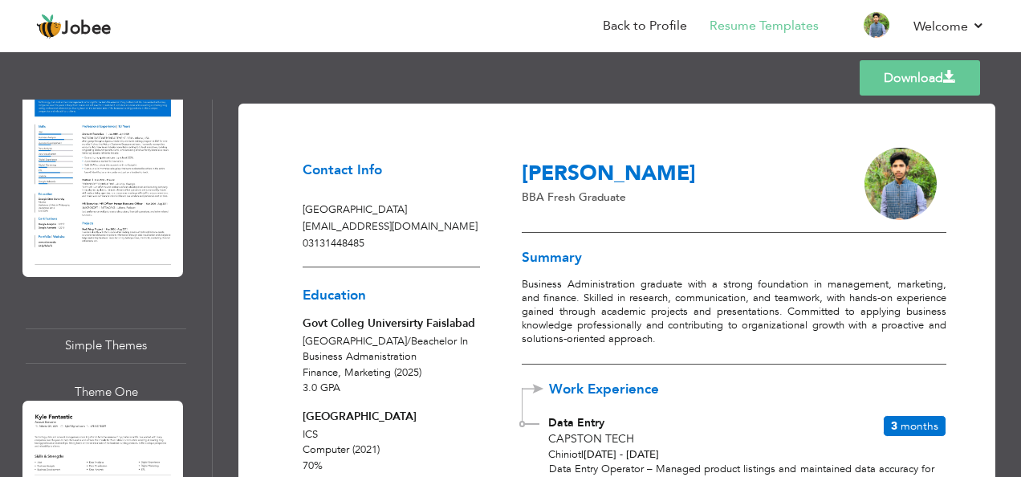
scroll to position [5813, 0]
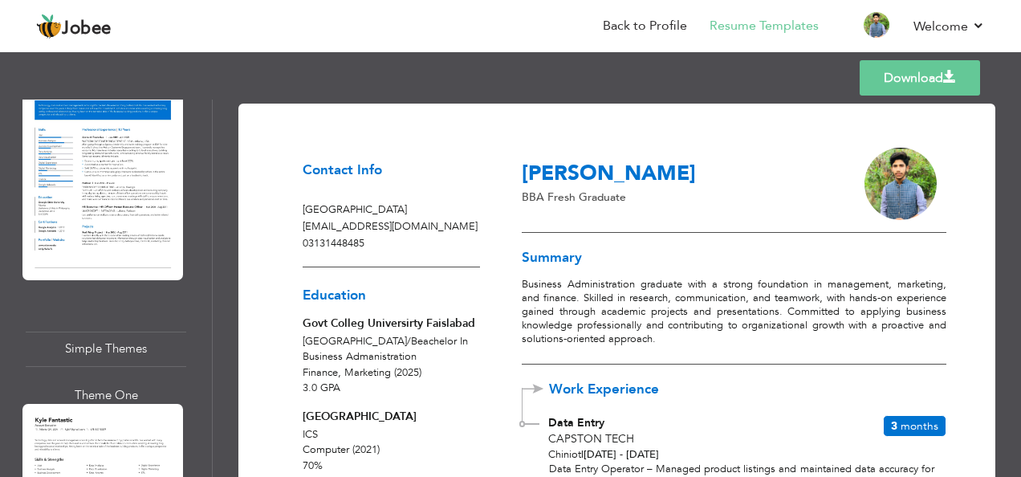
click at [108, 332] on div "Simple Themes" at bounding box center [106, 349] width 161 height 35
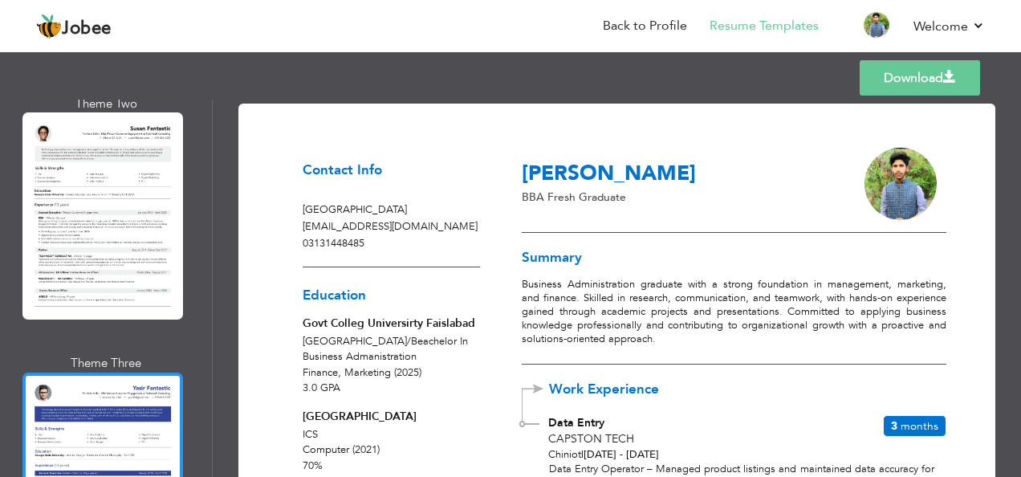
scroll to position [6383, 0]
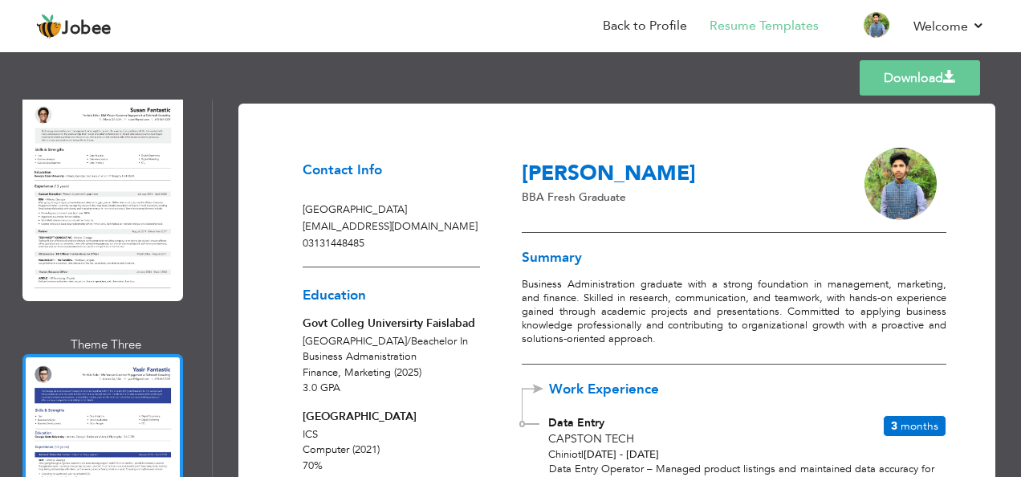
click at [101, 354] on div at bounding box center [102, 457] width 161 height 207
click at [618, 279] on p "Business Administration graduate with a strong foundation in management, market…" at bounding box center [734, 311] width 424 height 67
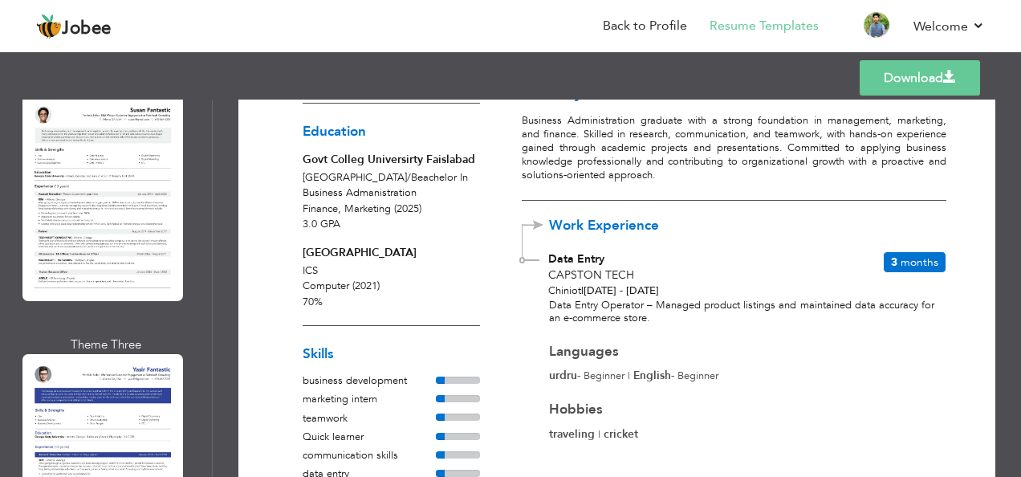
scroll to position [165, 0]
click at [594, 360] on div "Languages urdru - Beginner | English - Beginner" at bounding box center [738, 364] width 379 height 40
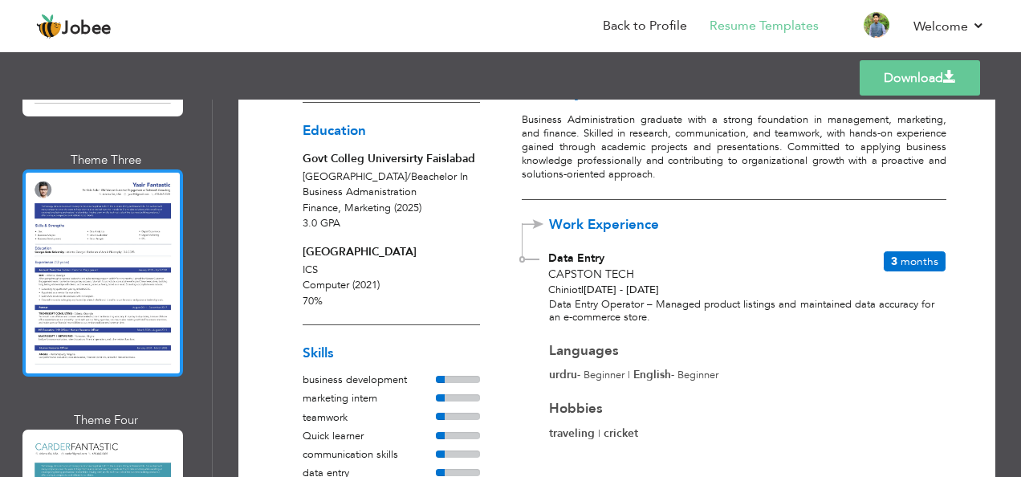
scroll to position [6591, 0]
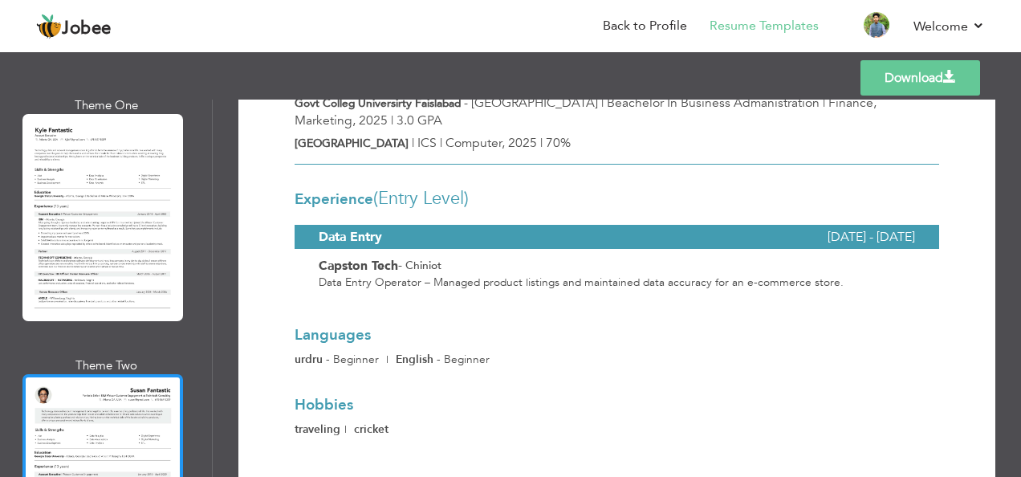
scroll to position [6097, 0]
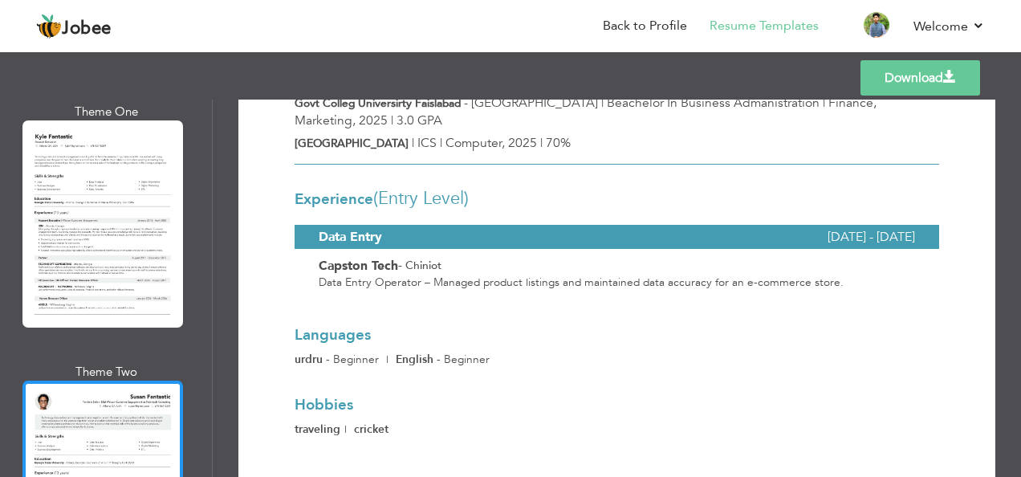
click at [94, 381] on div at bounding box center [102, 484] width 161 height 207
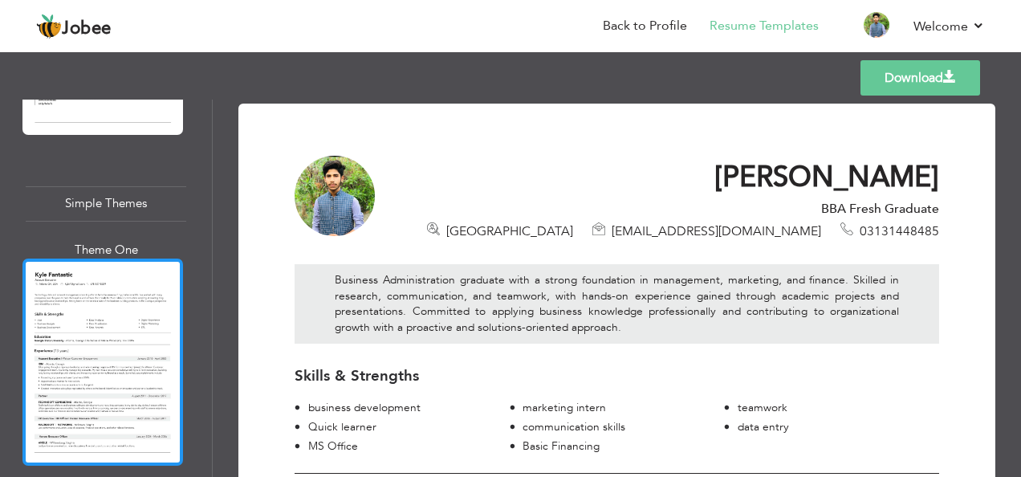
scroll to position [5957, 0]
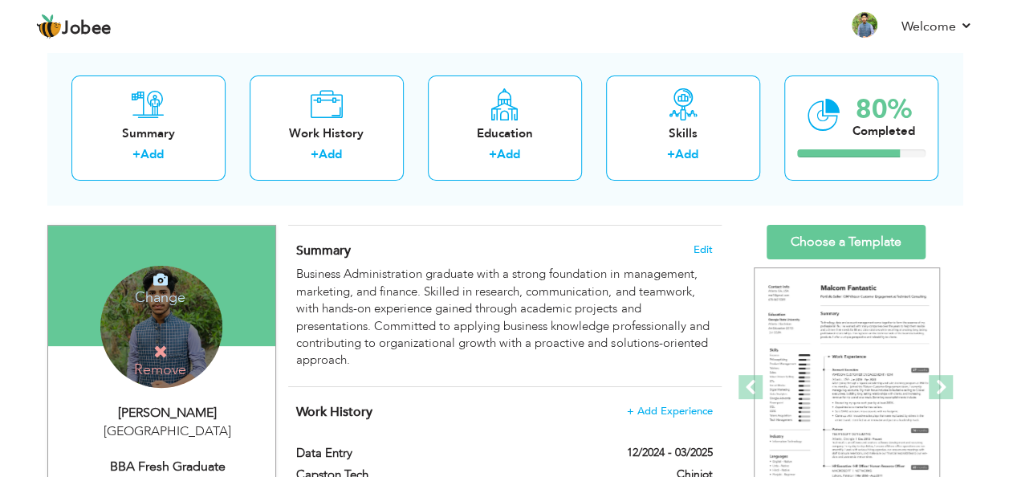
click at [149, 291] on h4 "Change" at bounding box center [160, 286] width 115 height 39
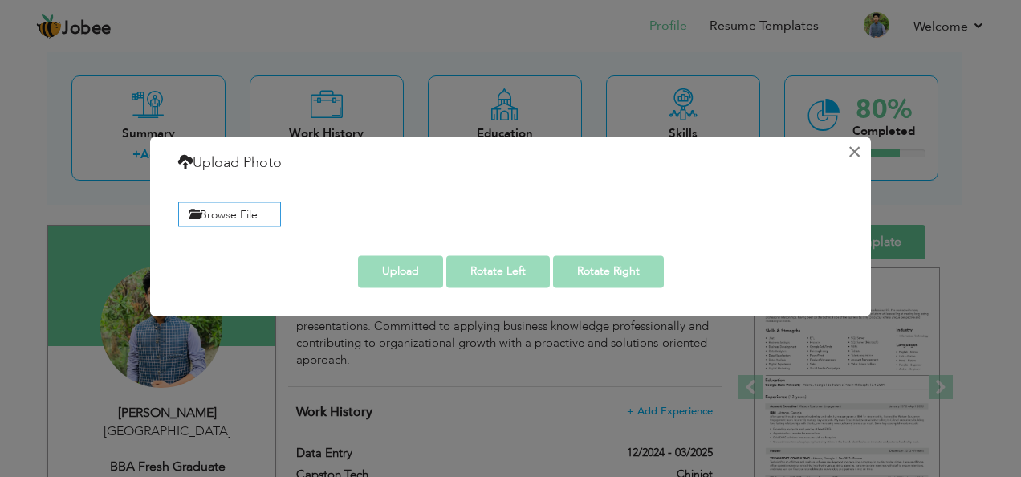
click at [848, 149] on button "×" at bounding box center [854, 152] width 26 height 26
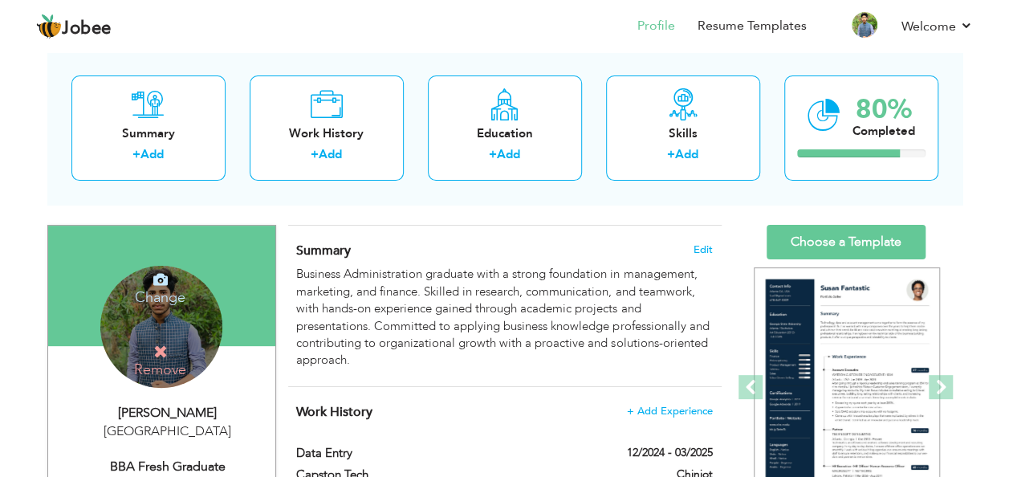
click at [139, 320] on div "Change Remove" at bounding box center [161, 327] width 122 height 122
click at [152, 293] on h4 "Change" at bounding box center [160, 286] width 115 height 39
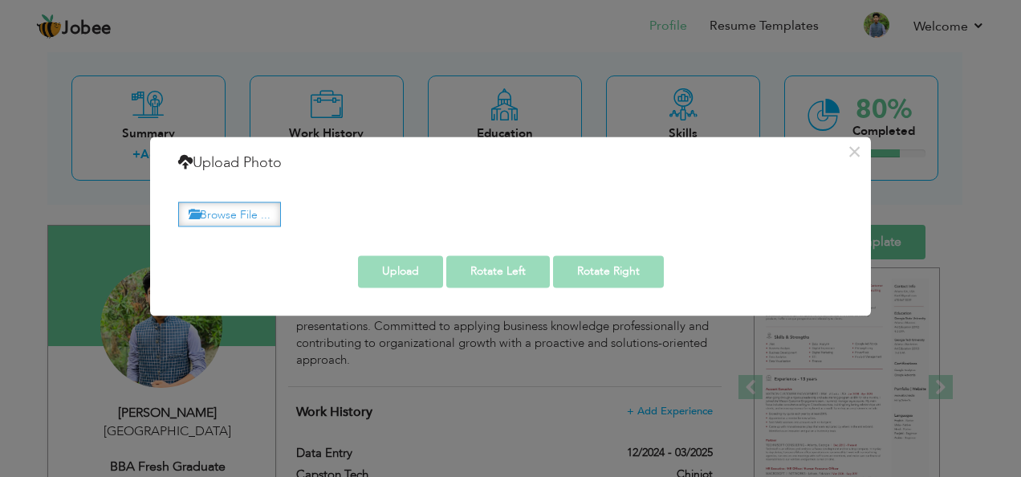
click at [237, 214] on label "Browse File ..." at bounding box center [229, 214] width 103 height 25
click at [0, 0] on input "Browse File ..." at bounding box center [0, 0] width 0 height 0
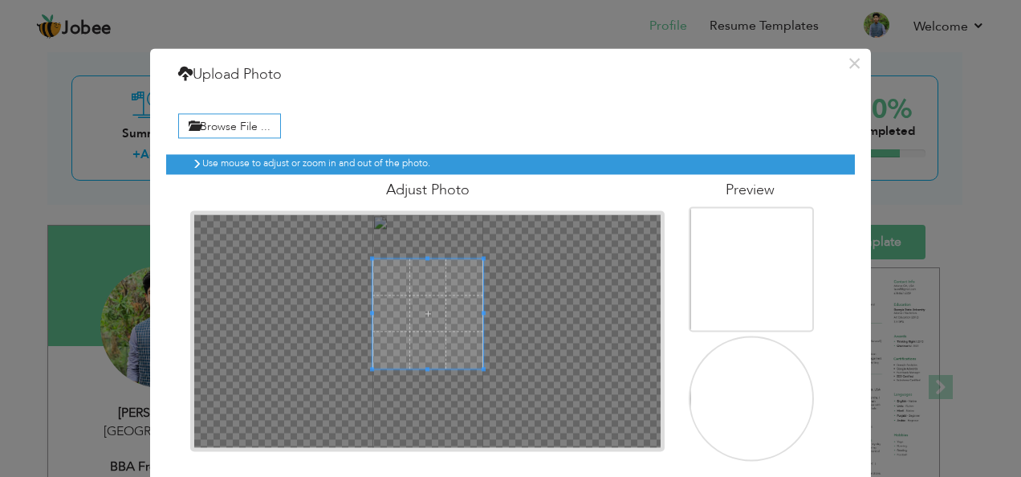
click at [416, 259] on span at bounding box center [428, 314] width 111 height 111
click at [420, 262] on div at bounding box center [428, 331] width 468 height 234
click at [439, 307] on span at bounding box center [428, 315] width 111 height 111
click at [748, 428] on img at bounding box center [752, 418] width 125 height 264
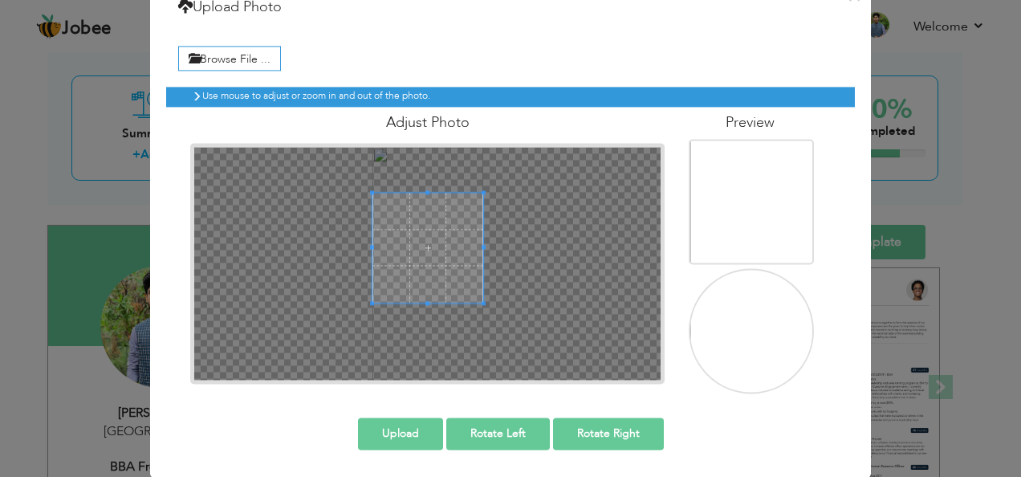
click at [760, 291] on img at bounding box center [752, 350] width 125 height 264
click at [416, 446] on button "Upload" at bounding box center [400, 433] width 85 height 32
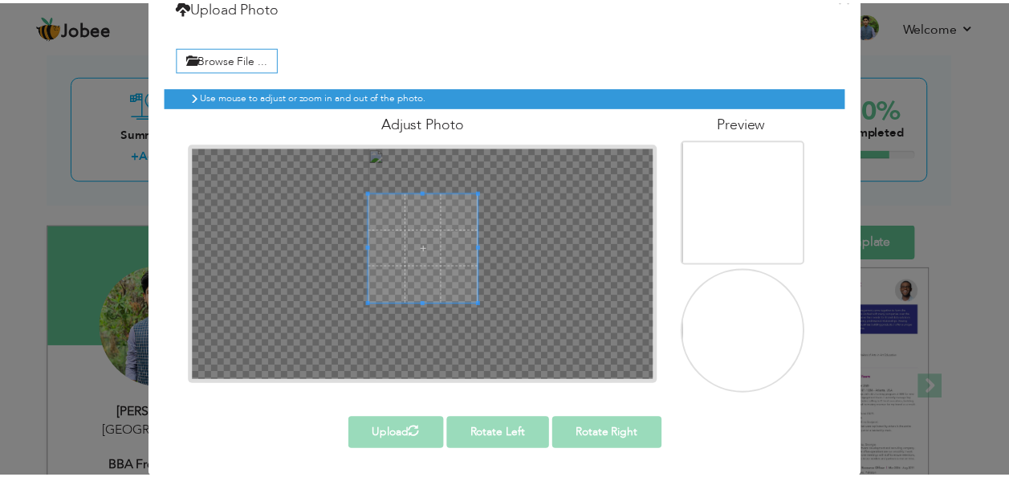
scroll to position [0, 0]
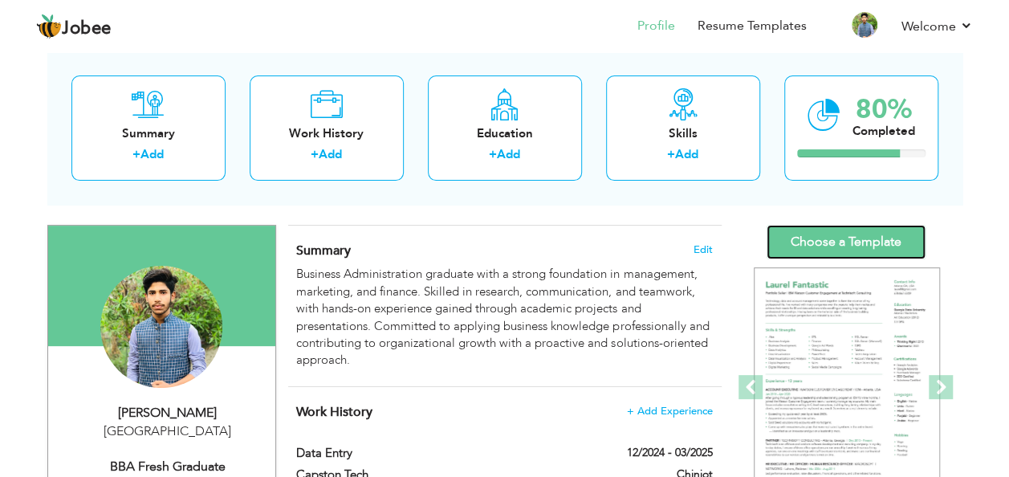
click at [825, 239] on link "Choose a Template" at bounding box center [846, 242] width 159 height 35
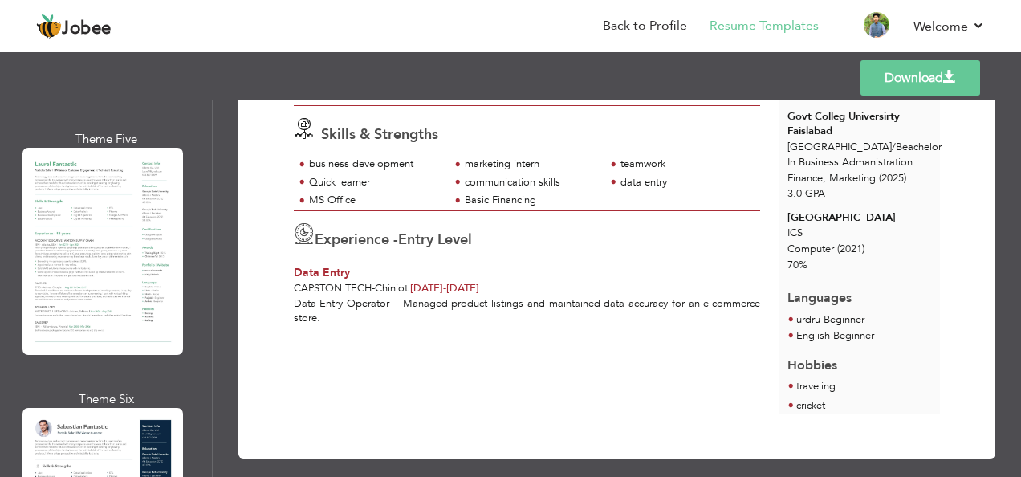
scroll to position [1111, 0]
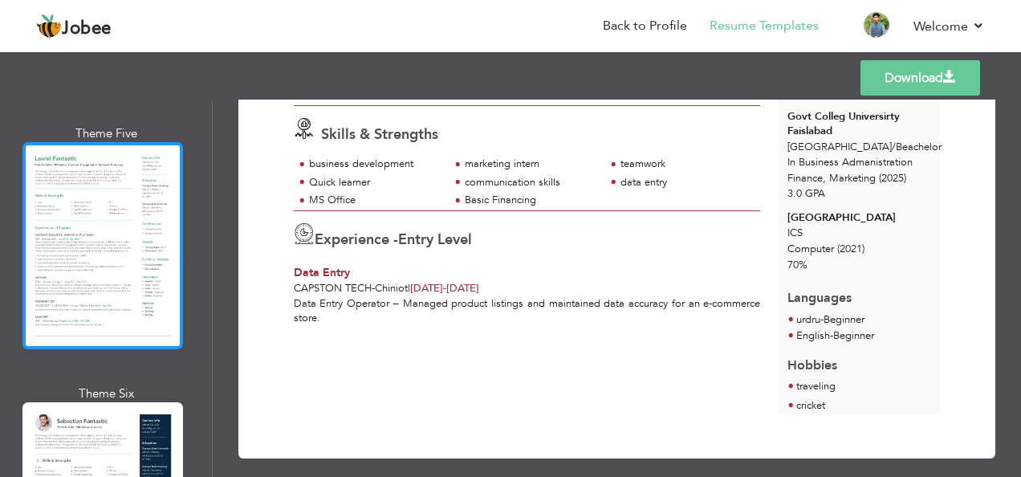
click at [77, 242] on div at bounding box center [102, 245] width 161 height 207
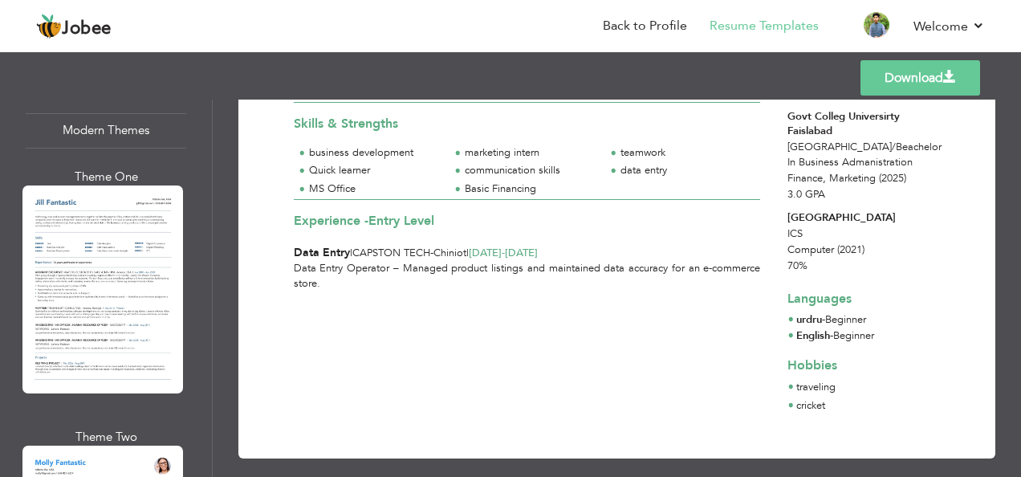
scroll to position [1659, 0]
click at [106, 289] on div at bounding box center [102, 288] width 161 height 207
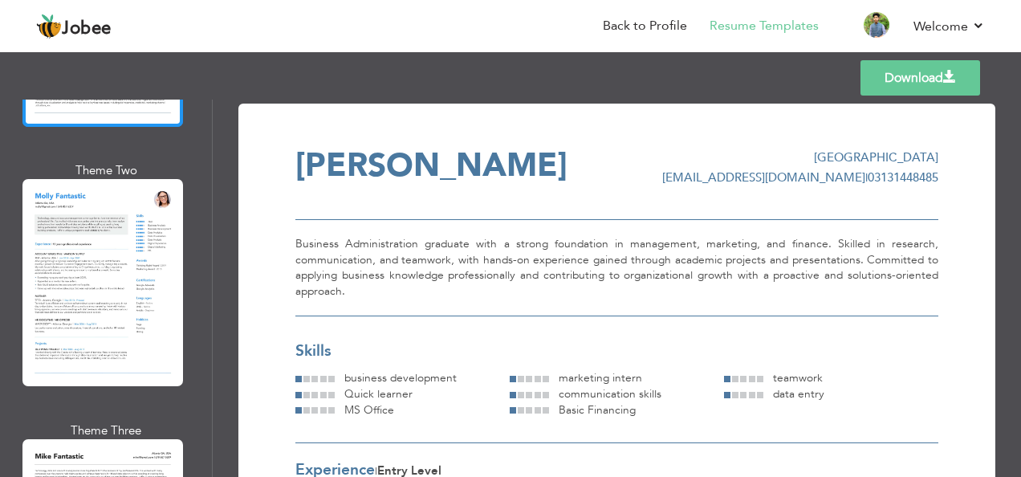
scroll to position [1926, 0]
click at [67, 310] on div at bounding box center [102, 281] width 161 height 207
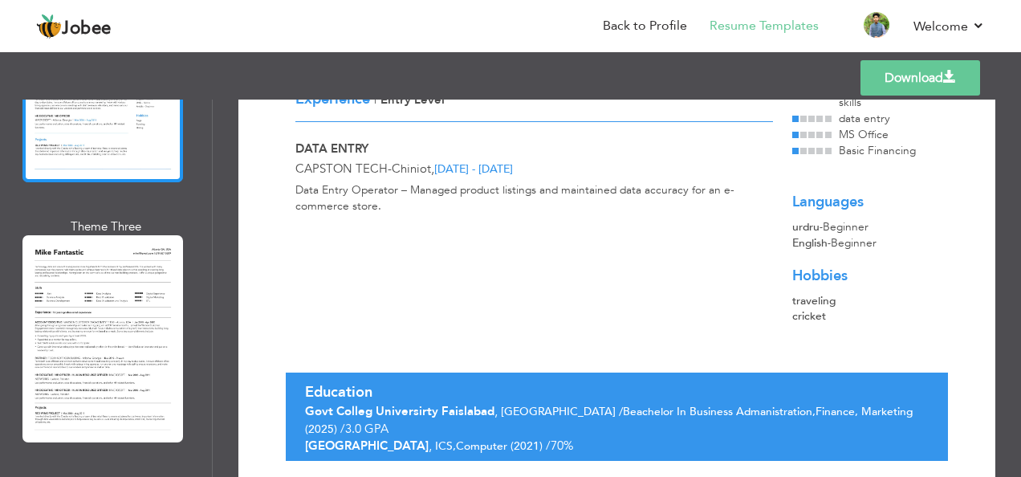
scroll to position [2130, 0]
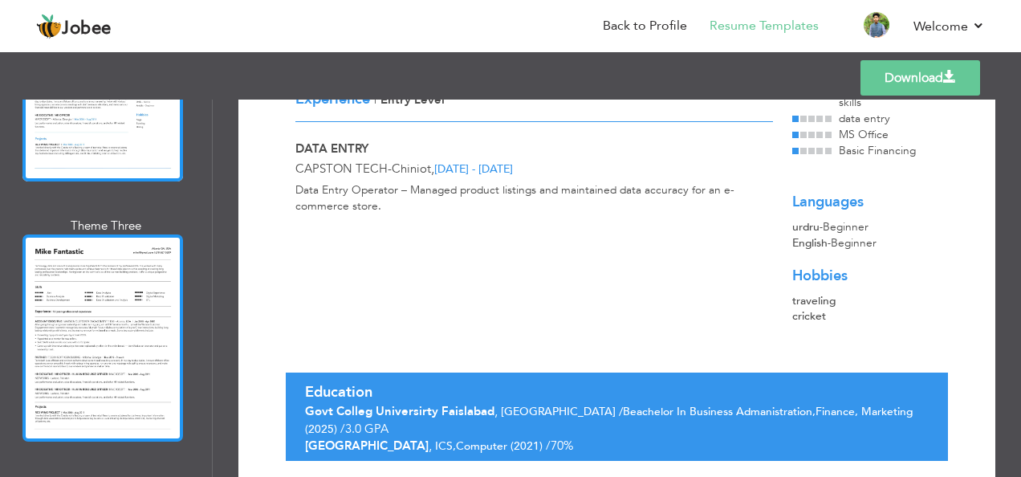
click at [76, 306] on div at bounding box center [102, 337] width 161 height 207
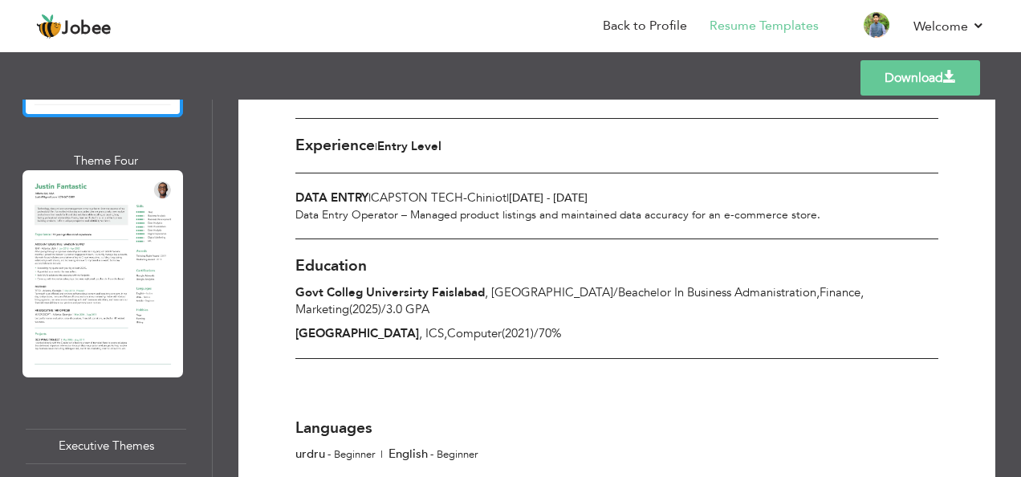
scroll to position [2455, 0]
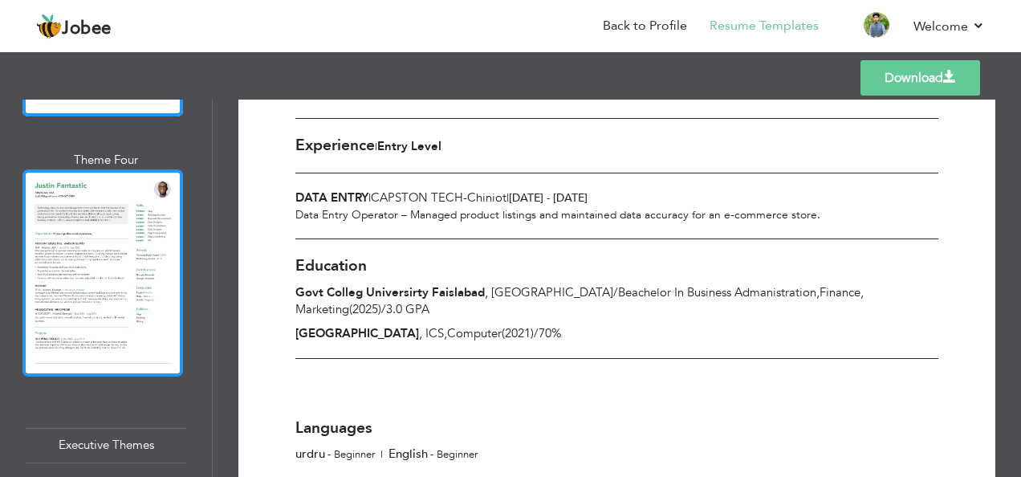
click at [87, 220] on div at bounding box center [102, 272] width 161 height 207
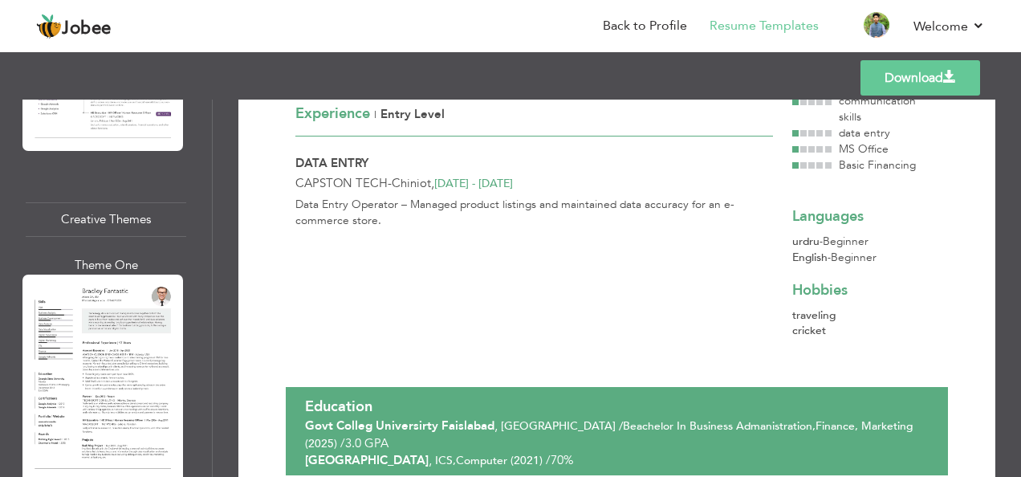
scroll to position [4068, 0]
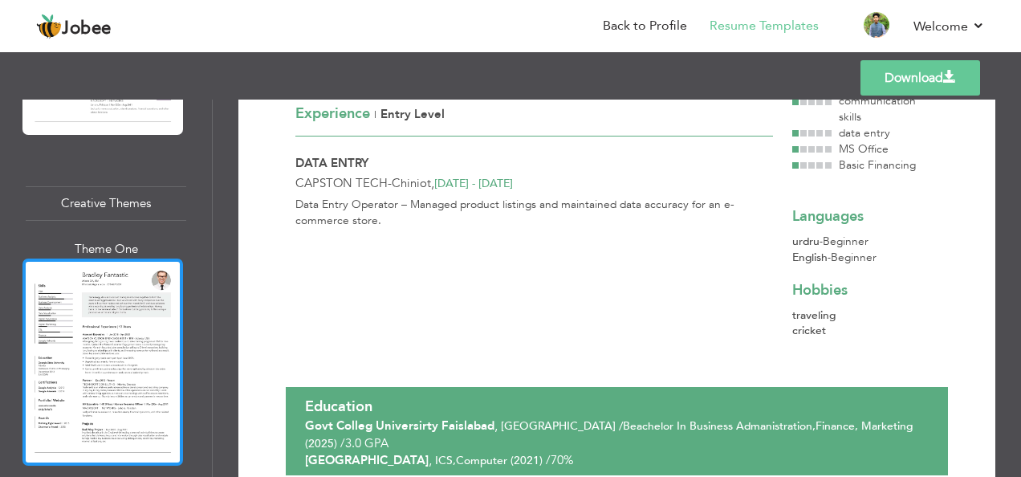
click at [82, 276] on div at bounding box center [102, 362] width 161 height 207
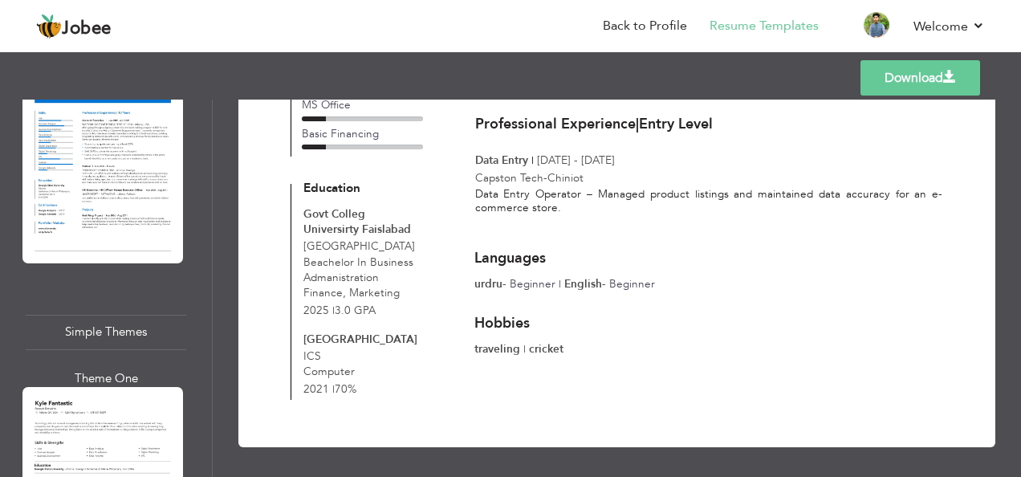
scroll to position [5832, 0]
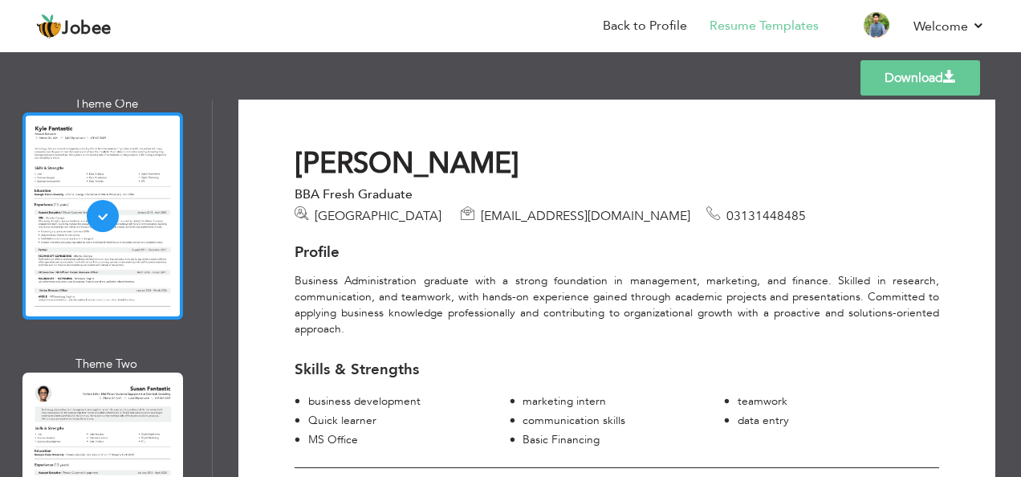
scroll to position [6106, 0]
click at [65, 372] on div at bounding box center [102, 475] width 161 height 207
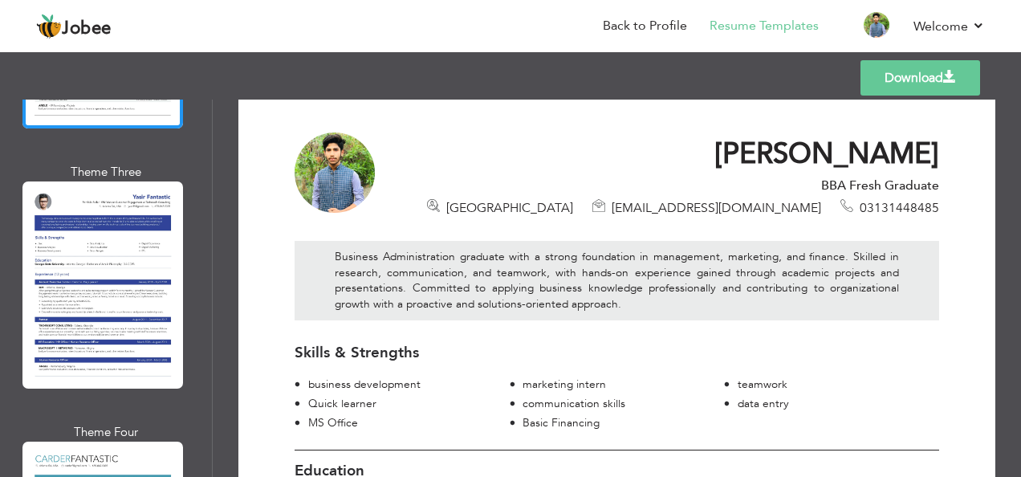
scroll to position [6591, 0]
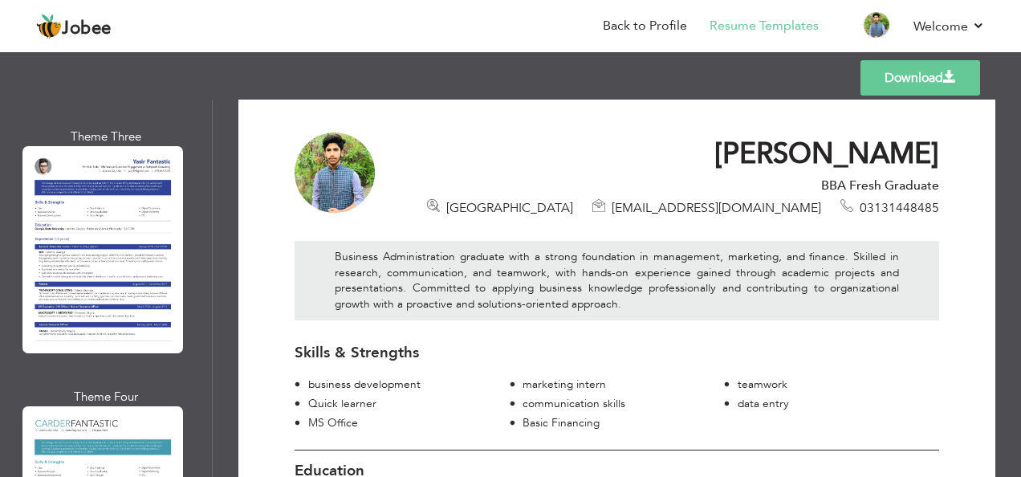
click at [882, 66] on link "Download" at bounding box center [921, 77] width 120 height 35
